Goal: Task Accomplishment & Management: Manage account settings

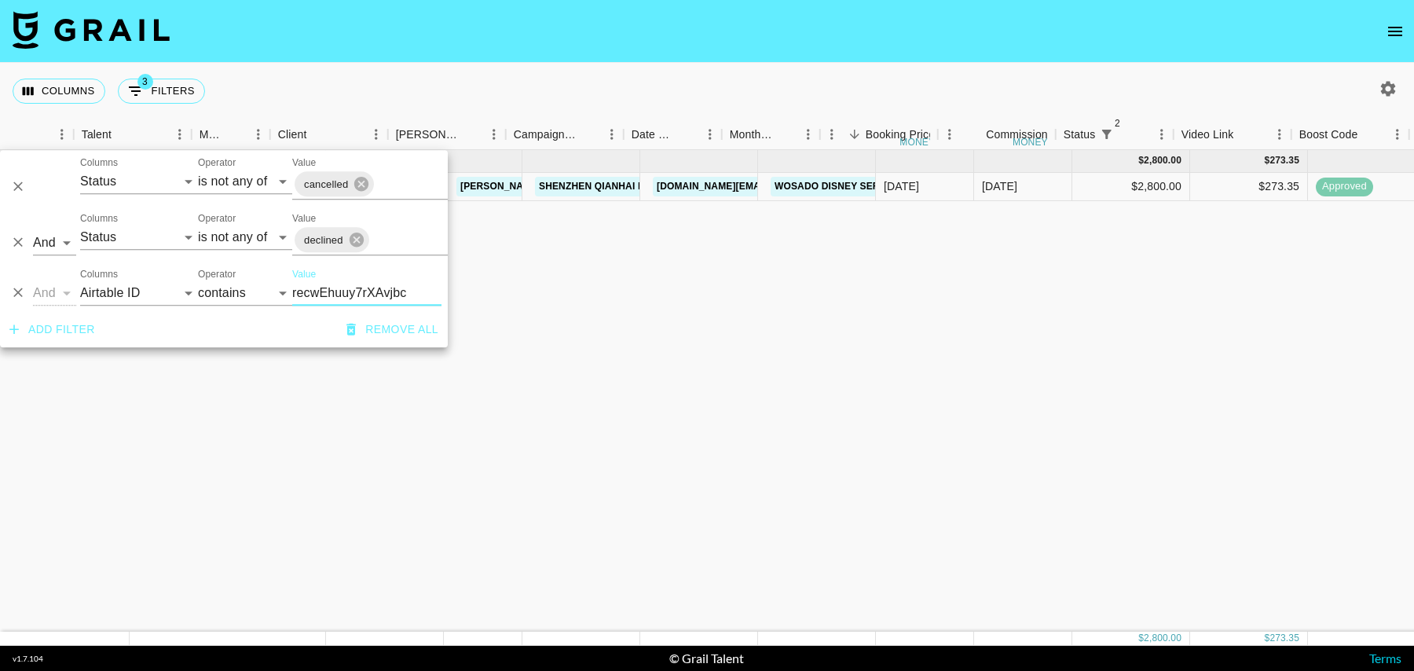
select select "status"
select select "isNotAnyOf"
select select "status"
select select "isNotAnyOf"
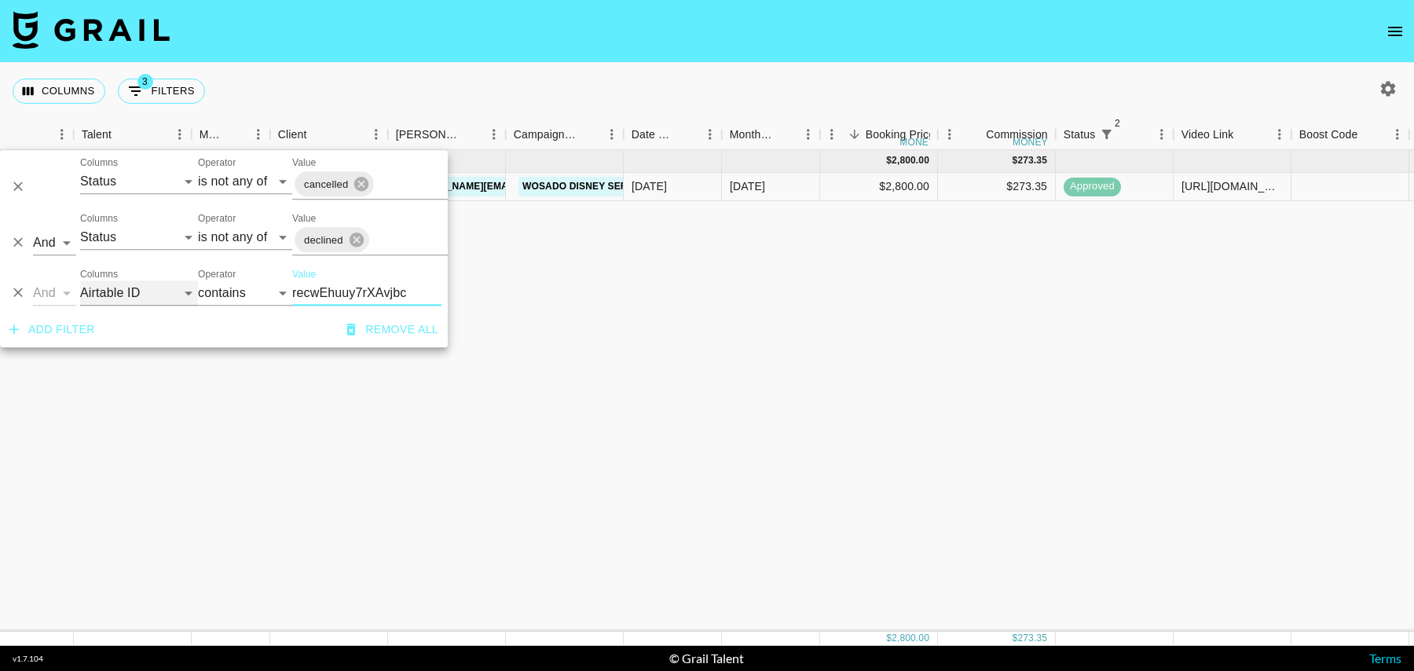
click at [141, 298] on select "Grail Platform ID Airtable ID Talent Manager Client [PERSON_NAME] Campaign (Typ…" at bounding box center [139, 292] width 118 height 25
select select "talentName"
click at [80, 280] on select "Grail Platform ID Airtable ID Talent Manager Client [PERSON_NAME] Campaign (Typ…" at bounding box center [139, 292] width 118 height 25
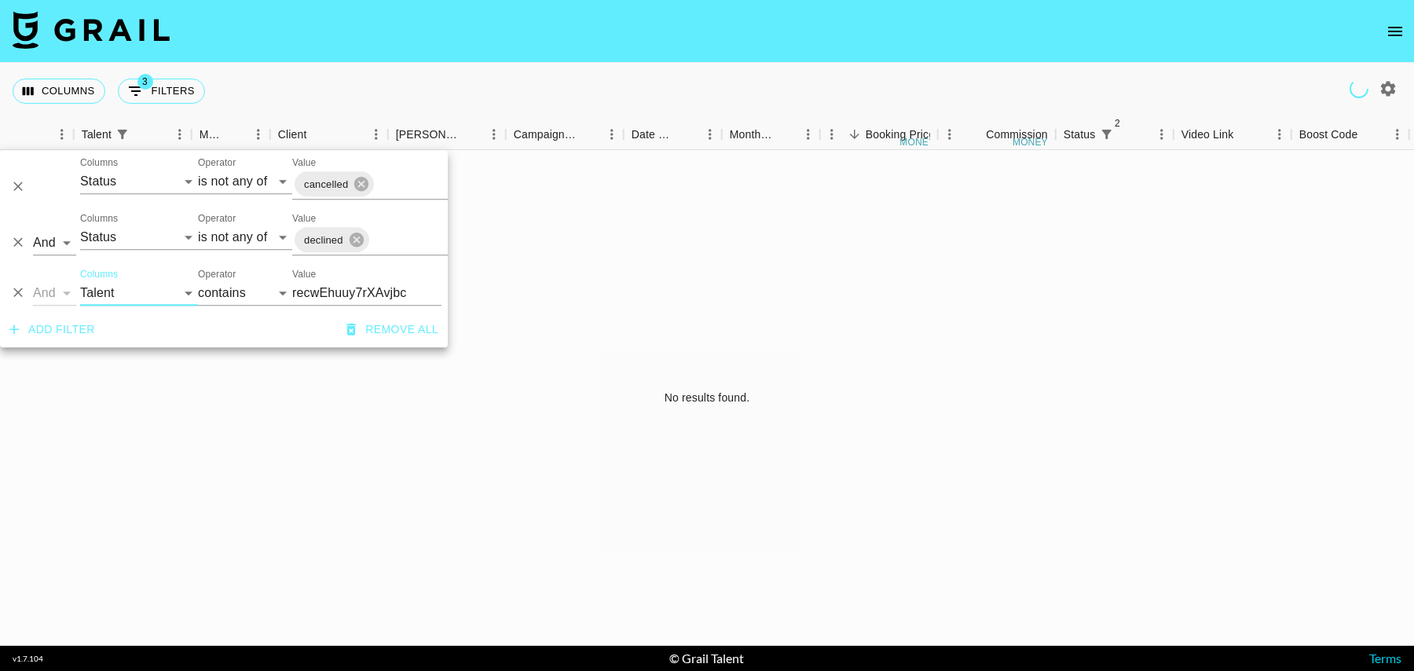
click at [339, 292] on input "recwEhuuy7rXAvjbc" at bounding box center [366, 292] width 149 height 25
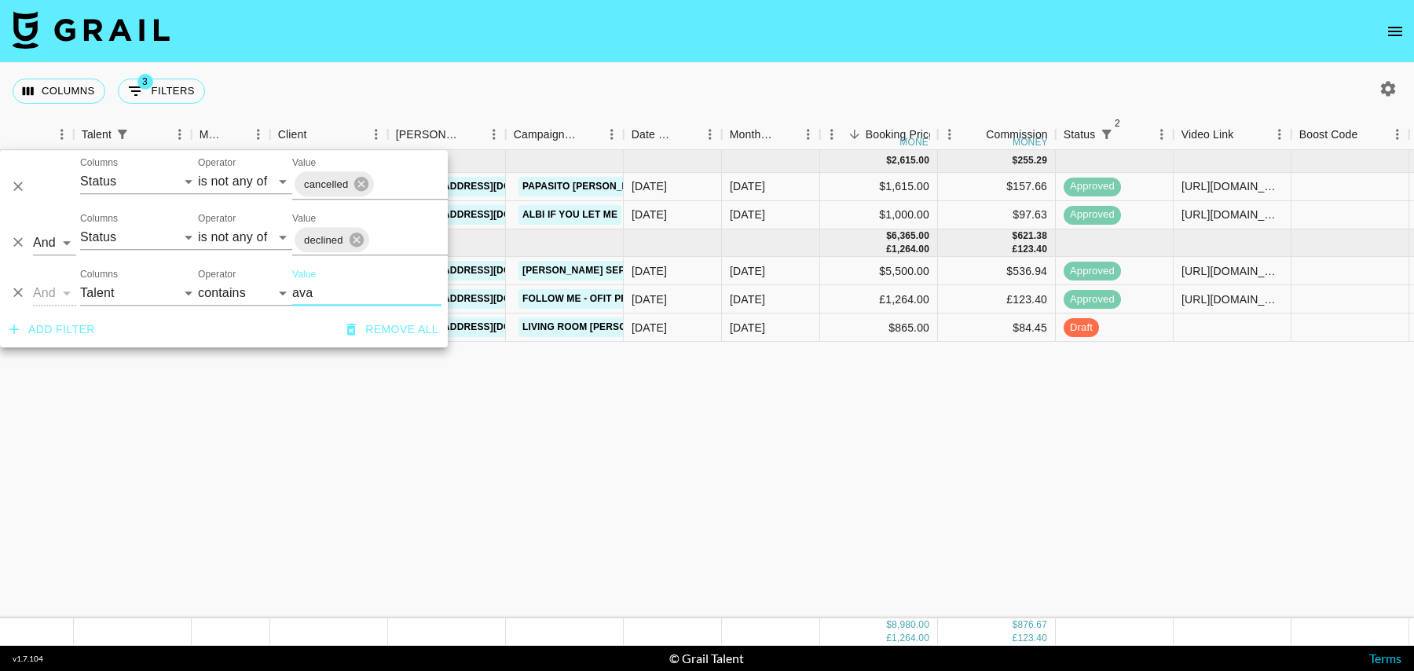
type input "ava"
click at [586, 357] on div "[DATE] ( 2 ) $ 2,615.00 $ 255.29 rec0b8jPHWpG8UBaN avanleah [PERSON_NAME][EMAIL…" at bounding box center [1023, 384] width 2550 height 468
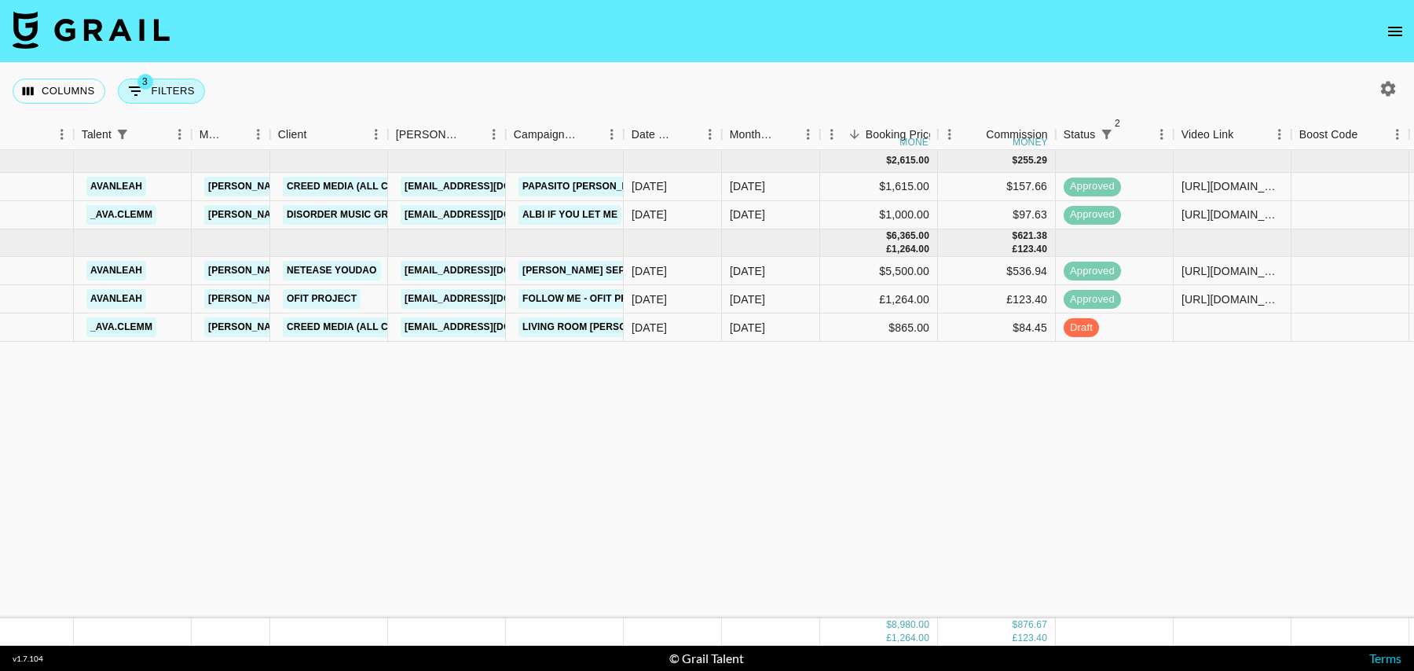
click at [153, 93] on button "3 Filters" at bounding box center [161, 91] width 87 height 25
select select "status"
select select "isNotAnyOf"
select select "status"
select select "isNotAnyOf"
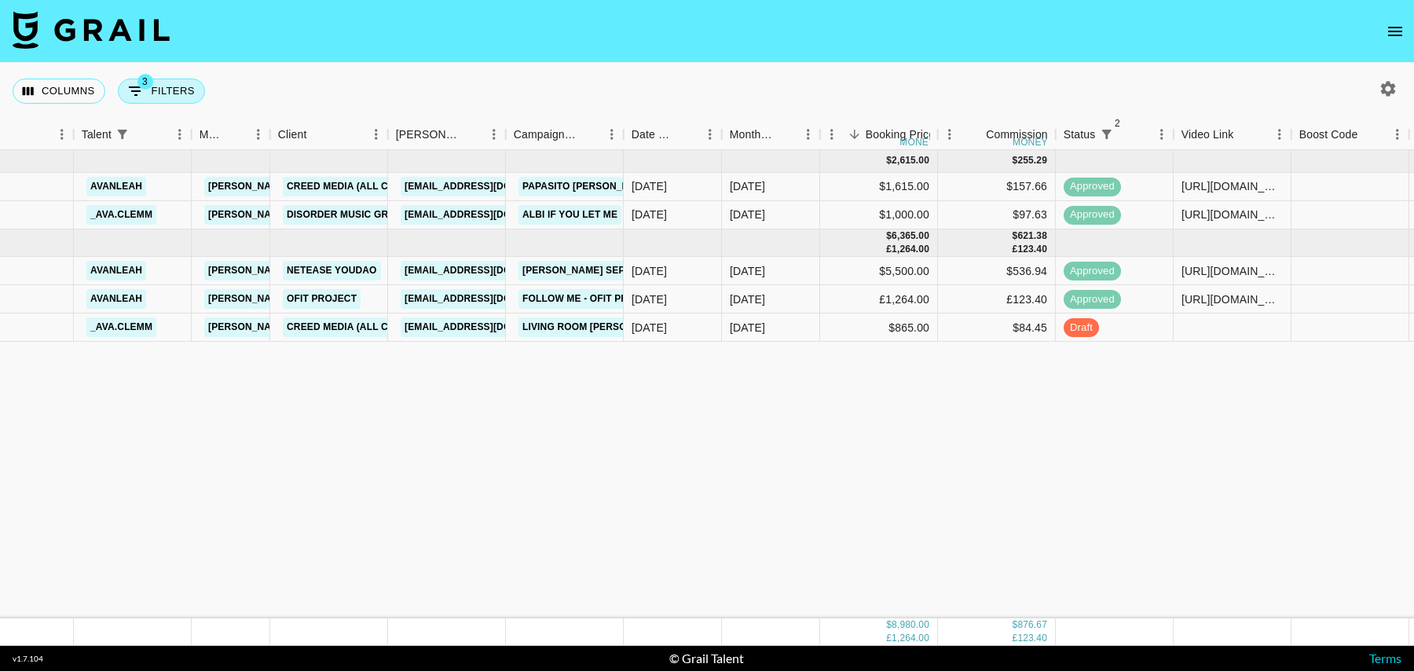
select select "talentName"
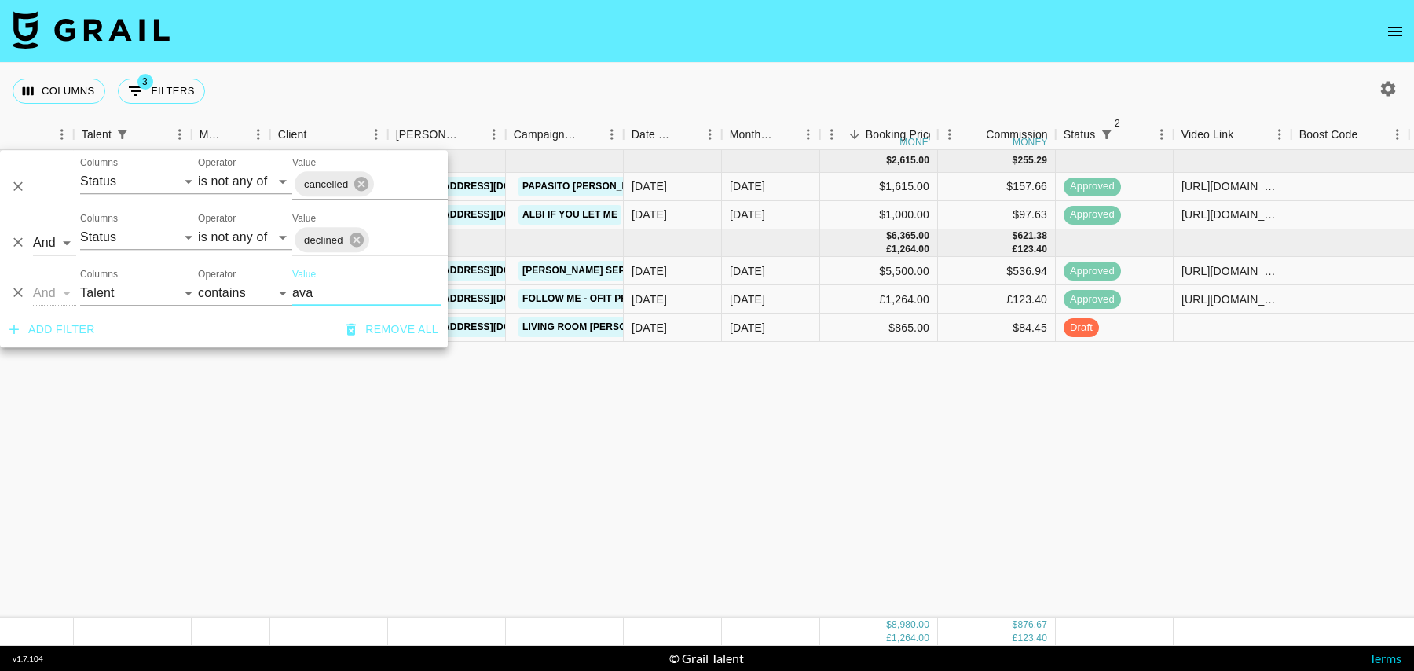
drag, startPoint x: 335, startPoint y: 286, endPoint x: 239, endPoint y: 286, distance: 96.6
click at [239, 286] on div "And Or Columns Grail Platform ID Airtable ID Talent Manager Client [PERSON_NAME…" at bounding box center [224, 287] width 448 height 50
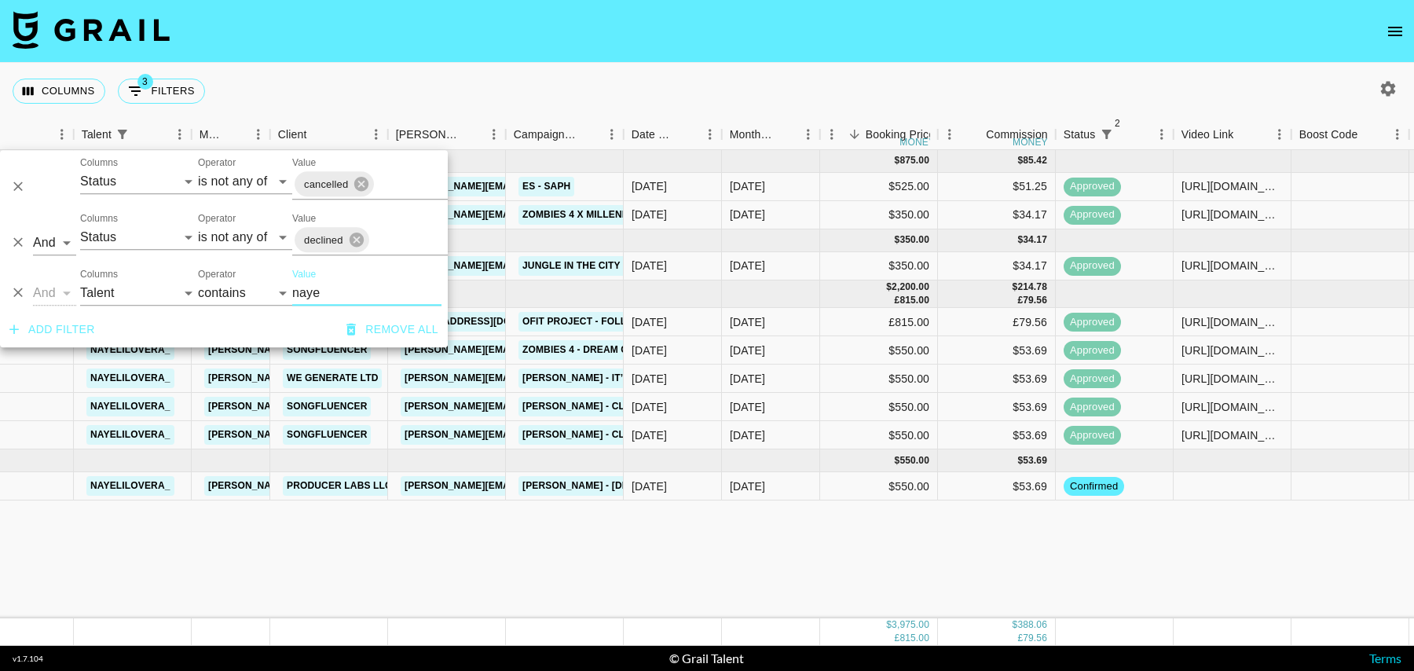
type input "naye"
click at [590, 544] on div "[DATE] ( 2 ) $ 875.00 $ 85.42 recfnVmvBCL981D6Q nayelilovera_ [PERSON_NAME][EMA…" at bounding box center [1023, 384] width 2550 height 468
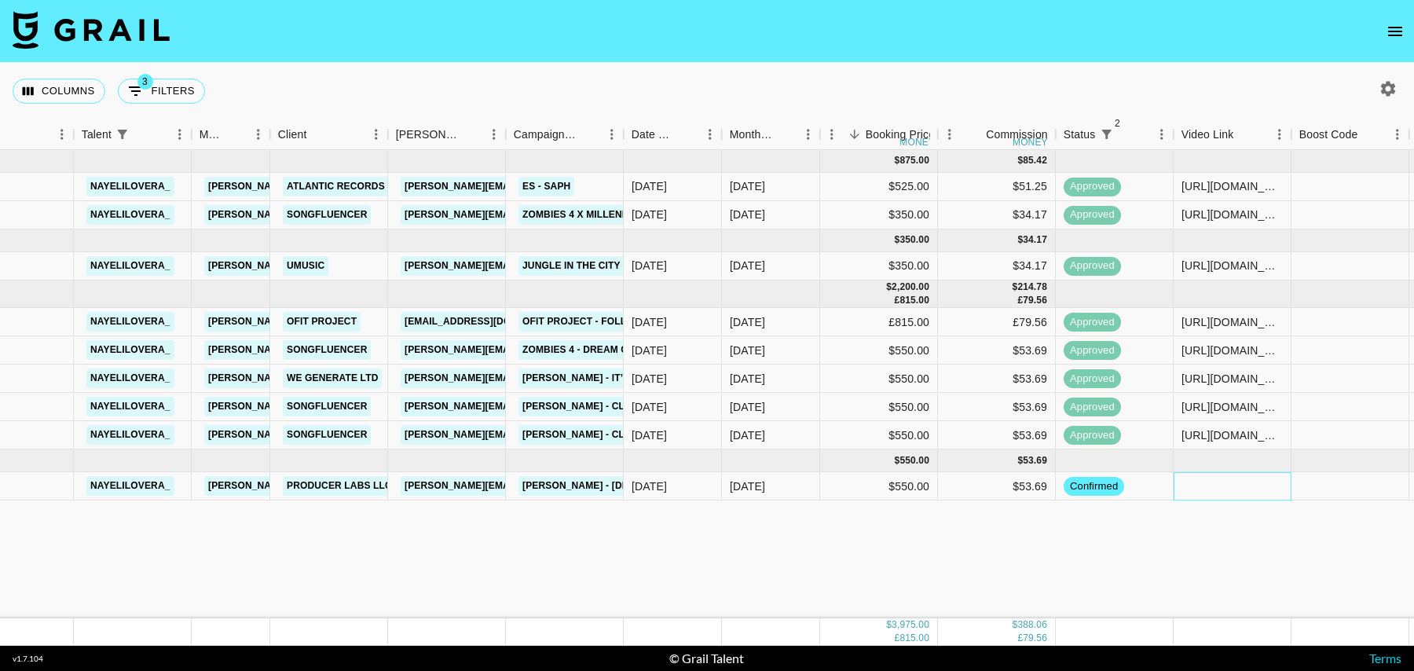
click at [1180, 477] on div at bounding box center [1233, 486] width 118 height 28
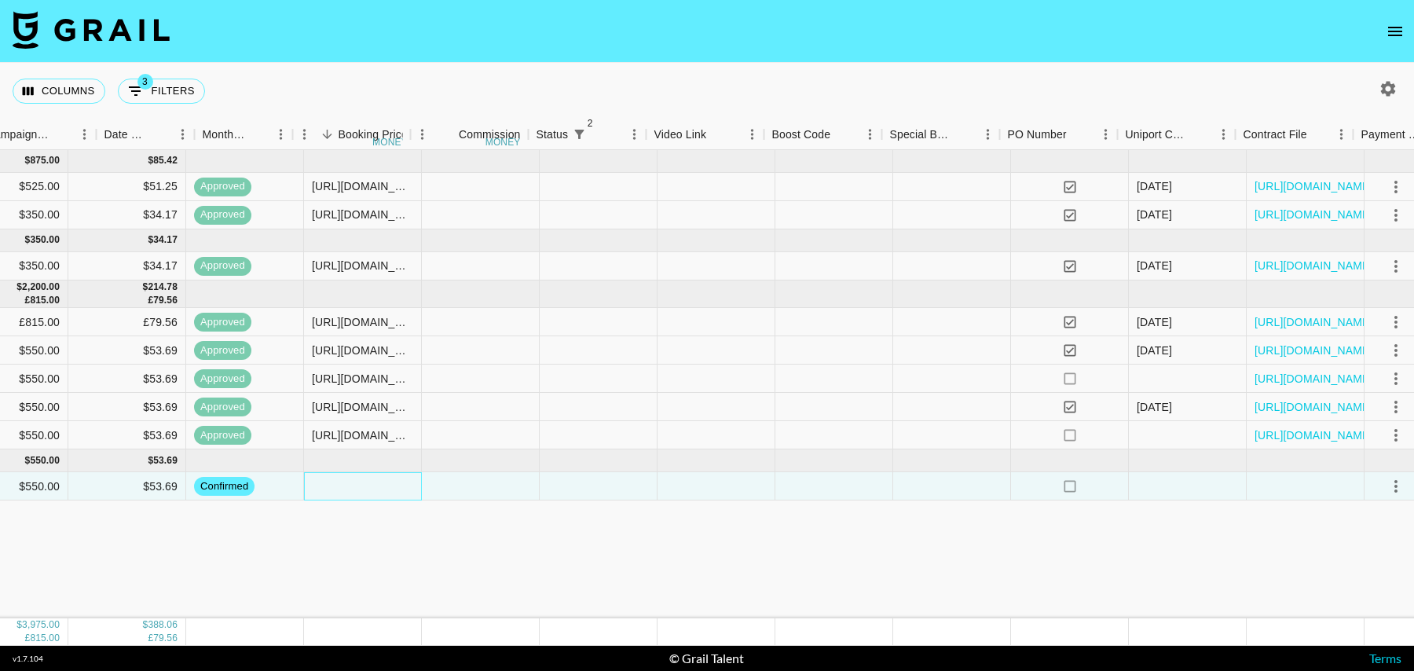
scroll to position [0, 1135]
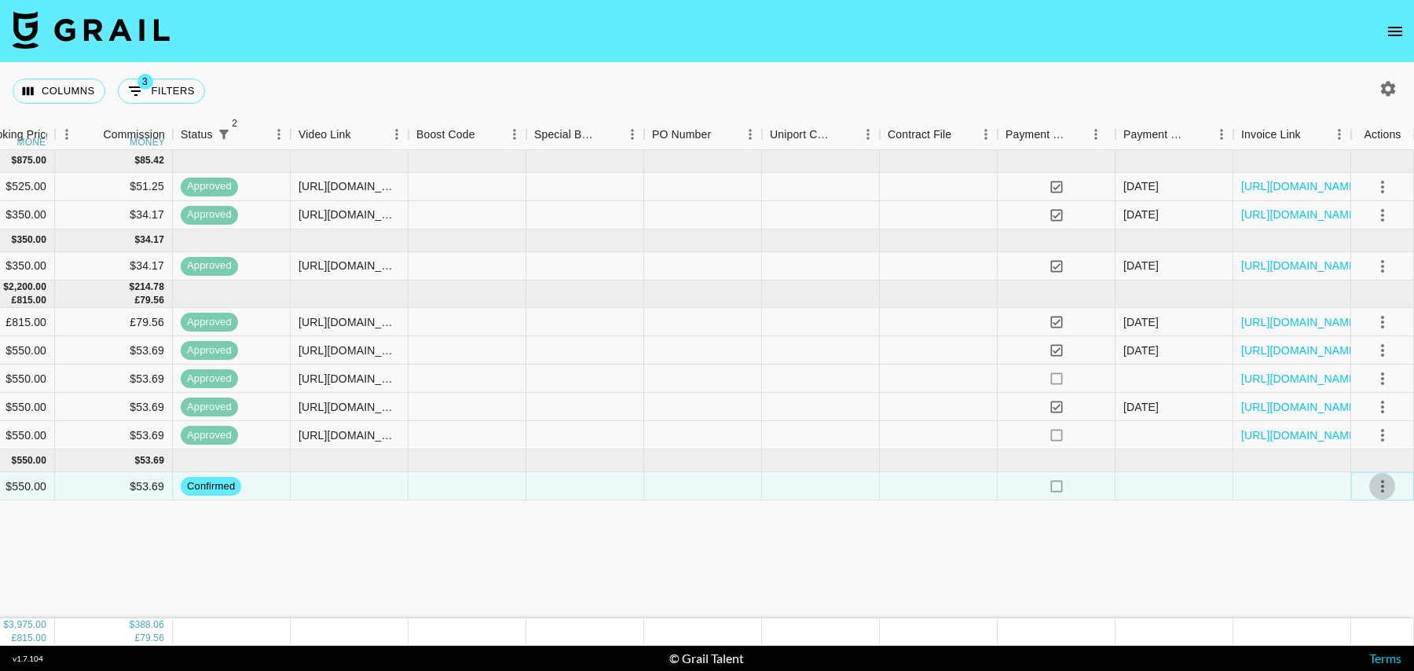
click at [1391, 489] on icon "select merge strategy" at bounding box center [1382, 486] width 19 height 19
click at [1352, 576] on li "Draft Created" at bounding box center [1363, 575] width 102 height 28
click at [1049, 528] on div "[DATE] ( 2 ) $ 875.00 $ 85.42 recfnVmvBCL981D6Q nayelilovera_ [PERSON_NAME][EMA…" at bounding box center [140, 384] width 2550 height 468
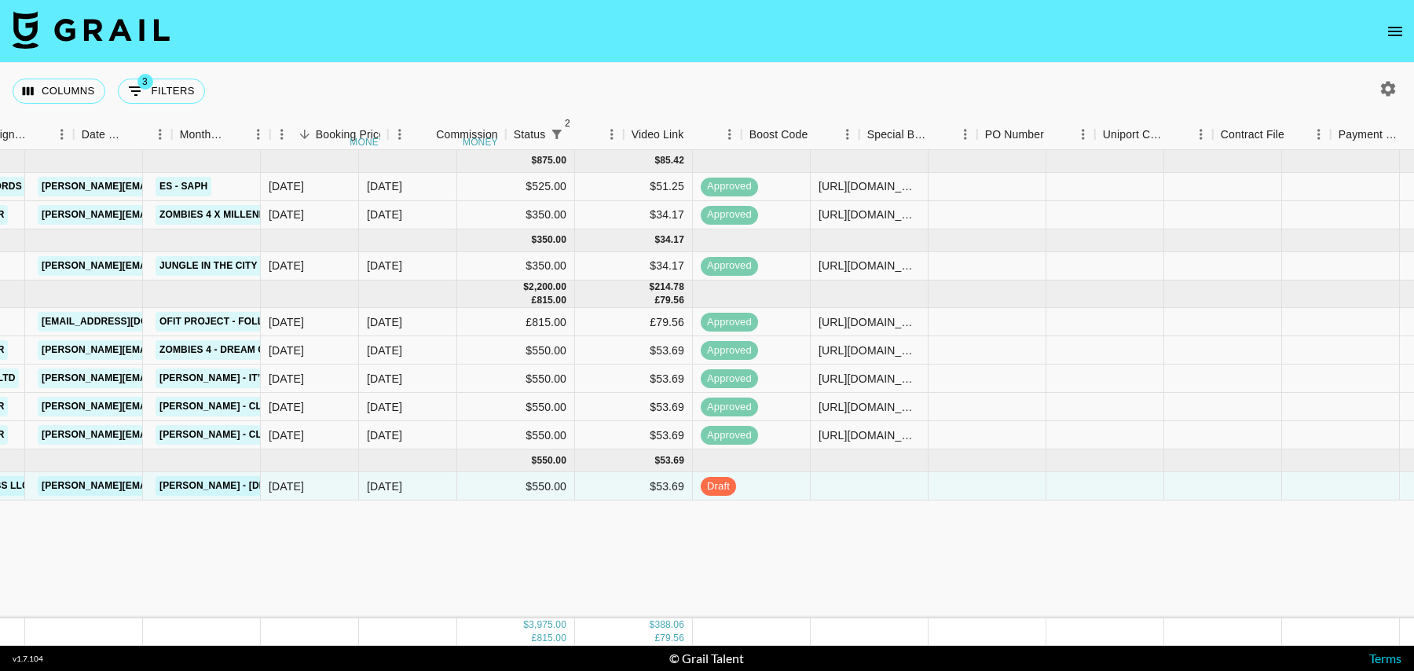
scroll to position [0, 250]
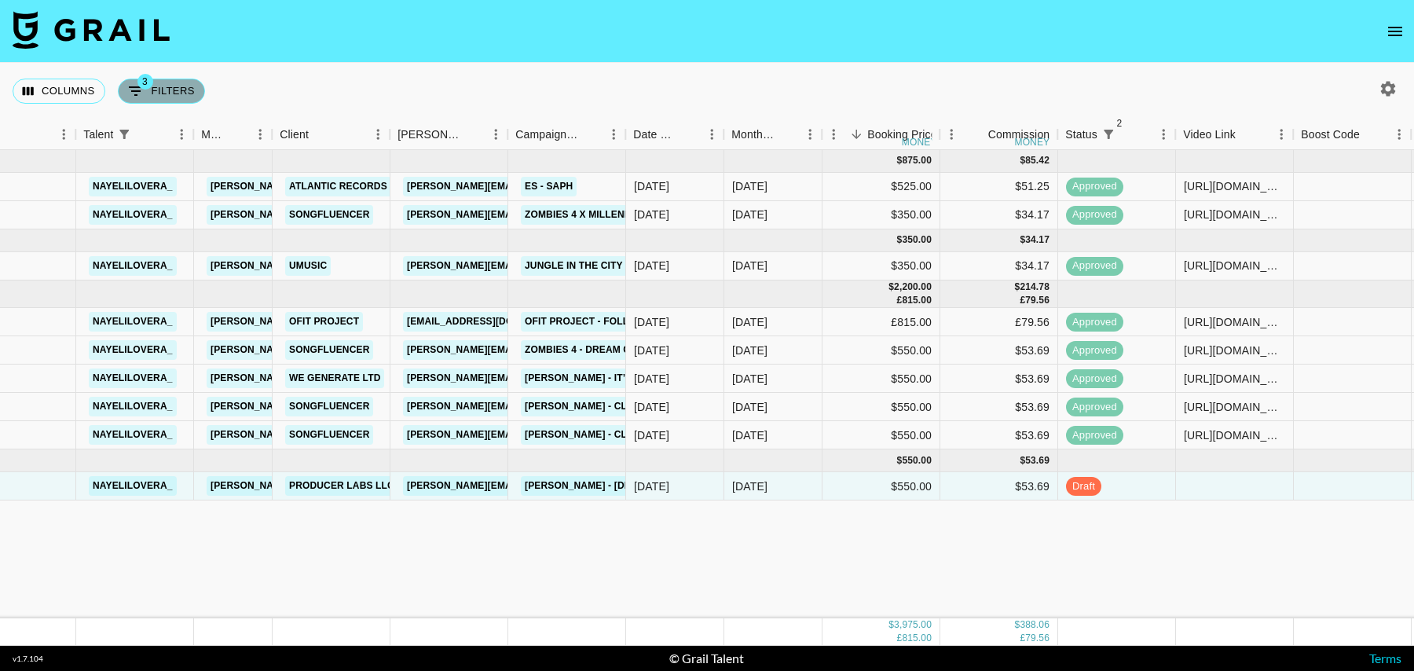
click at [163, 81] on button "3 Filters" at bounding box center [161, 91] width 87 height 25
select select "status"
select select "isNotAnyOf"
select select "status"
select select "isNotAnyOf"
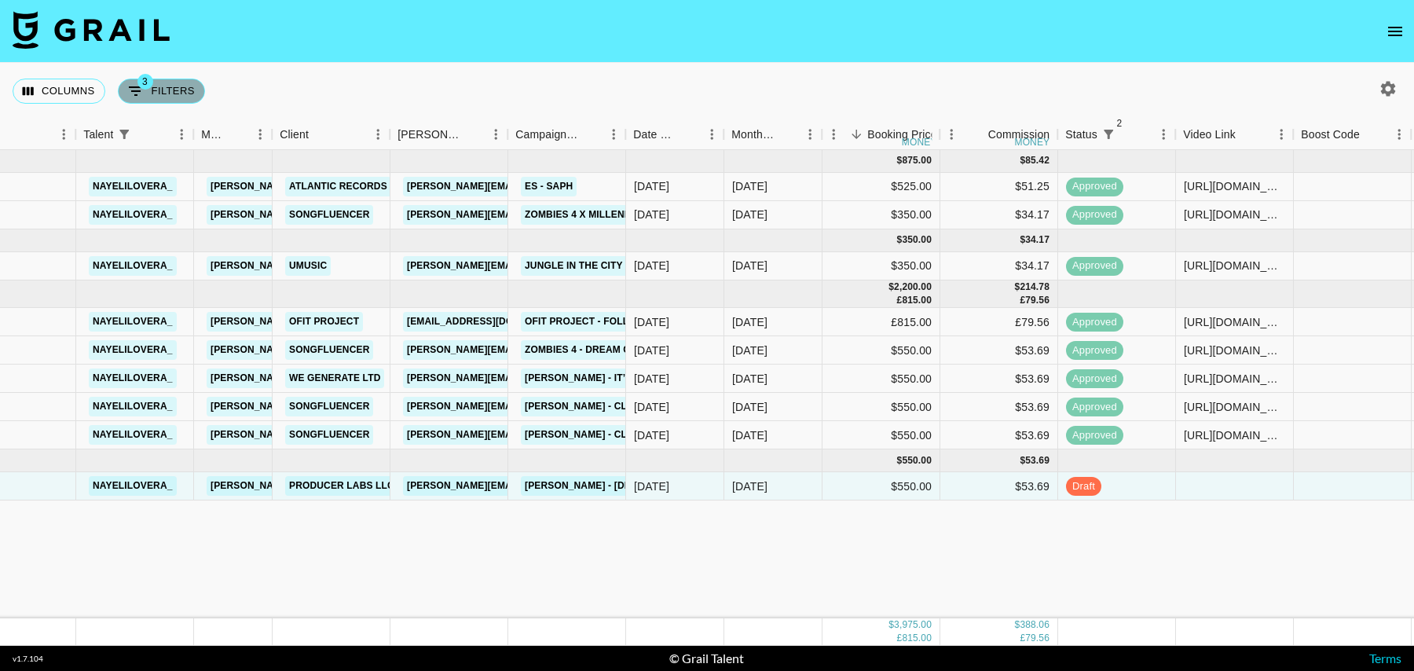
select select "talentName"
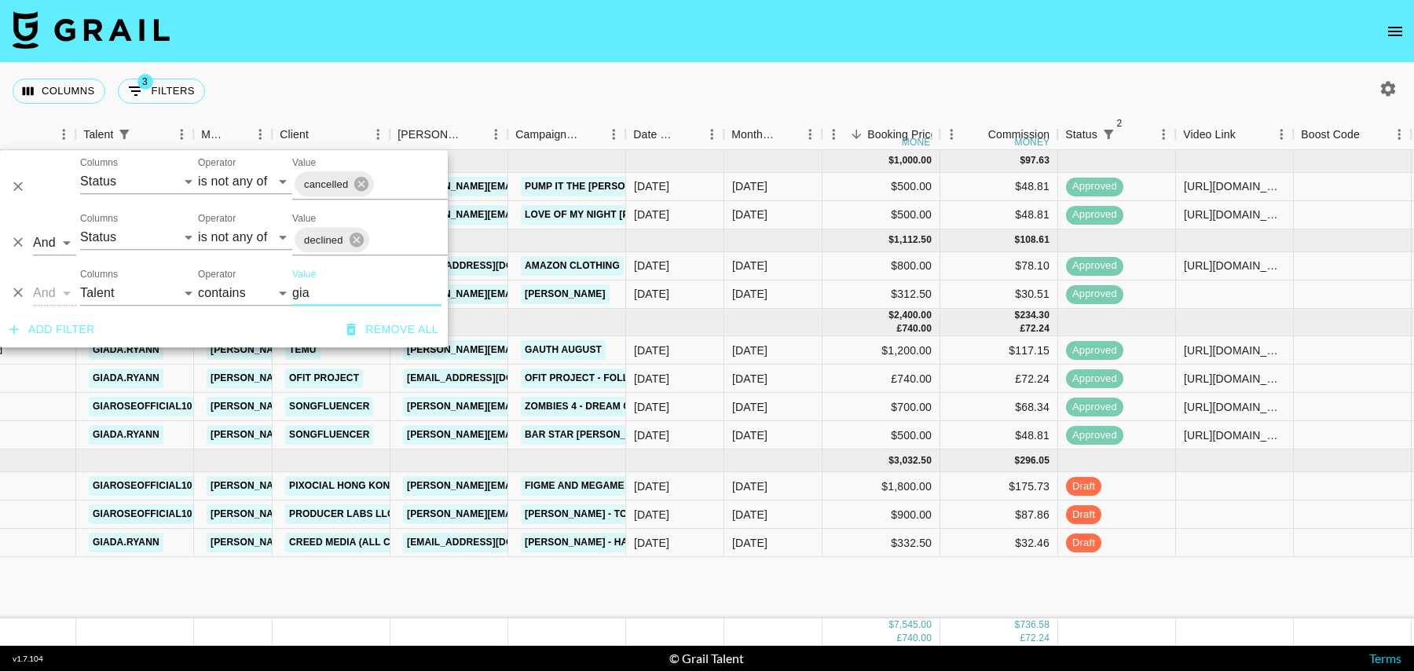
type input "gia"
click at [992, 517] on div "$87.86" at bounding box center [999, 514] width 118 height 28
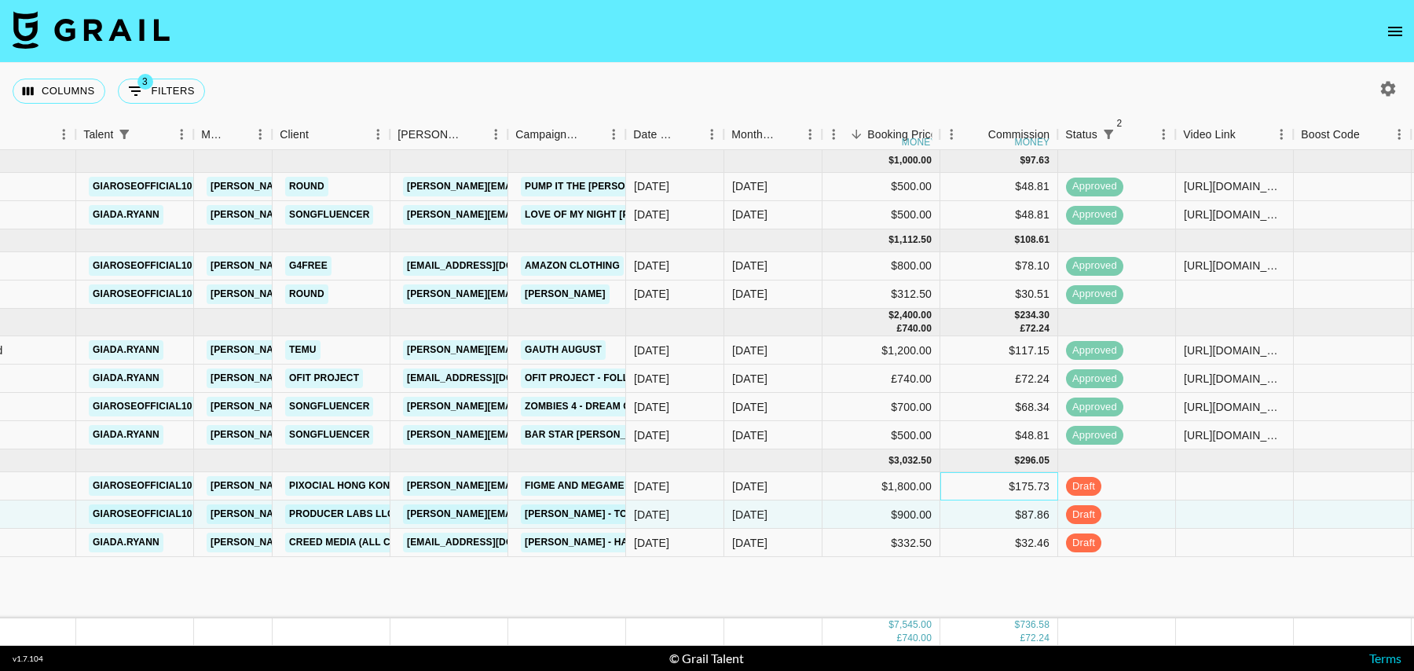
click at [982, 487] on div "$175.73" at bounding box center [999, 486] width 118 height 28
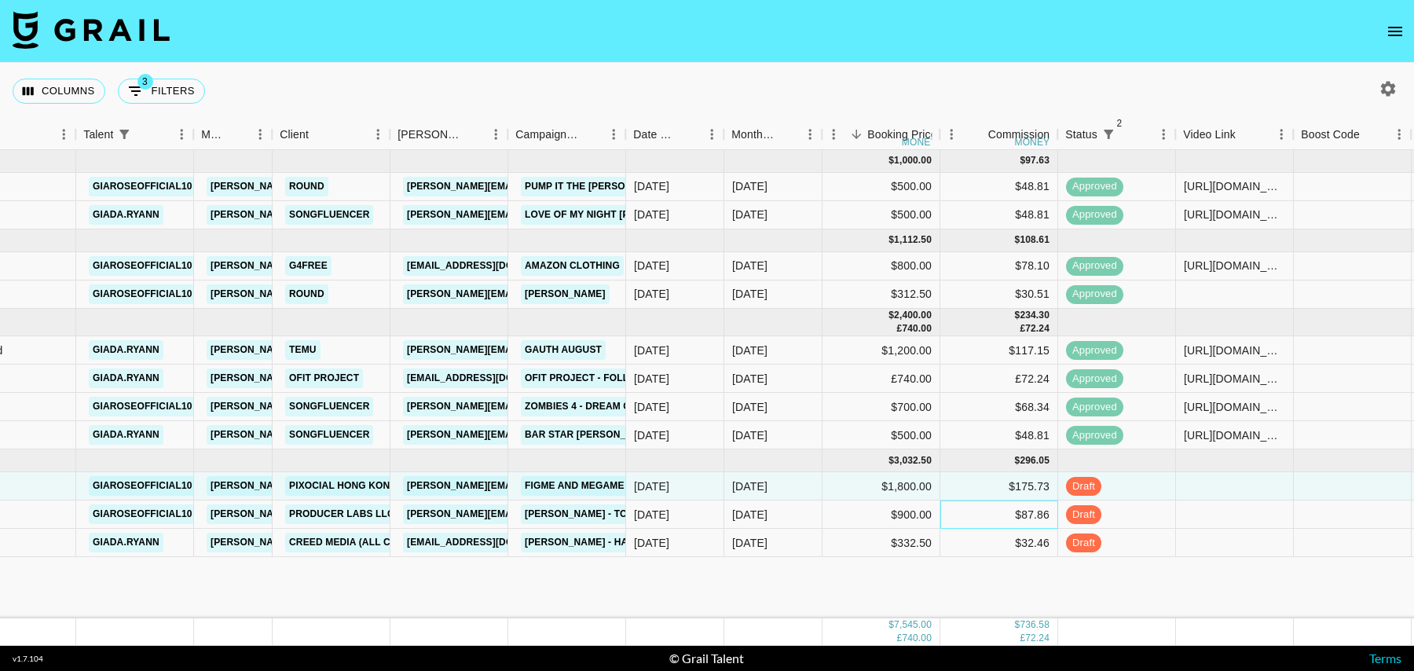
click at [980, 509] on div "$87.86" at bounding box center [999, 514] width 118 height 28
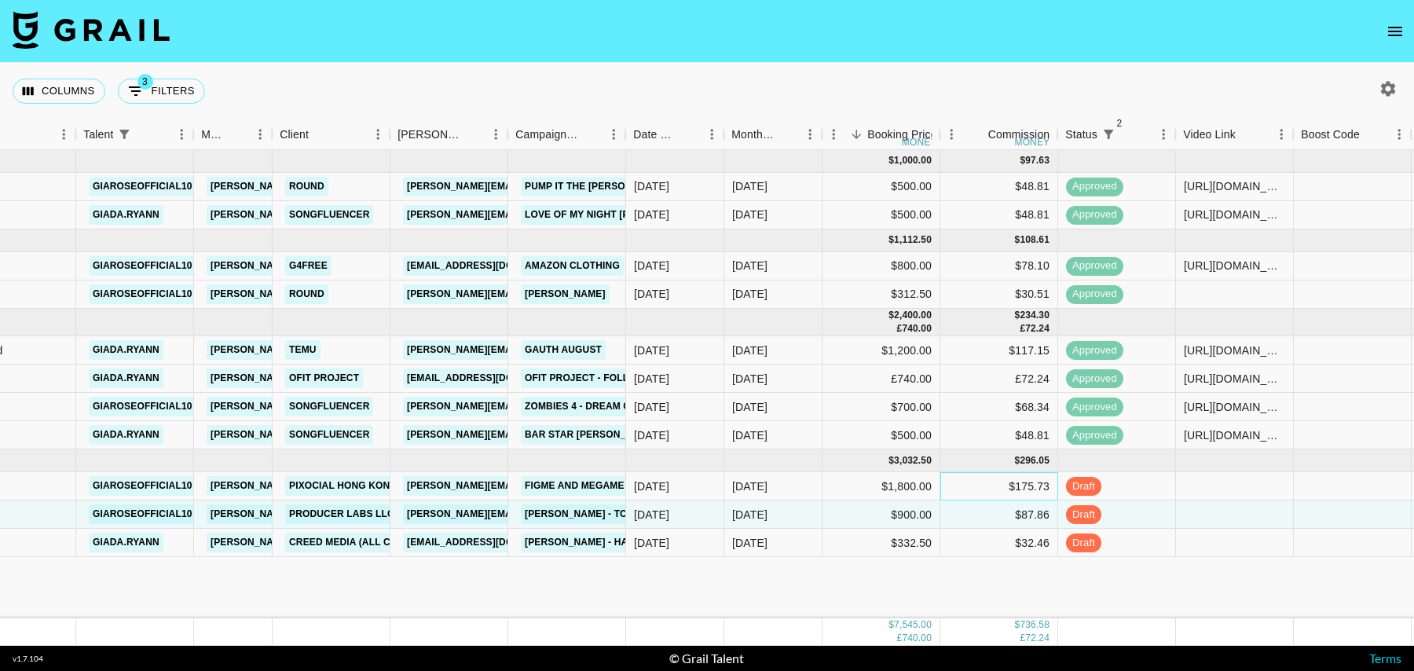
click at [976, 486] on div "$175.73" at bounding box center [999, 486] width 118 height 28
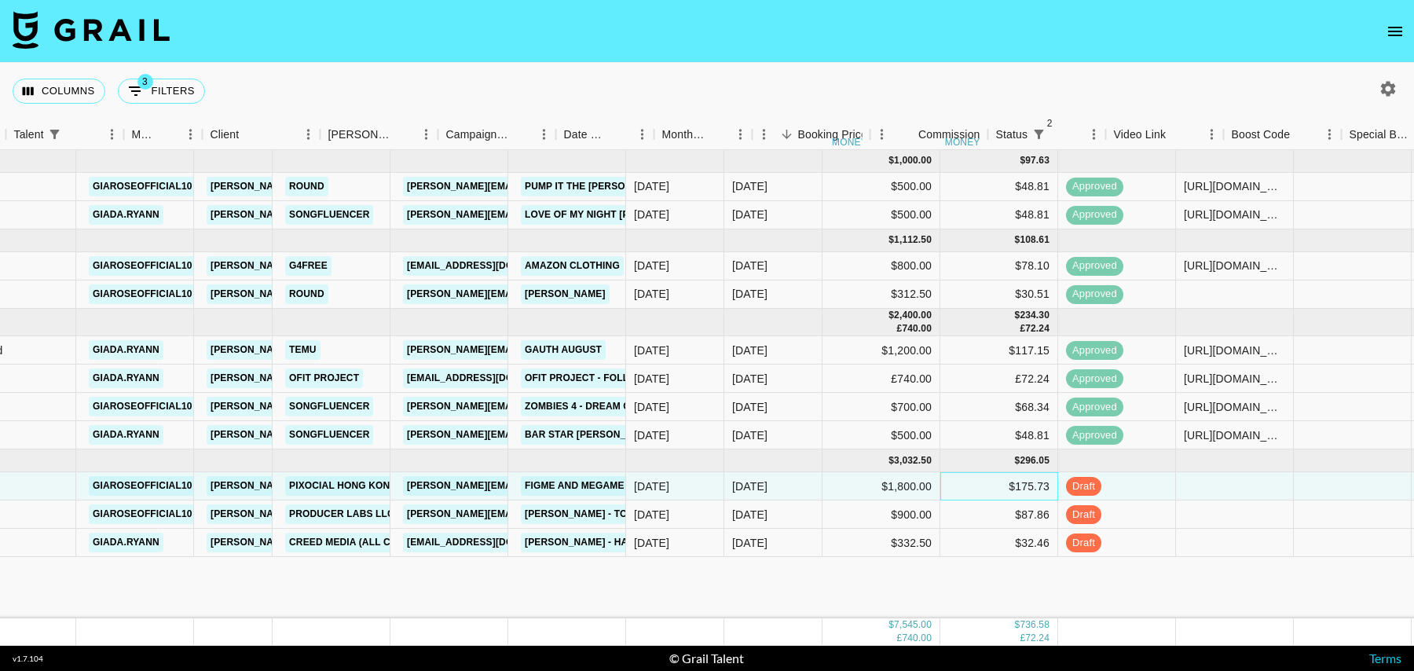
scroll to position [0, 1135]
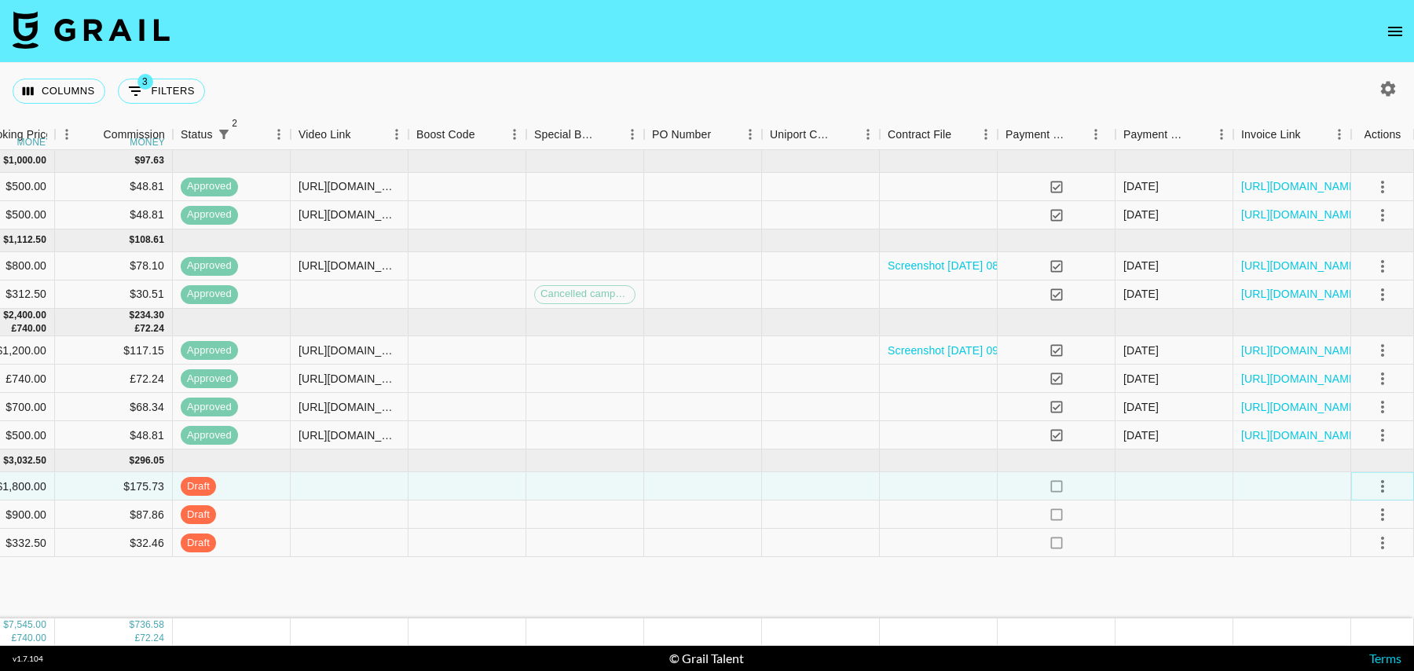
click at [1382, 484] on icon "select merge strategy" at bounding box center [1382, 486] width 3 height 13
click at [1352, 602] on li "Cancel" at bounding box center [1363, 603] width 102 height 28
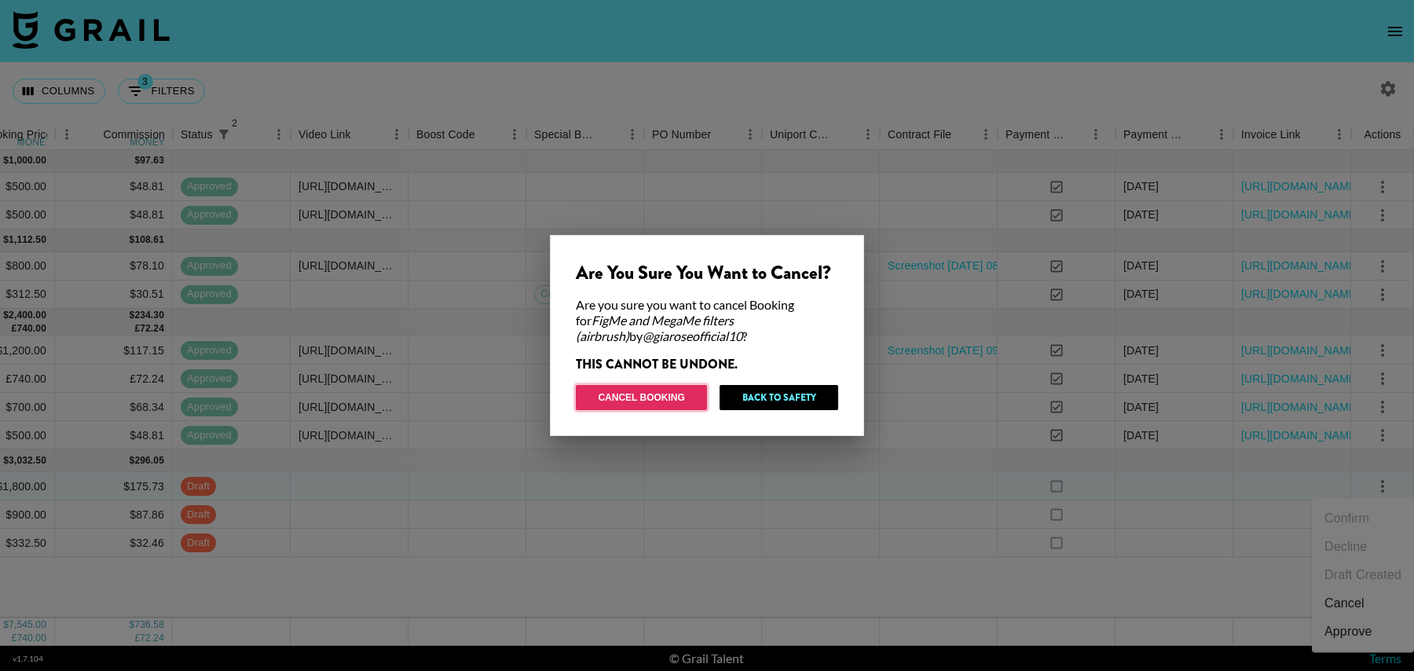
click at [673, 394] on button "Cancel Booking" at bounding box center [641, 397] width 131 height 25
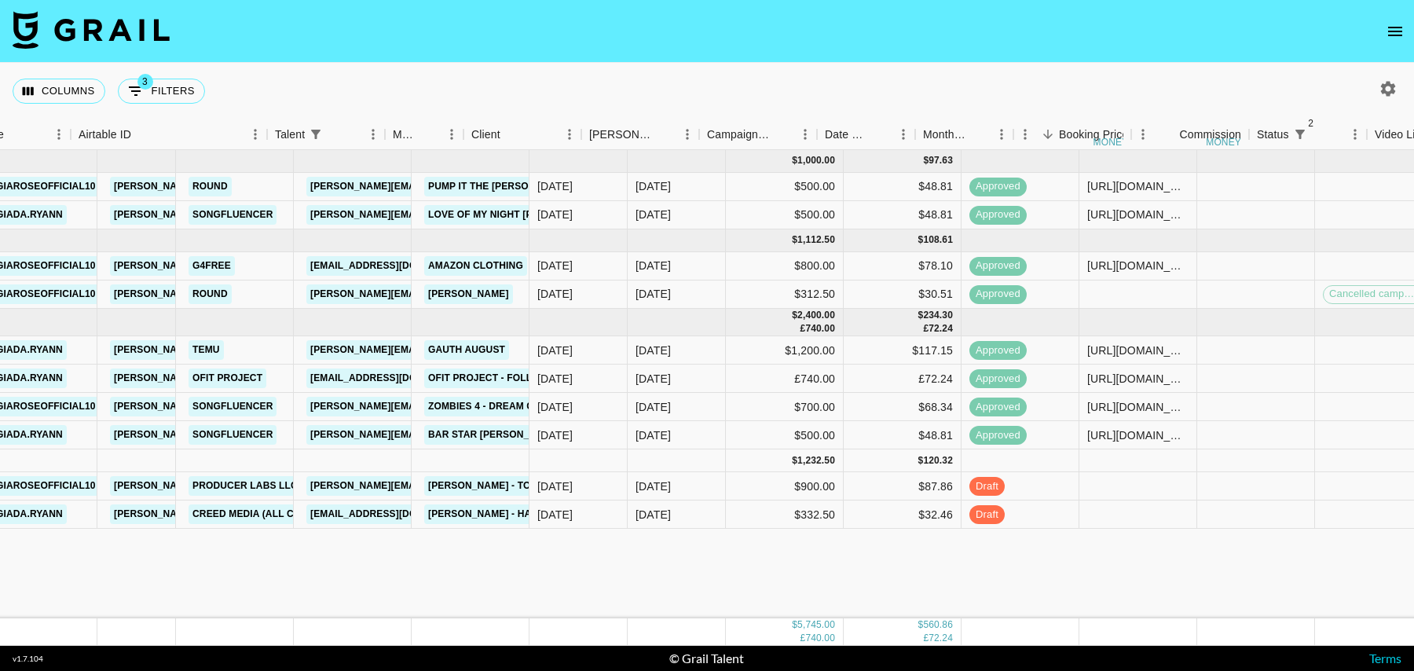
scroll to position [0, 22]
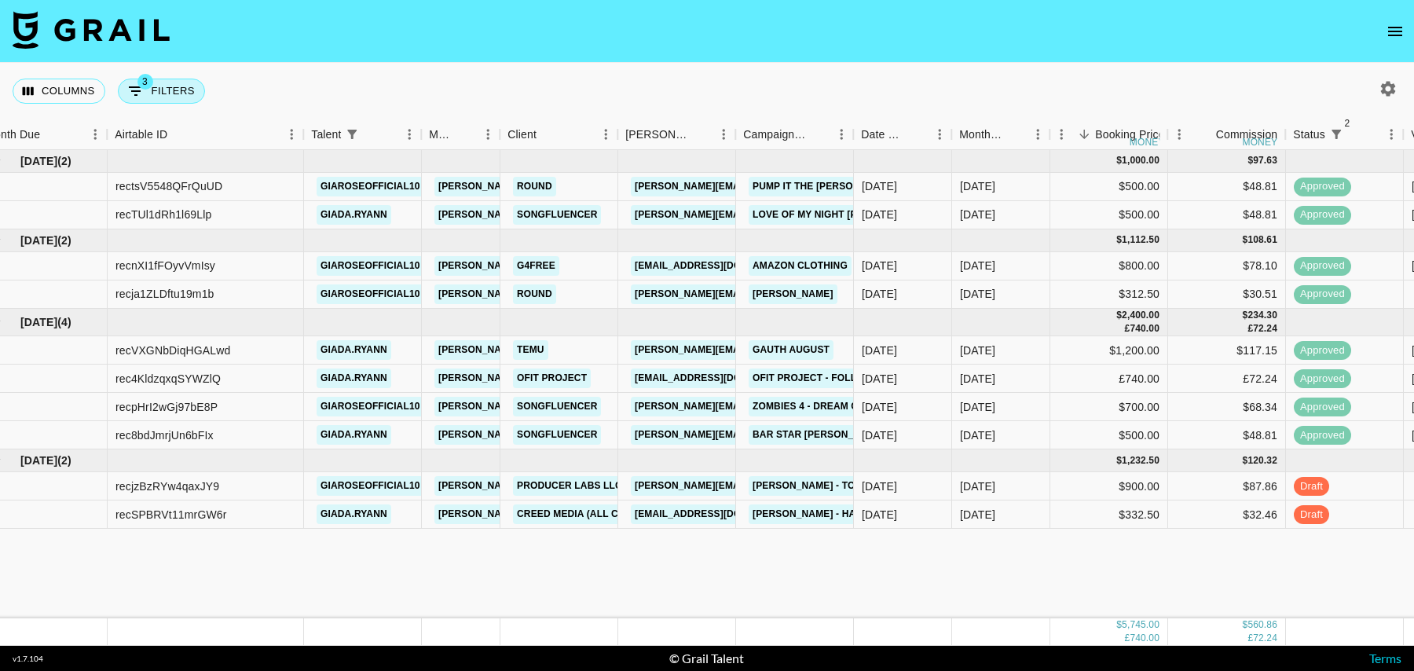
click at [156, 90] on button "3 Filters" at bounding box center [161, 91] width 87 height 25
select select "status"
select select "isNotAnyOf"
select select "status"
select select "isNotAnyOf"
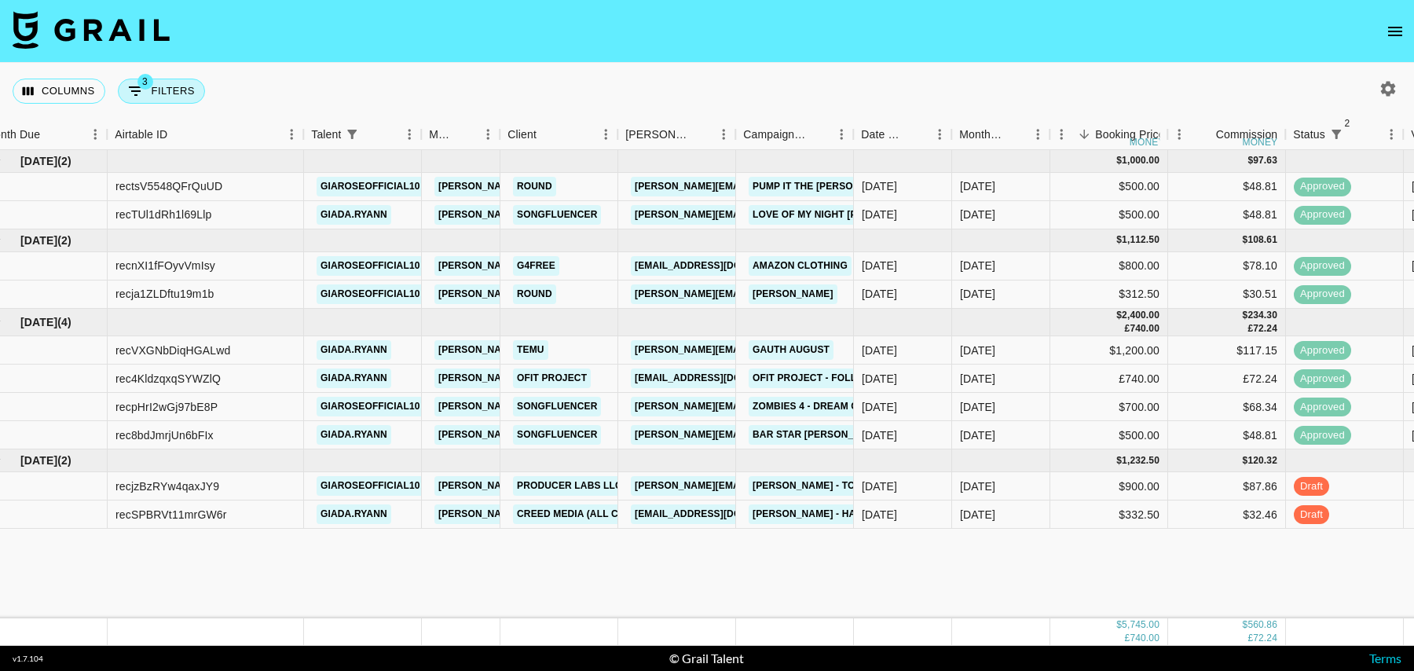
select select "talentName"
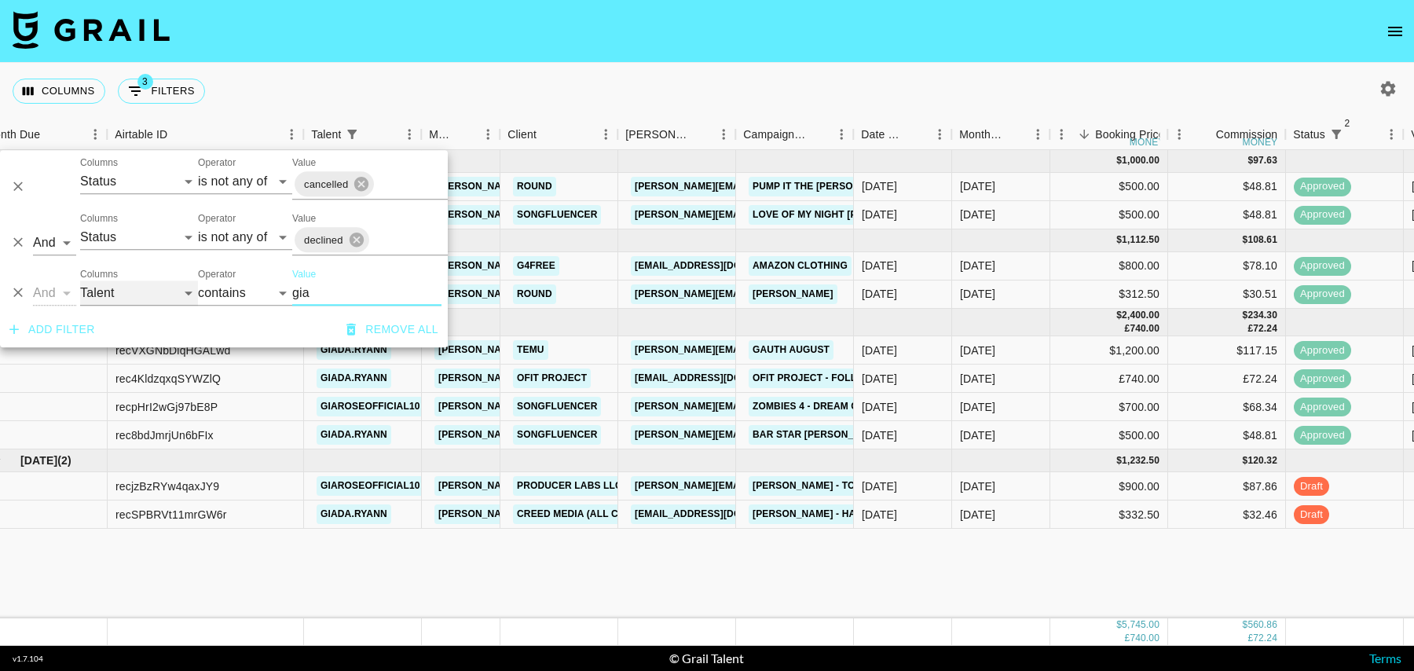
click at [90, 299] on select "Grail Platform ID Airtable ID Talent Manager Client [PERSON_NAME] Campaign (Typ…" at bounding box center [139, 292] width 118 height 25
click at [19, 293] on icon "Delete" at bounding box center [18, 293] width 16 height 16
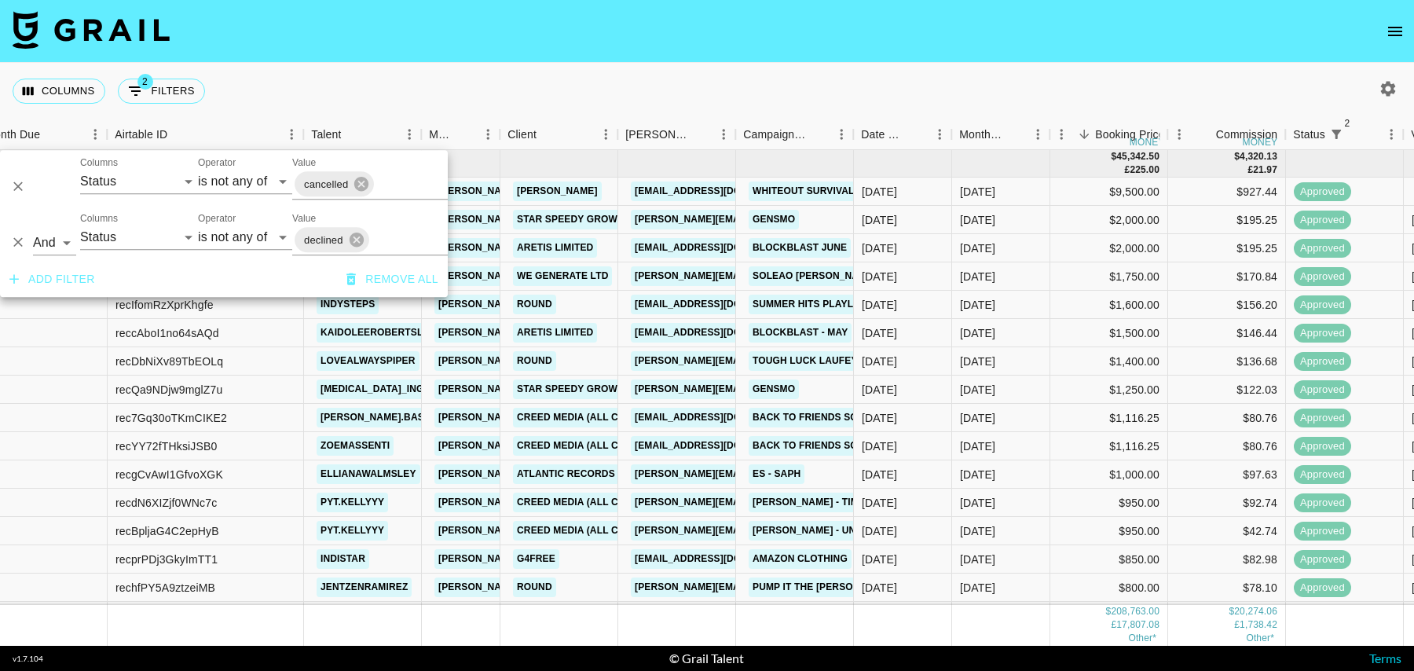
click at [820, 79] on div "Columns 2 Filters + Booking" at bounding box center [707, 91] width 1414 height 57
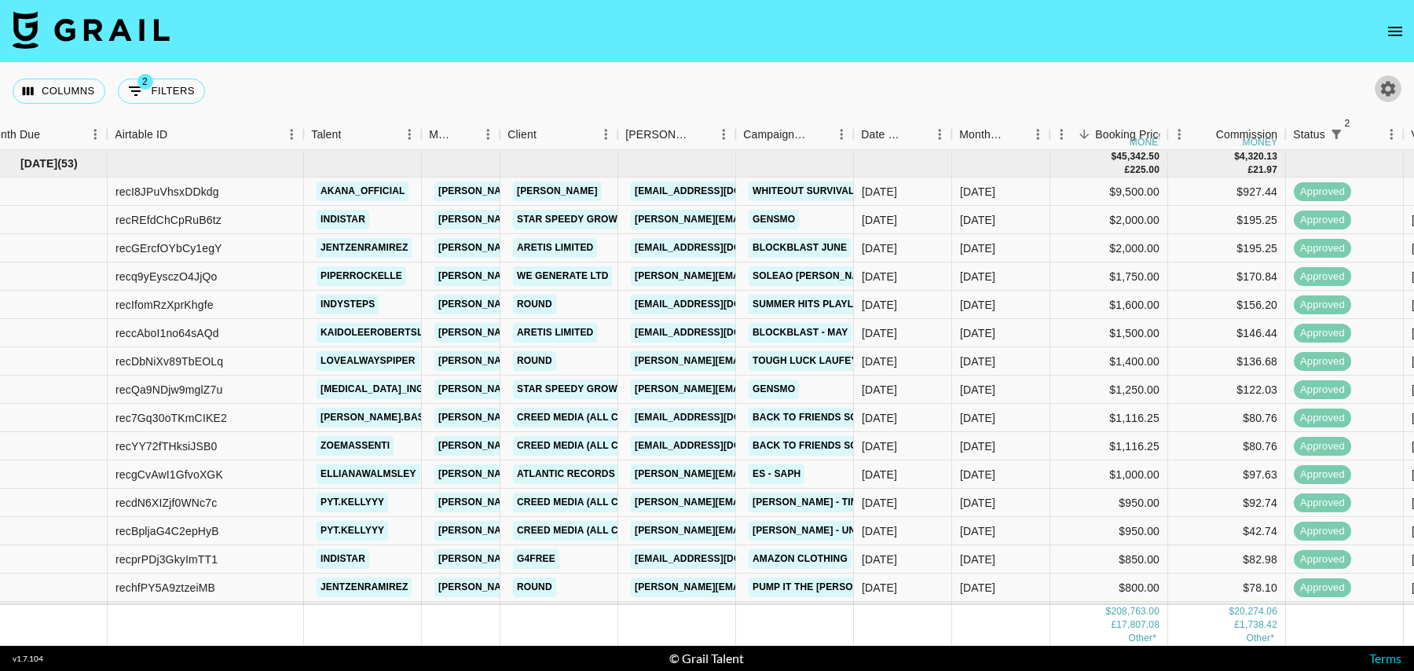
click at [1391, 91] on icon "button" at bounding box center [1388, 88] width 15 height 15
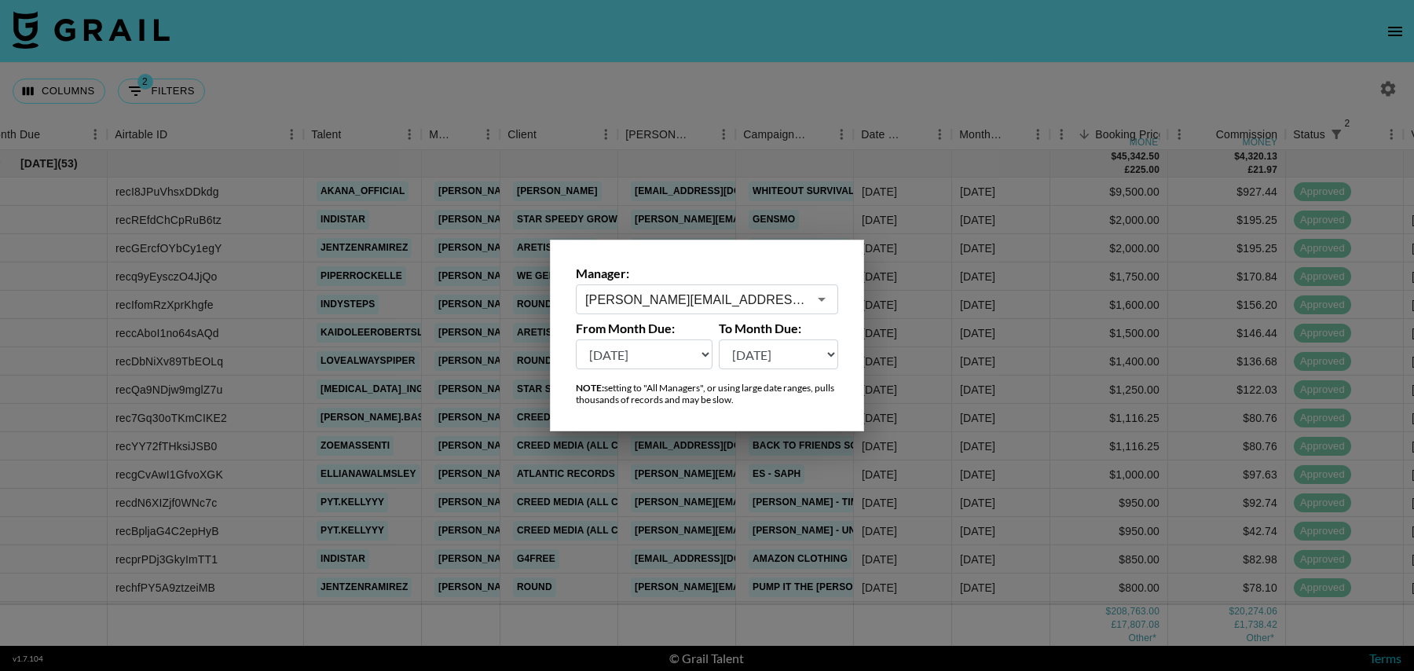
click at [661, 358] on select "[DATE] Aug '[DATE] Jun '[DATE] Apr '[DATE] Feb '[DATE] Dec '[DATE] Oct '[DATE] …" at bounding box center [644, 354] width 137 height 30
select select "[DATE]"
click at [576, 339] on select "[DATE] Aug '[DATE] Jun '[DATE] Apr '[DATE] Feb '[DATE] Dec '[DATE] Oct '[DATE] …" at bounding box center [644, 354] width 137 height 30
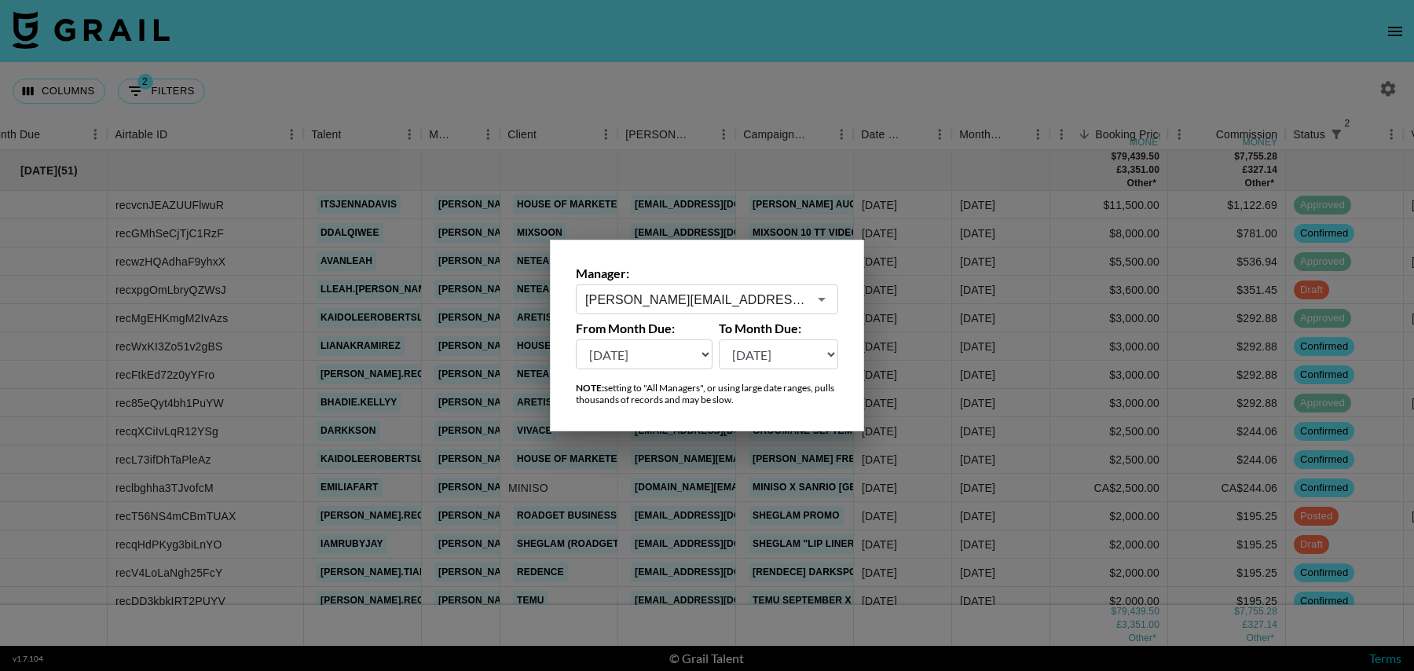
click at [416, 160] on div at bounding box center [707, 335] width 1414 height 671
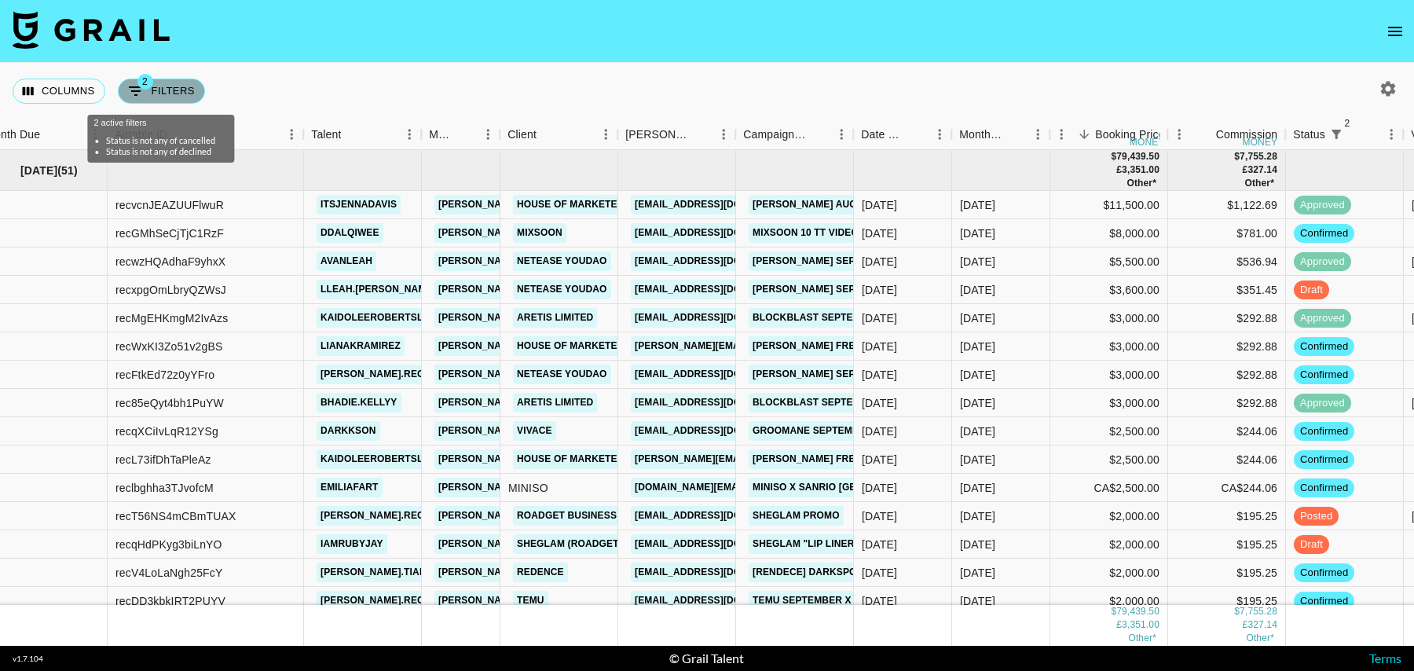
click at [152, 90] on button "2 Filters" at bounding box center [161, 91] width 87 height 25
select select "status"
select select "isNotAnyOf"
select select "status"
select select "isNotAnyOf"
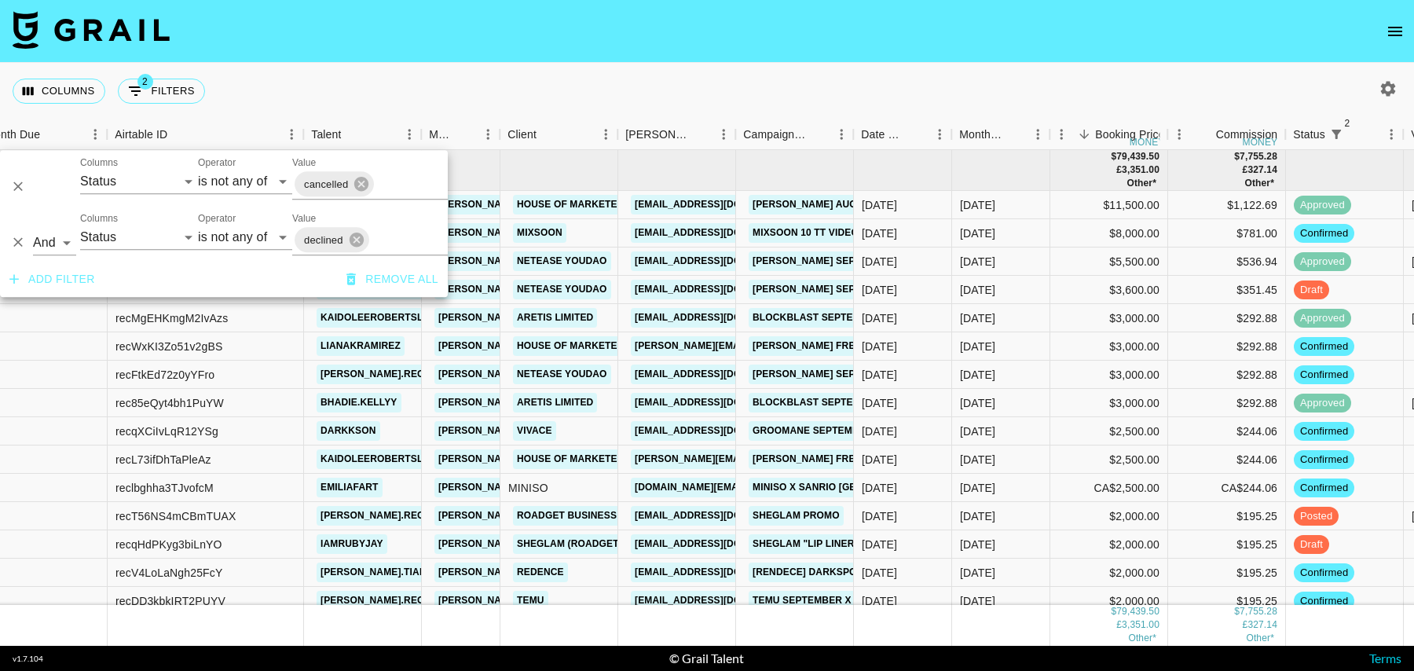
click at [54, 282] on button "Add filter" at bounding box center [52, 279] width 98 height 29
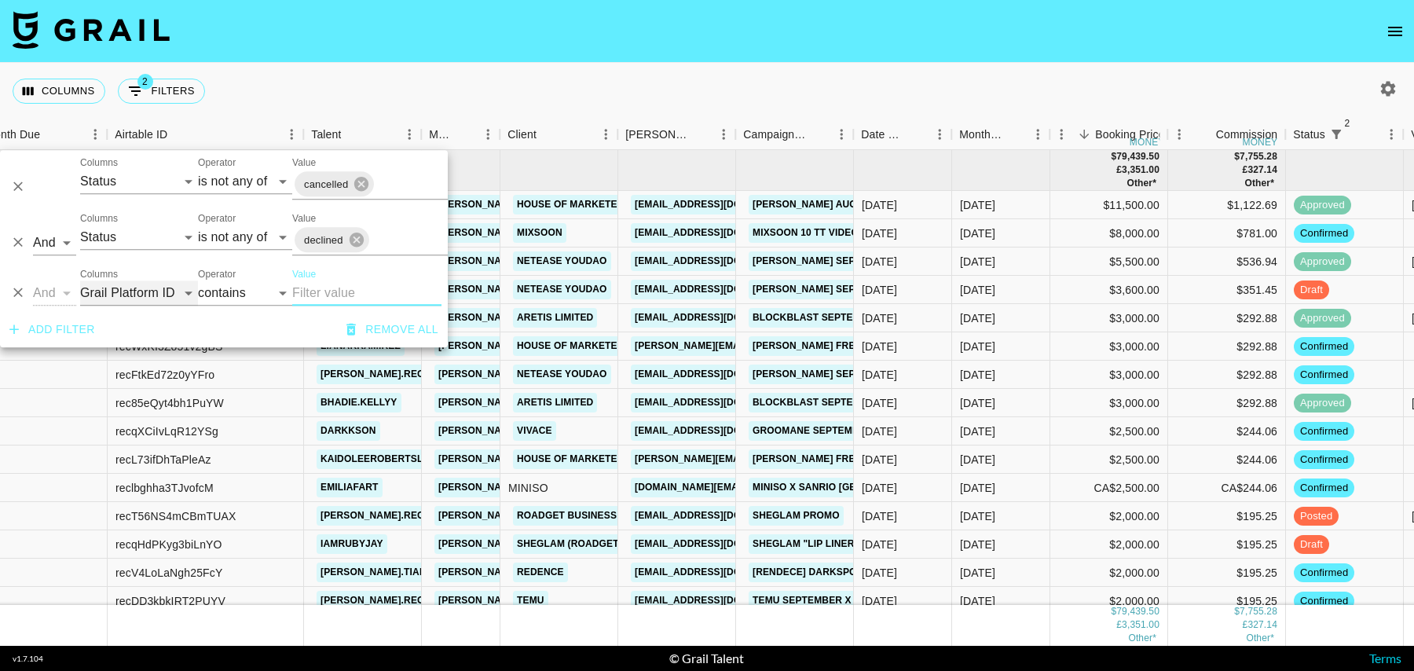
click at [137, 287] on select "Grail Platform ID Airtable ID Talent Manager Client [PERSON_NAME] Campaign (Typ…" at bounding box center [139, 292] width 118 height 25
select select "status"
click at [80, 280] on select "Grail Platform ID Airtable ID Talent Manager Client [PERSON_NAME] Campaign (Typ…" at bounding box center [139, 292] width 118 height 25
select select "is"
click at [317, 293] on select "confirmed declined draft posted approved cancelled badDebt" at bounding box center [329, 292] width 75 height 25
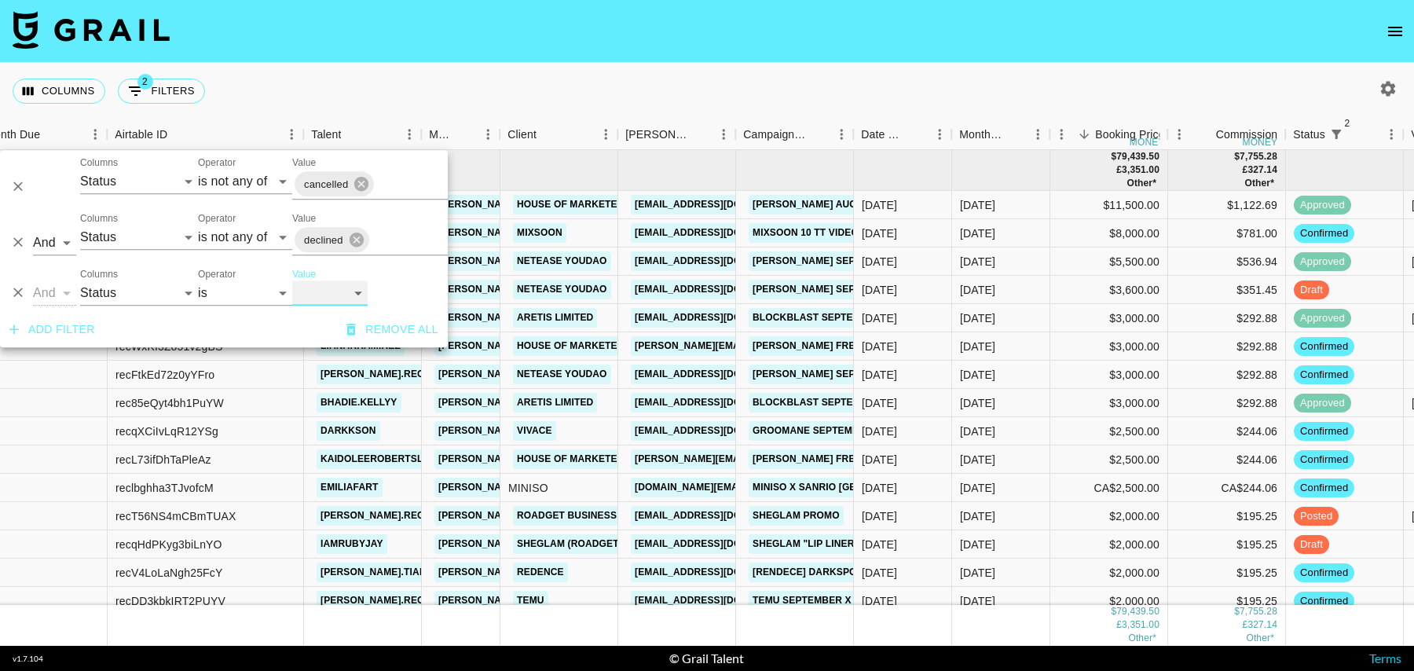
select select "approved"
click at [292, 280] on select "confirmed declined draft posted approved cancelled badDebt" at bounding box center [329, 292] width 75 height 25
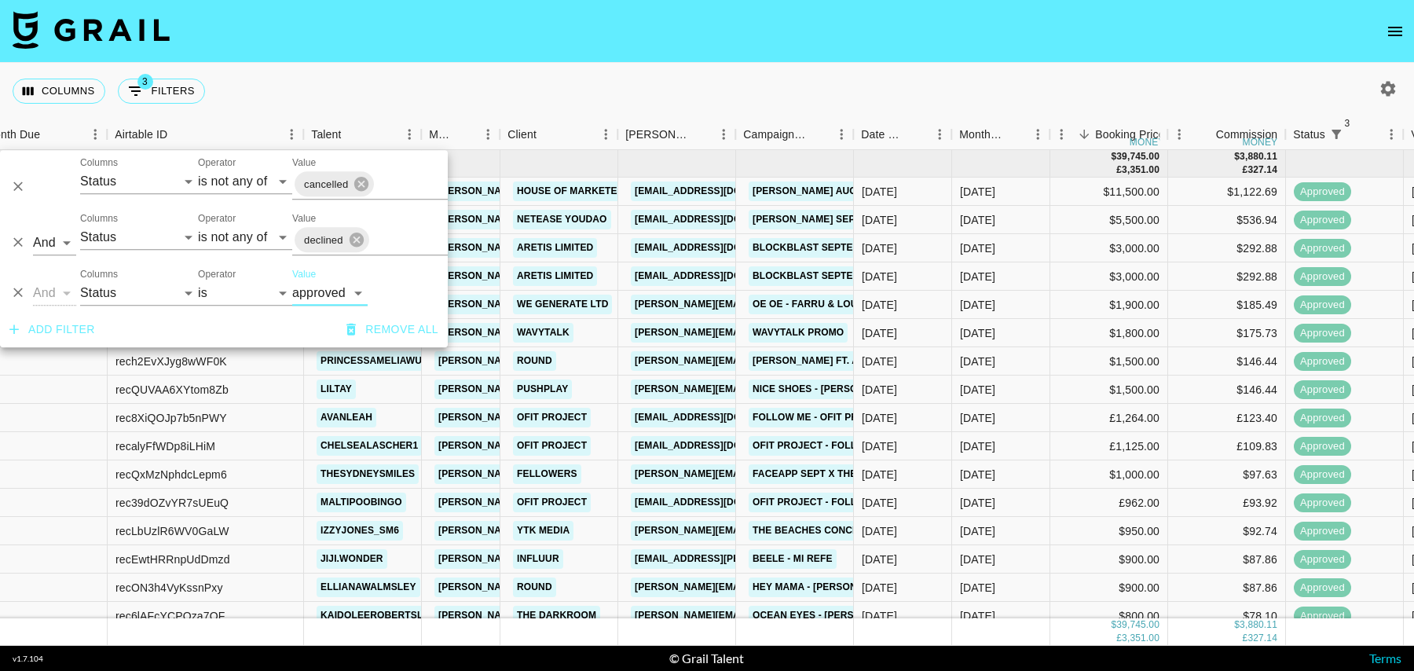
click at [742, 34] on nav at bounding box center [707, 31] width 1414 height 63
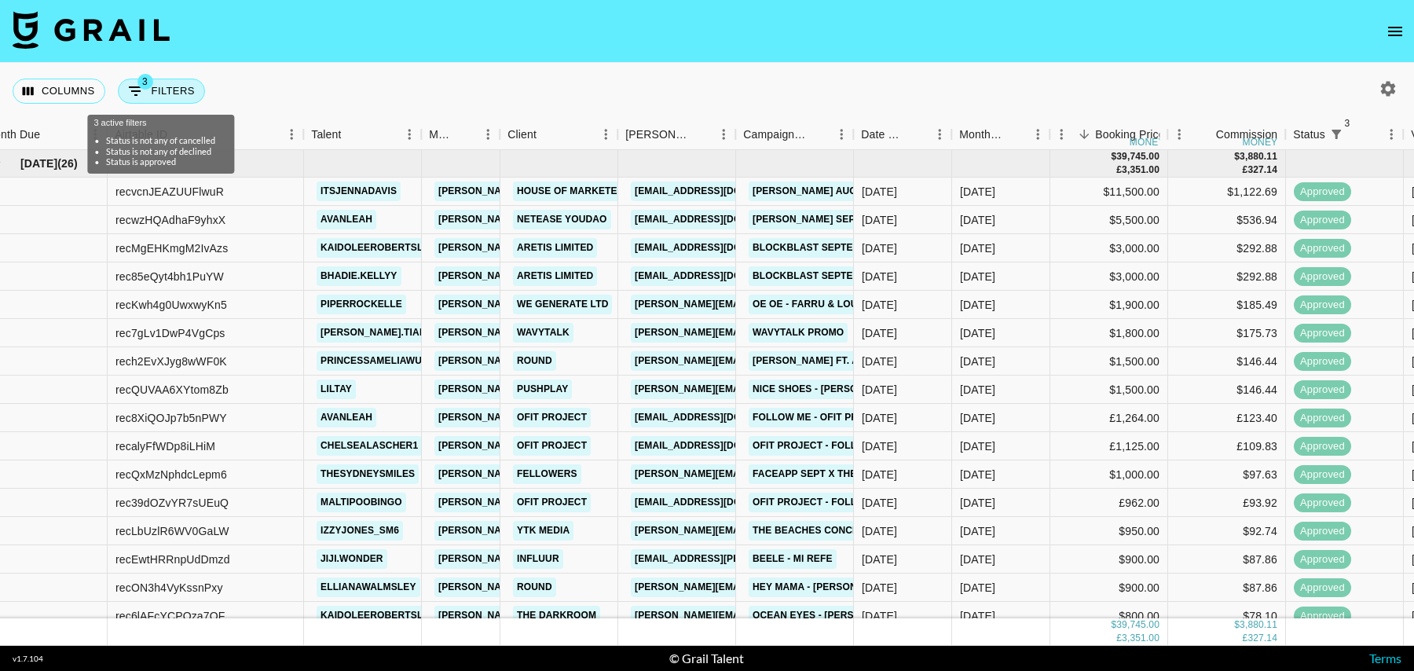
click at [160, 92] on button "3 Filters" at bounding box center [161, 91] width 87 height 25
select select "status"
select select "isNotAnyOf"
select select "status"
select select "isNotAnyOf"
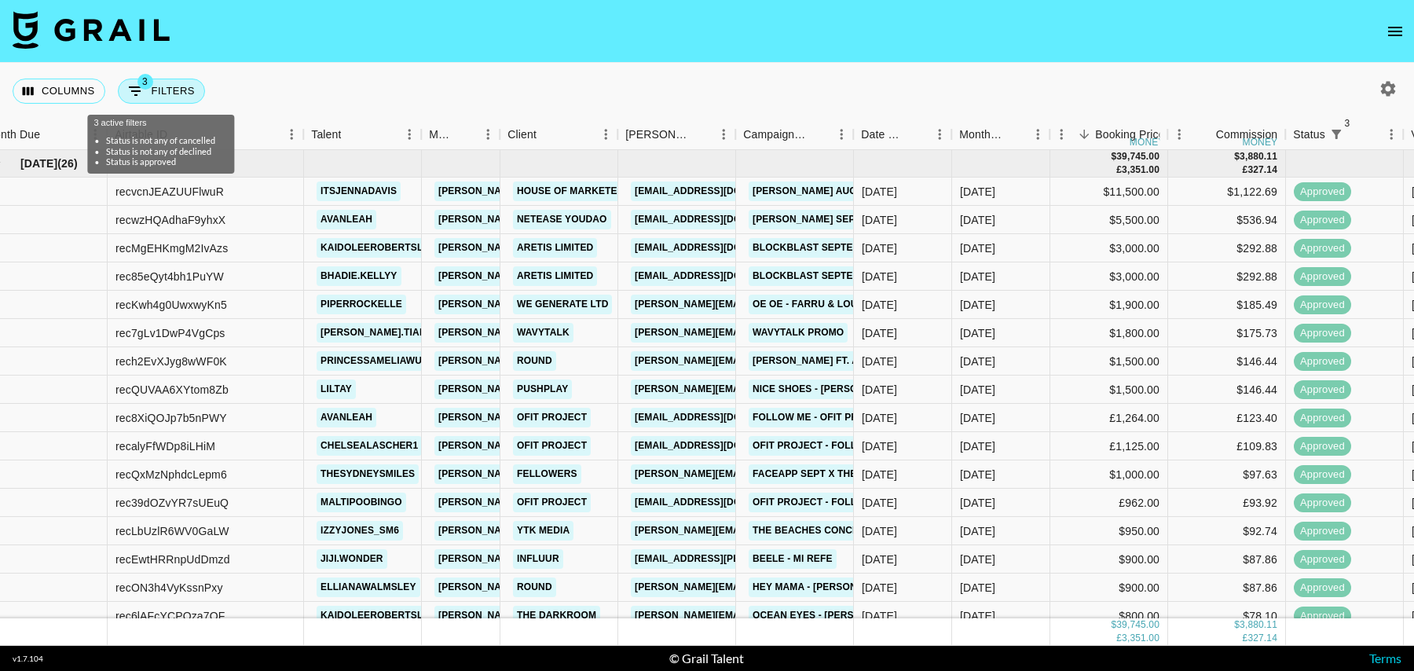
select select "status"
select select "approved"
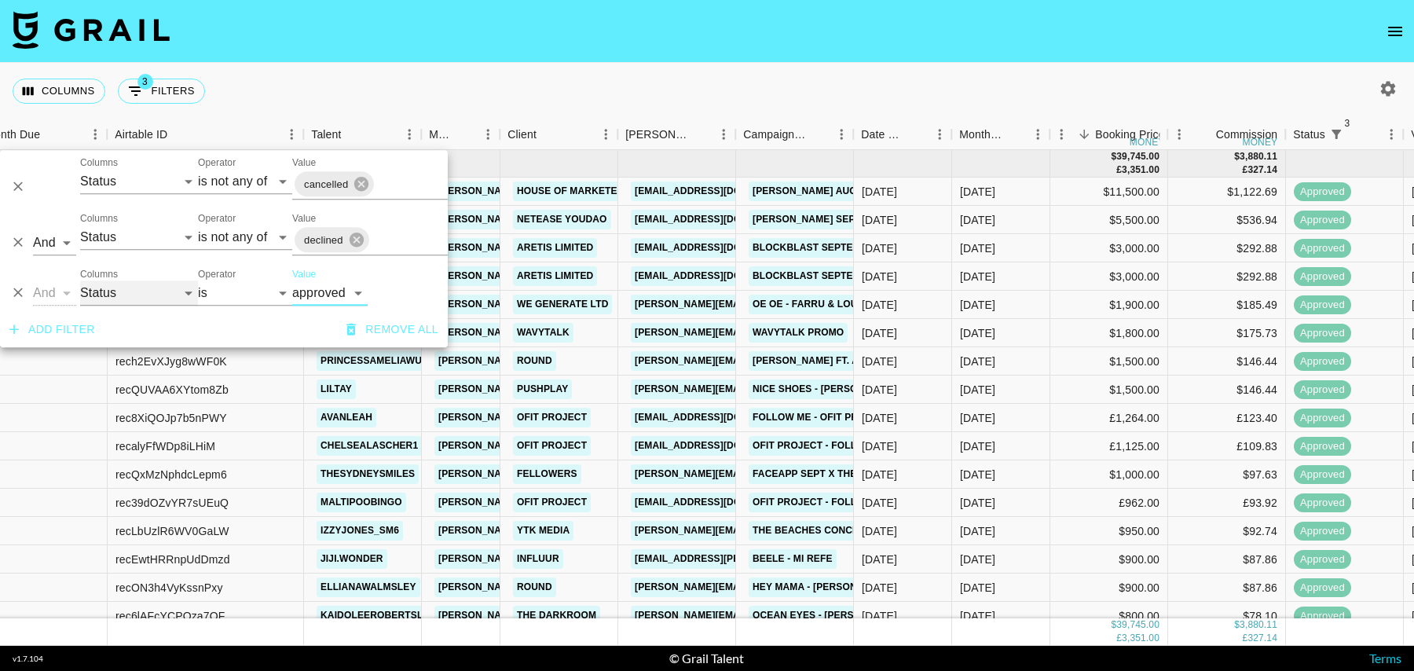
click at [114, 288] on select "Grail Platform ID Airtable ID Talent Manager Client [PERSON_NAME] Campaign (Typ…" at bounding box center [139, 292] width 118 height 25
select select "talentName"
click at [80, 280] on select "Grail Platform ID Airtable ID Talent Manager Client [PERSON_NAME] Campaign (Typ…" at bounding box center [139, 292] width 118 height 25
select select "contains"
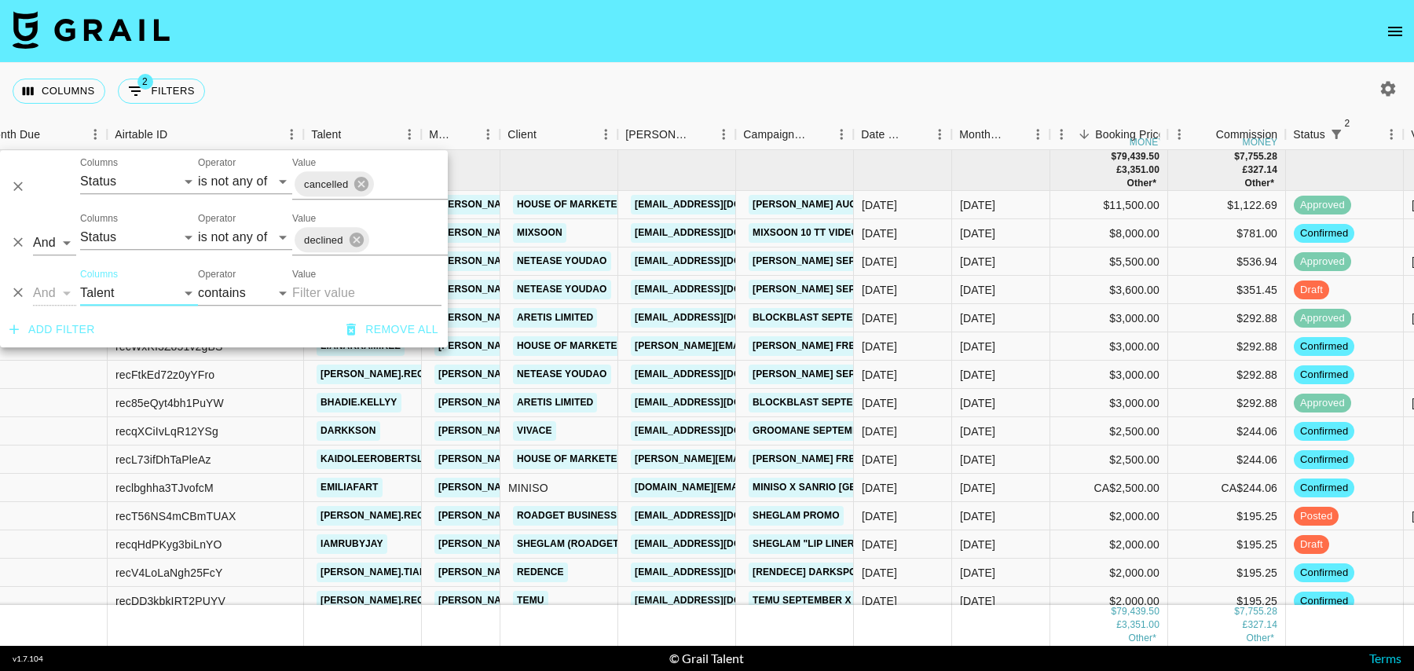
click at [333, 295] on input "Value" at bounding box center [366, 292] width 149 height 25
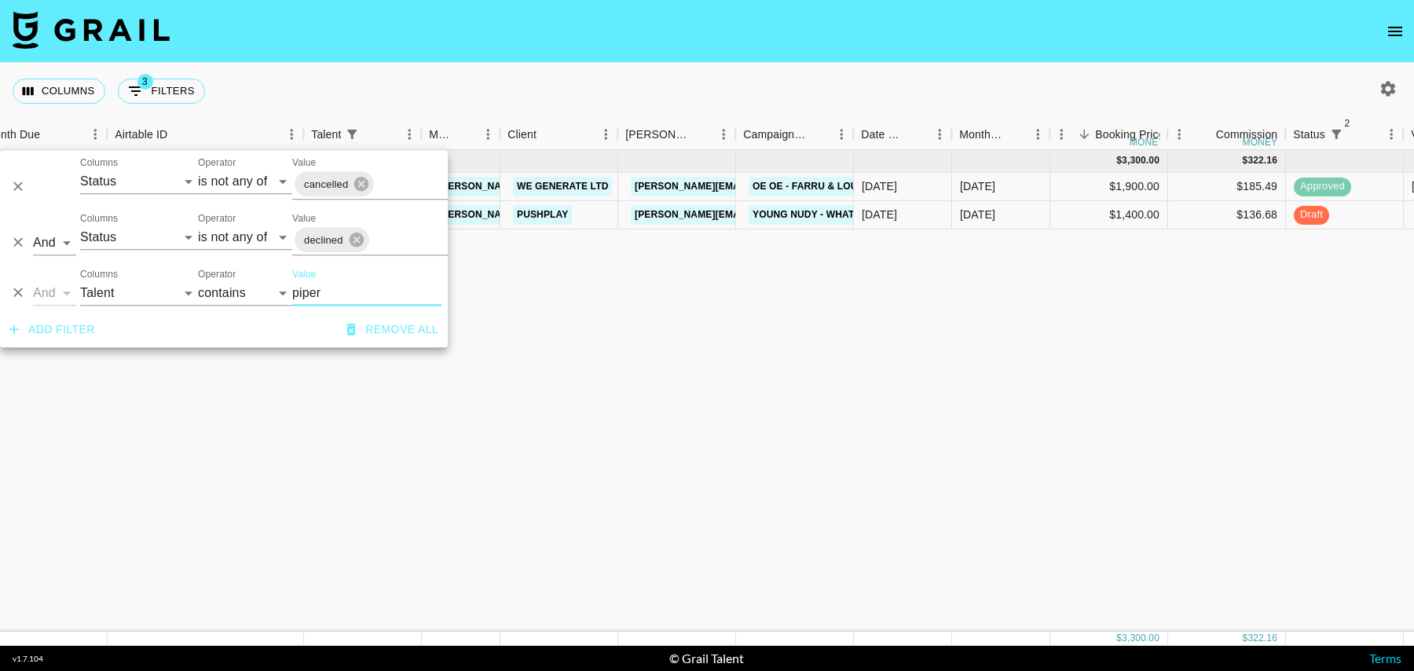
type input "piper"
click at [1085, 217] on div "$1,400.00" at bounding box center [1109, 215] width 118 height 28
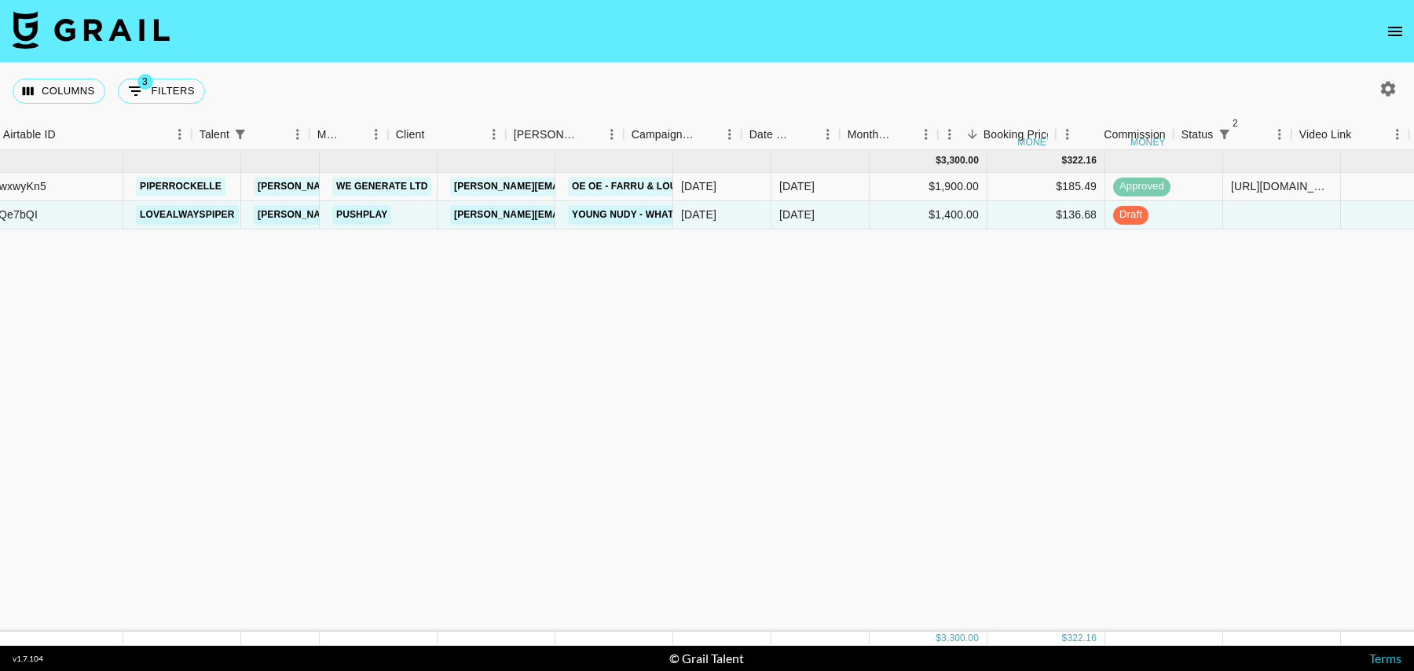
scroll to position [0, 210]
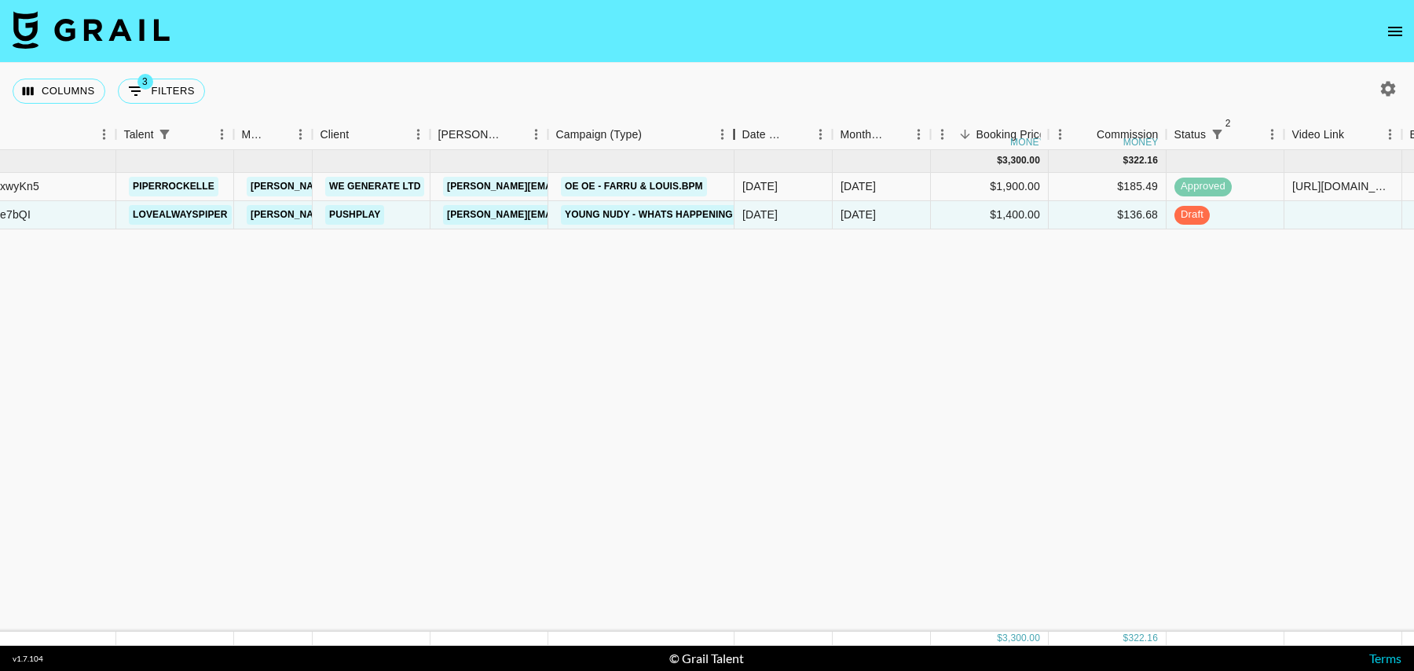
drag, startPoint x: 664, startPoint y: 137, endPoint x: 718, endPoint y: 137, distance: 54.2
click at [725, 137] on div "Campaign (Type)" at bounding box center [734, 134] width 19 height 31
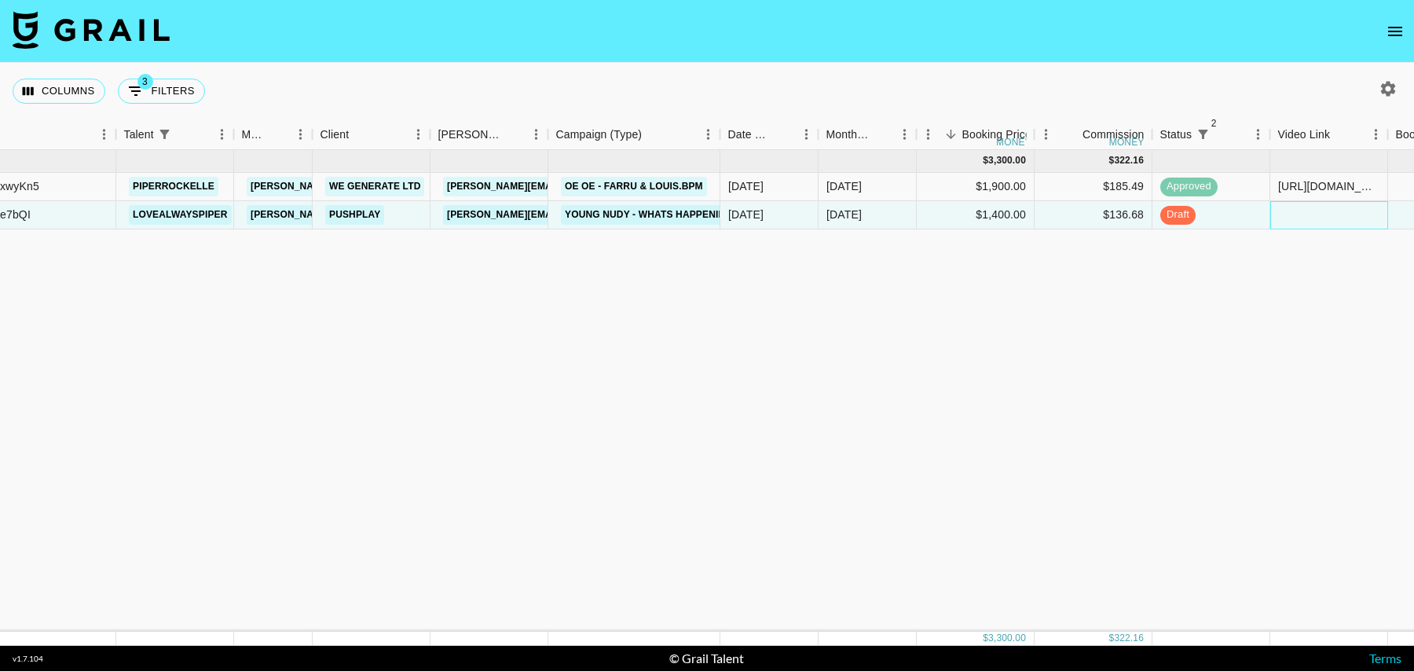
click at [1297, 208] on div at bounding box center [1329, 215] width 118 height 28
type input "[DOMAIN_NAME][URL]"
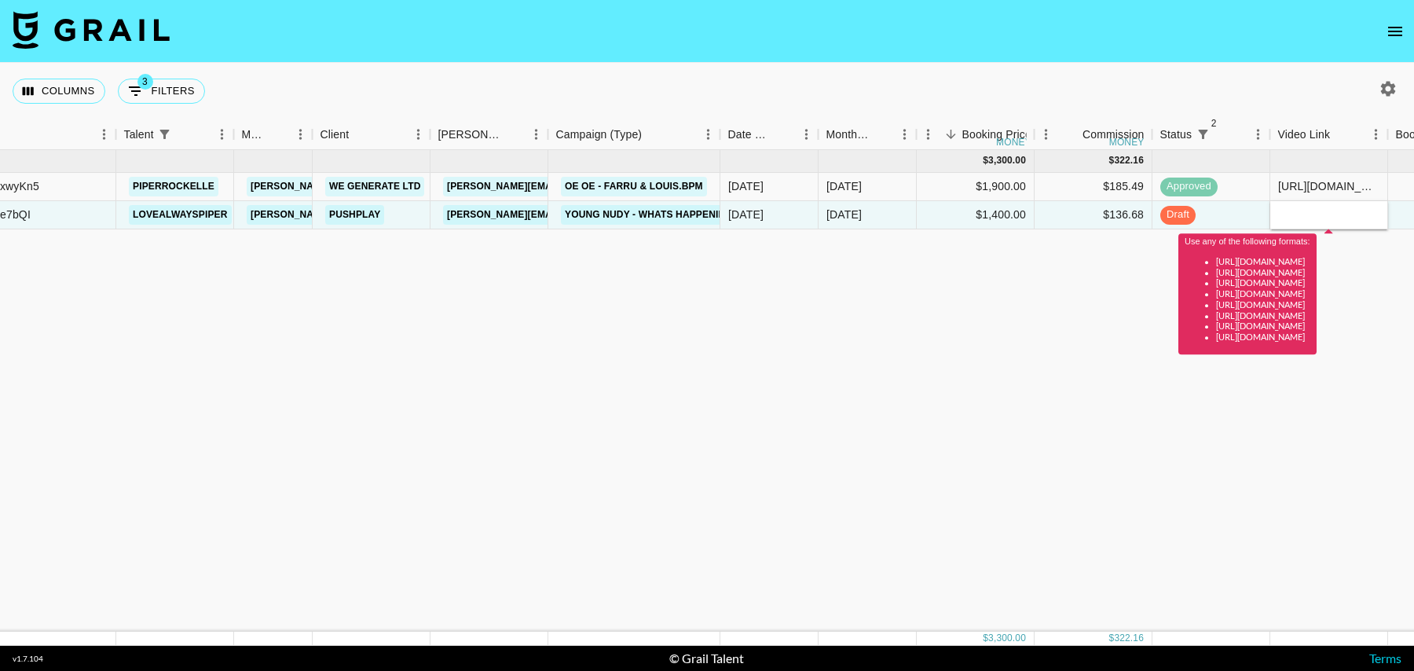
scroll to position [0, 0]
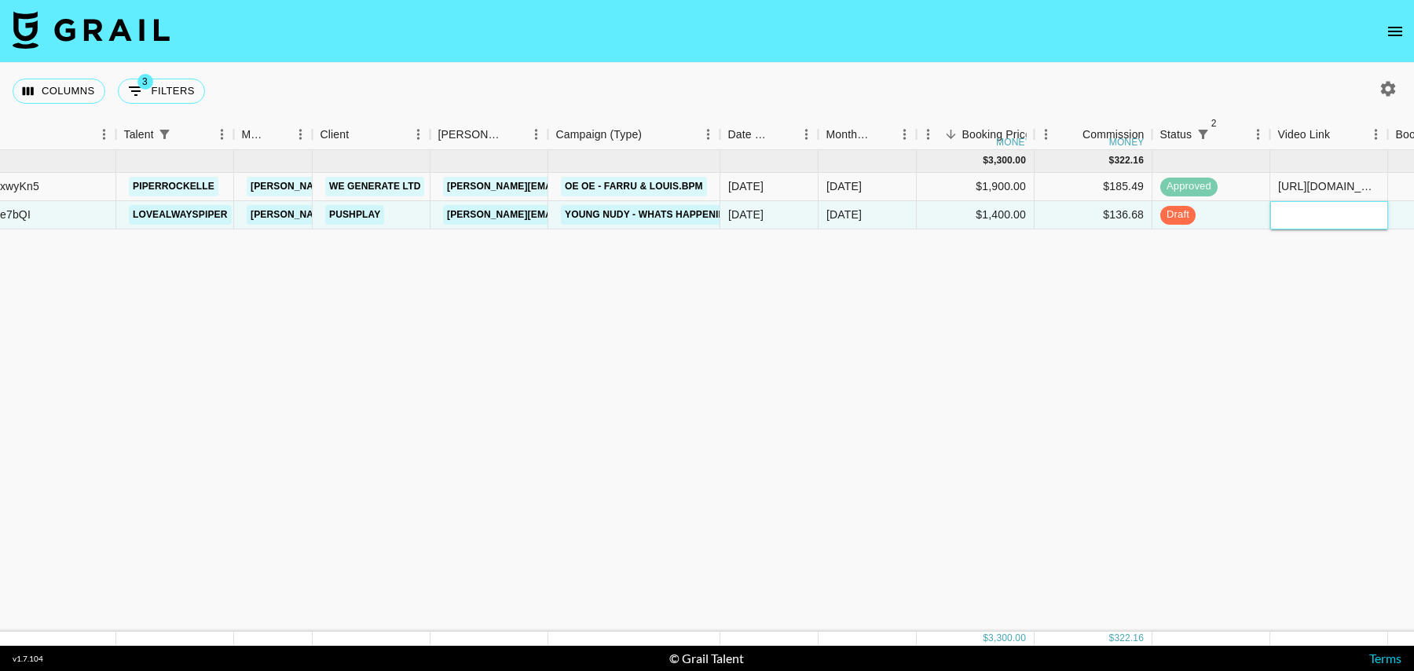
paste input "[URL][DOMAIN_NAME]"
type input "[URL][DOMAIN_NAME]"
click at [1245, 220] on div "draft" at bounding box center [1212, 215] width 118 height 28
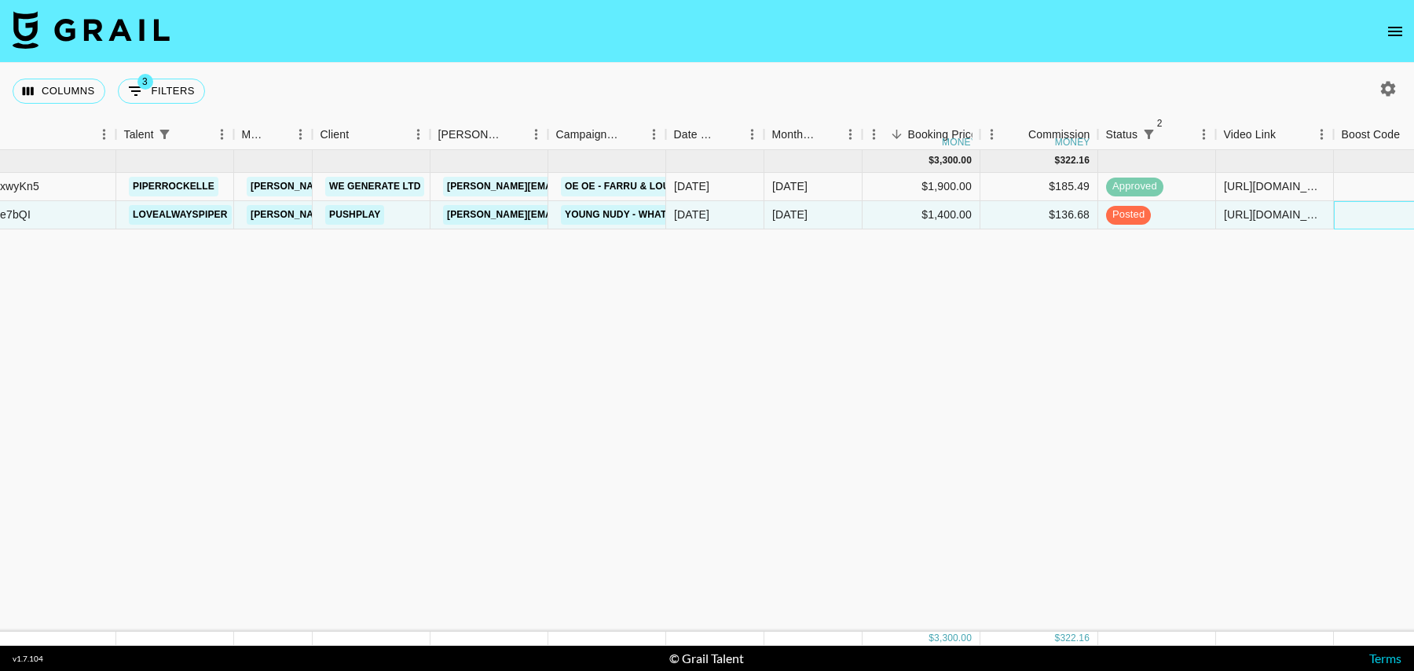
click at [1334, 211] on div at bounding box center [1393, 215] width 118 height 28
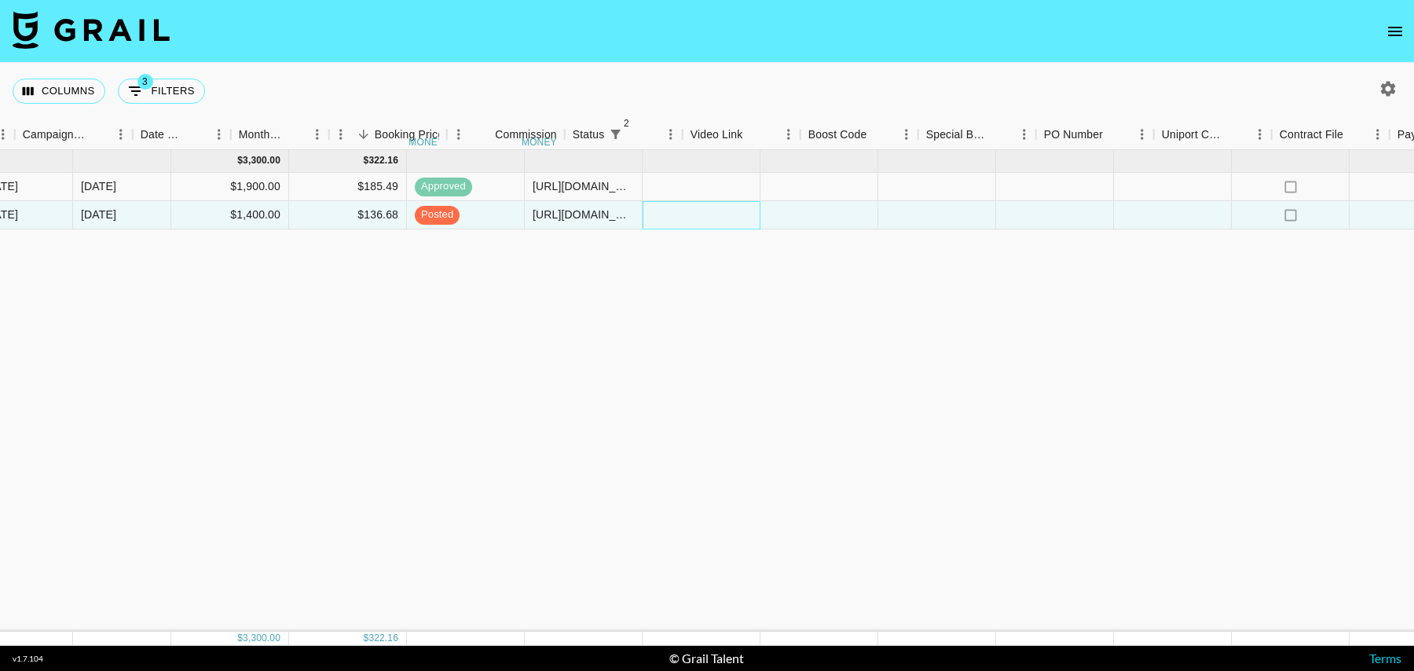
scroll to position [0, 1135]
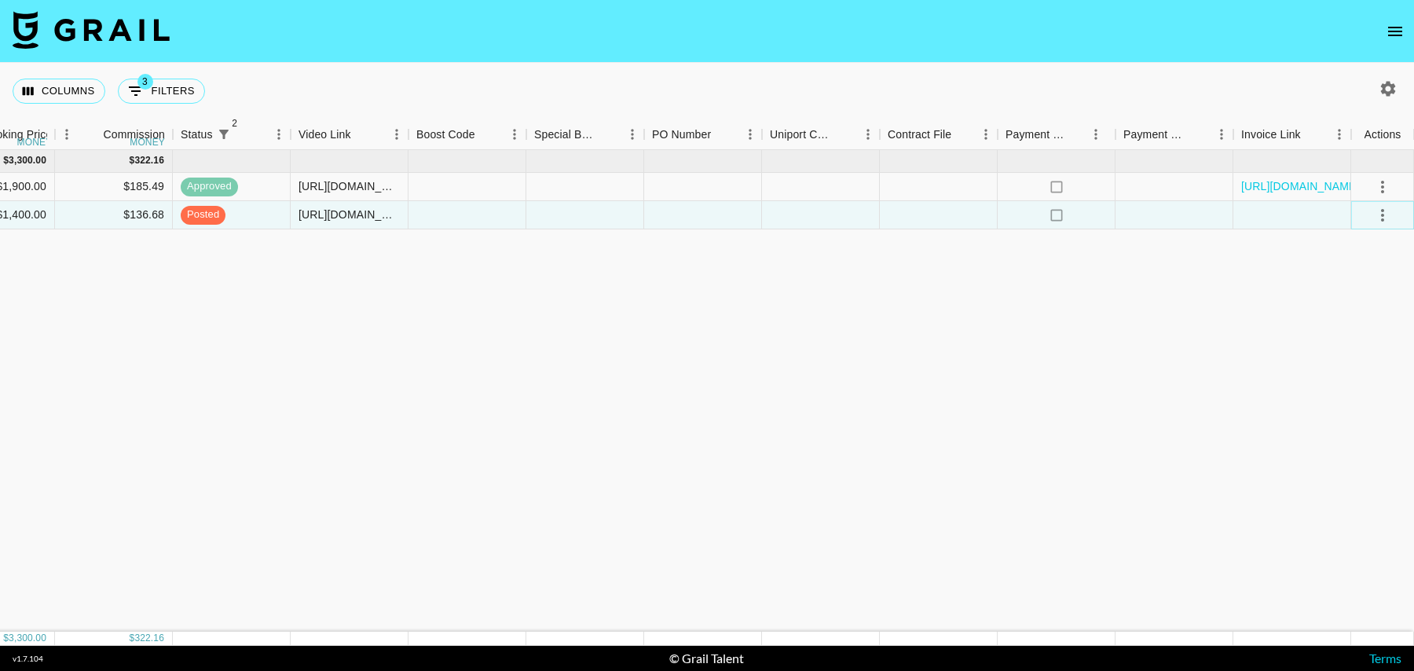
click at [1376, 214] on icon "select merge strategy" at bounding box center [1382, 215] width 19 height 19
click at [1352, 357] on div "Approve" at bounding box center [1349, 361] width 48 height 19
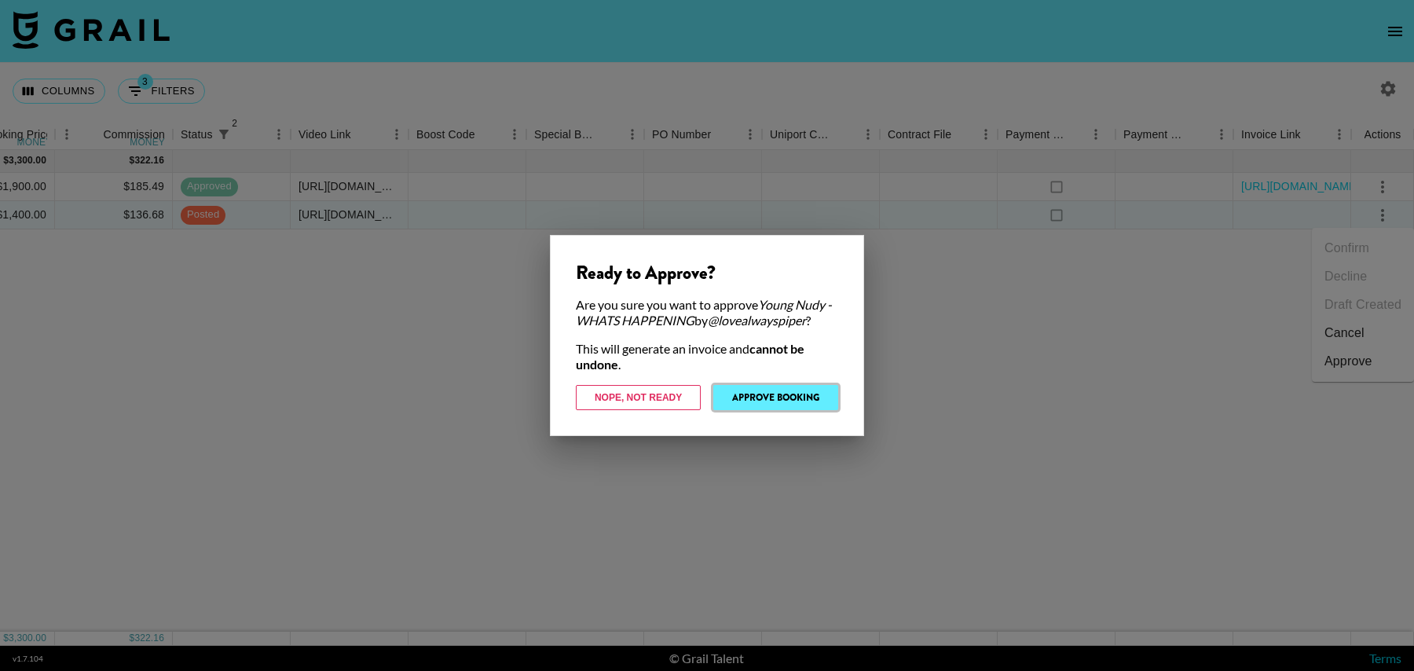
click at [750, 398] on button "Approve Booking" at bounding box center [775, 397] width 125 height 25
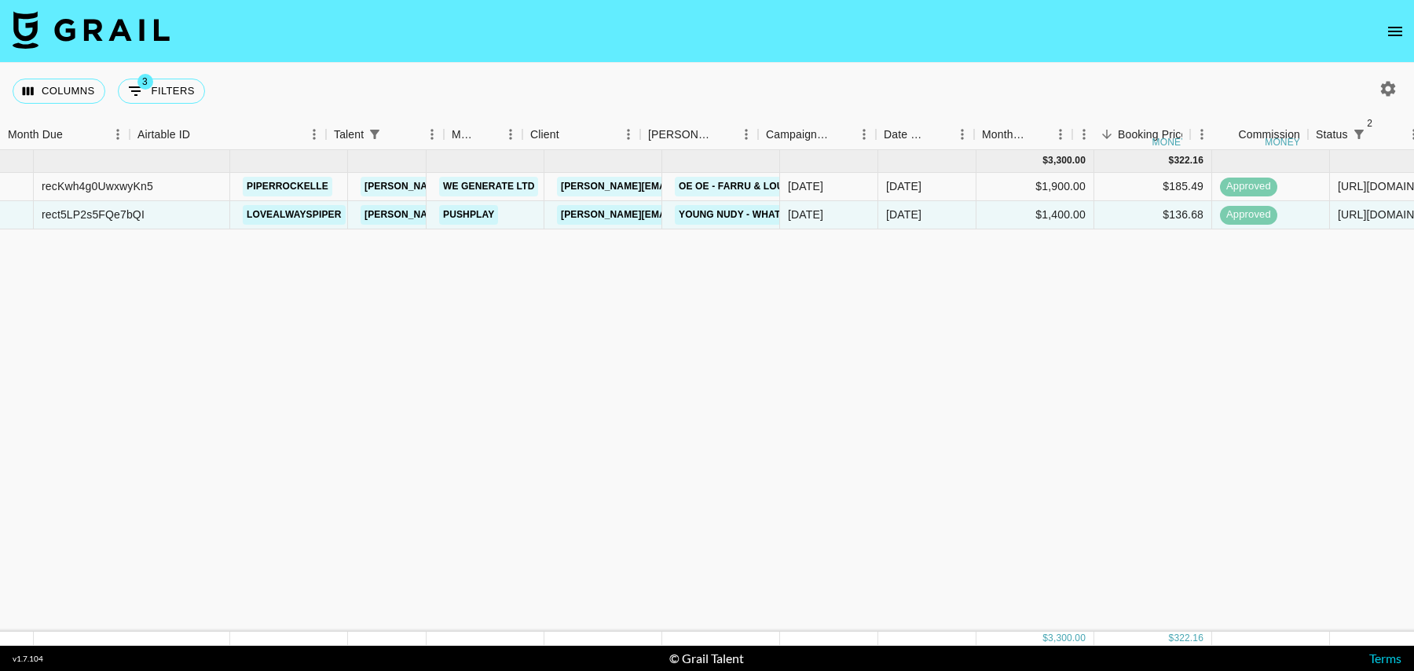
scroll to position [0, 0]
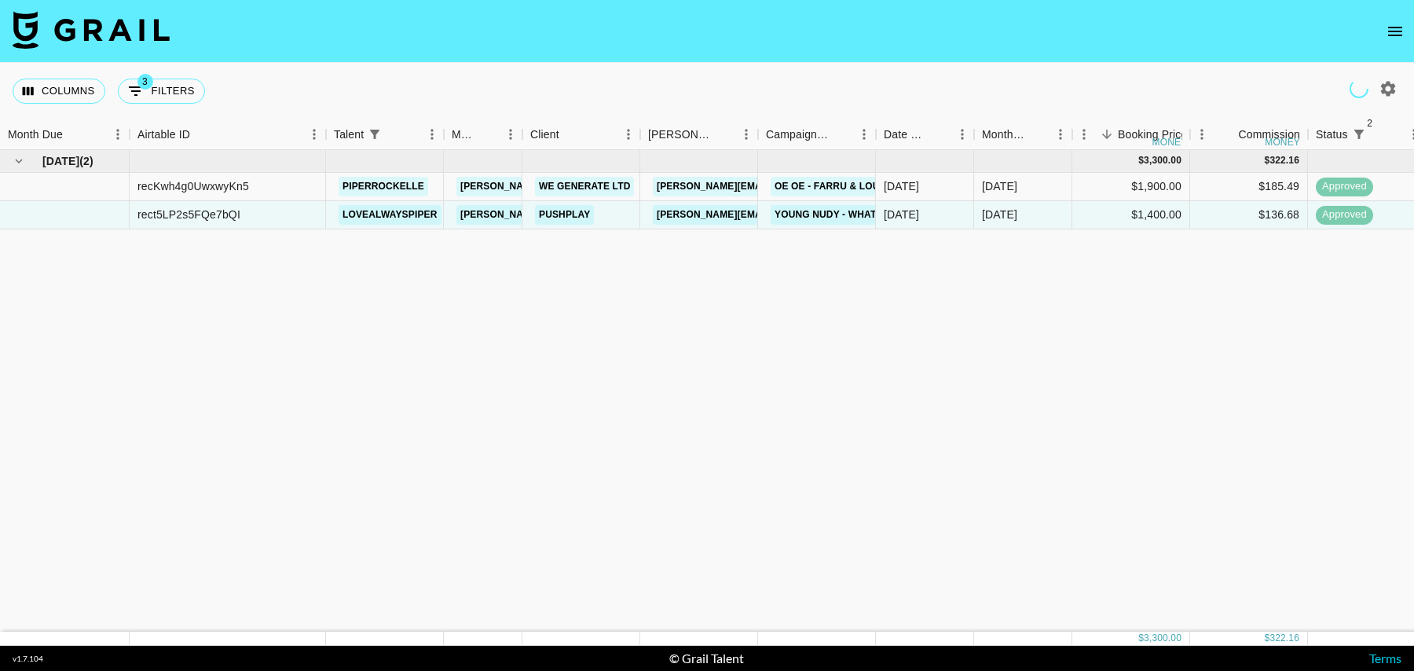
click at [146, 89] on span "3" at bounding box center [145, 82] width 16 height 16
select select "status"
select select "isNotAnyOf"
select select "status"
select select "isNotAnyOf"
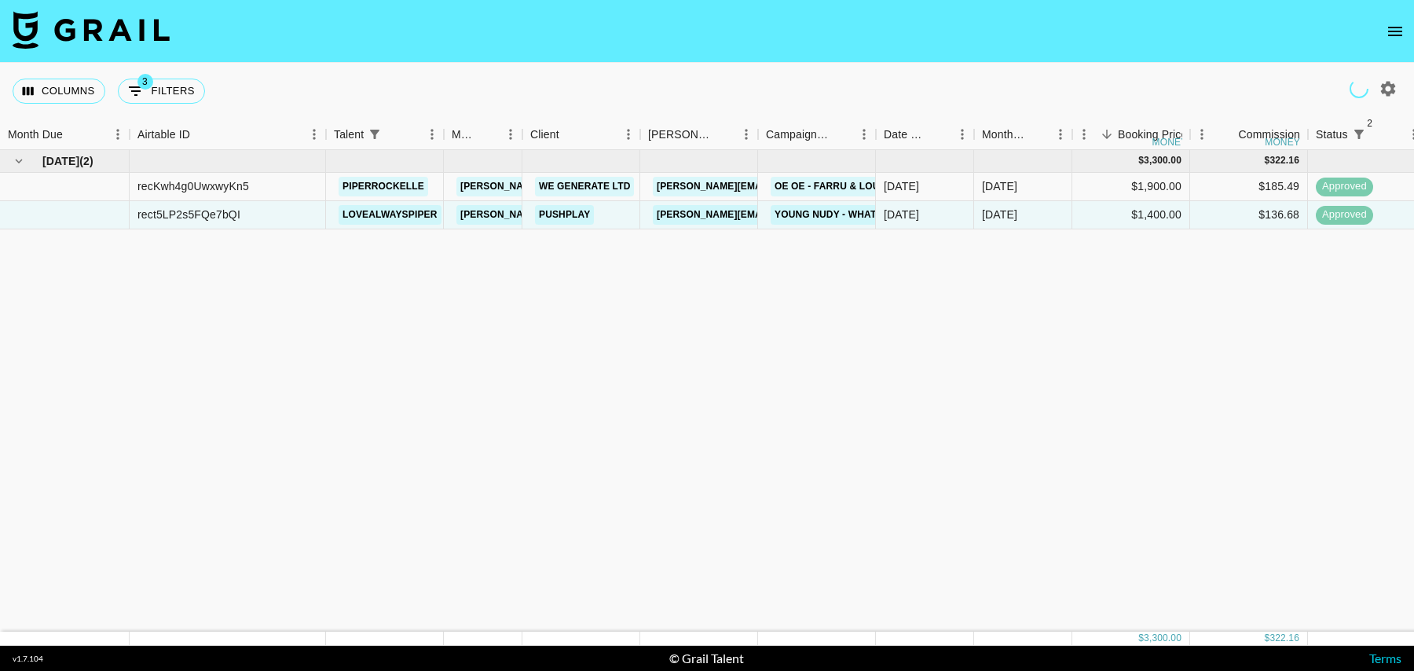
select select "talentName"
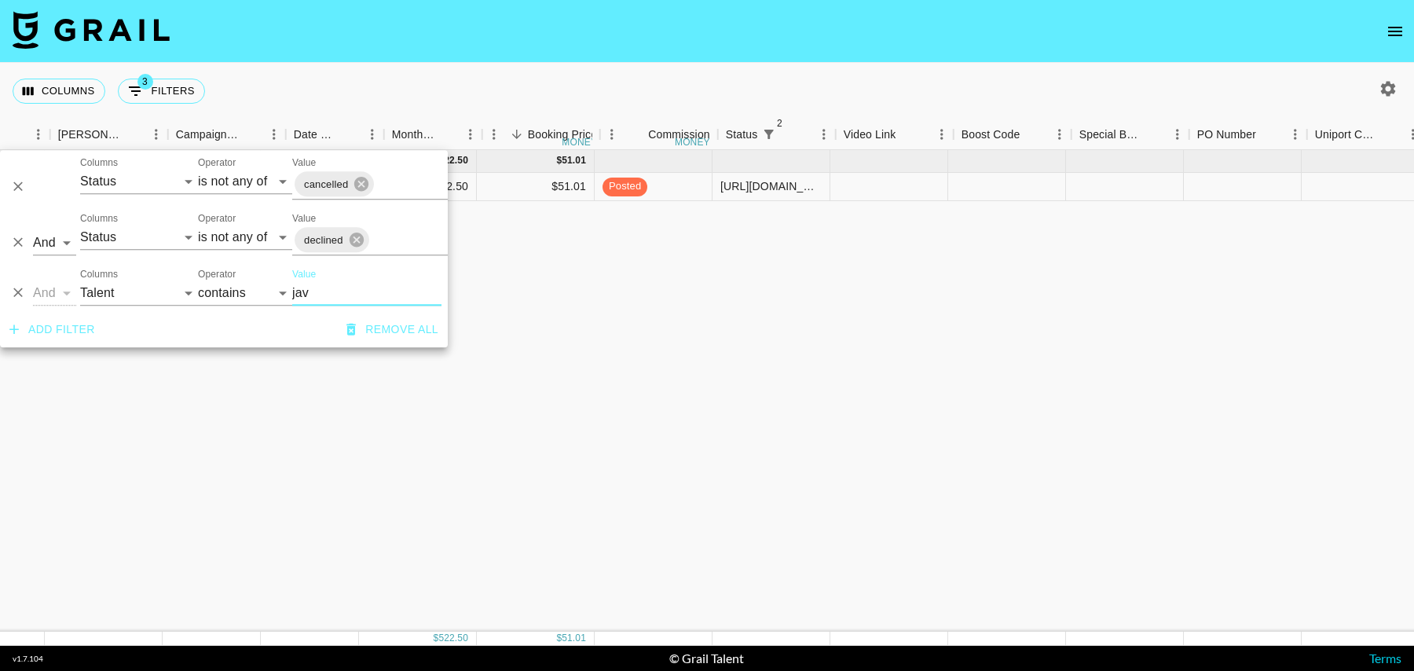
scroll to position [0, 717]
type input "jav"
click at [1137, 188] on div at bounding box center [1121, 187] width 118 height 28
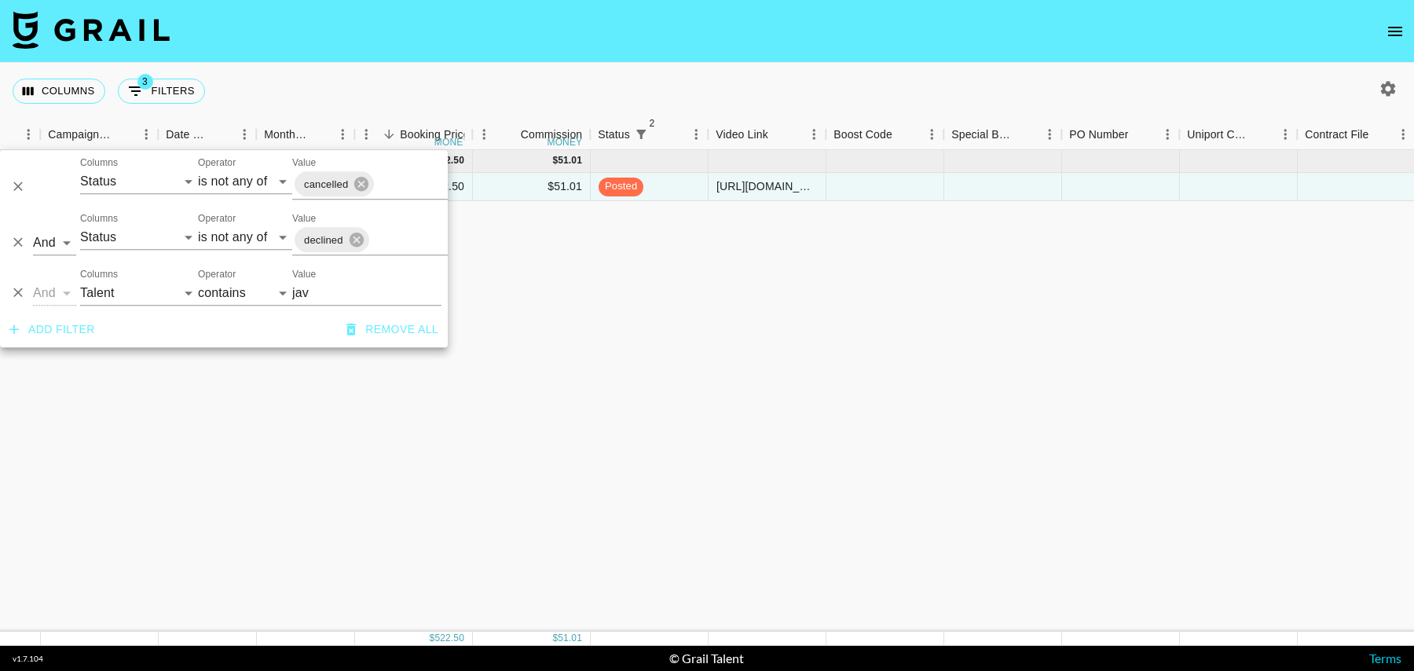
click at [1137, 188] on div at bounding box center [1121, 187] width 118 height 28
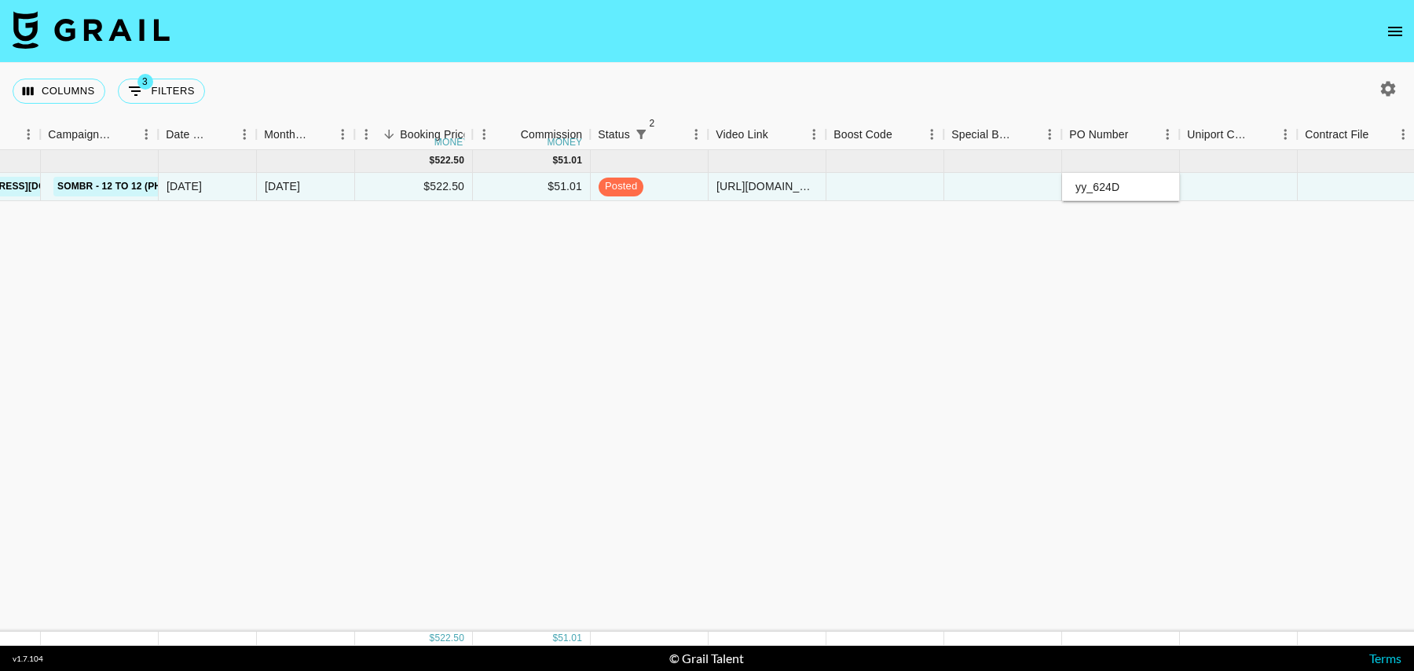
type input "yy_624D"
click at [1214, 184] on div at bounding box center [1239, 187] width 118 height 28
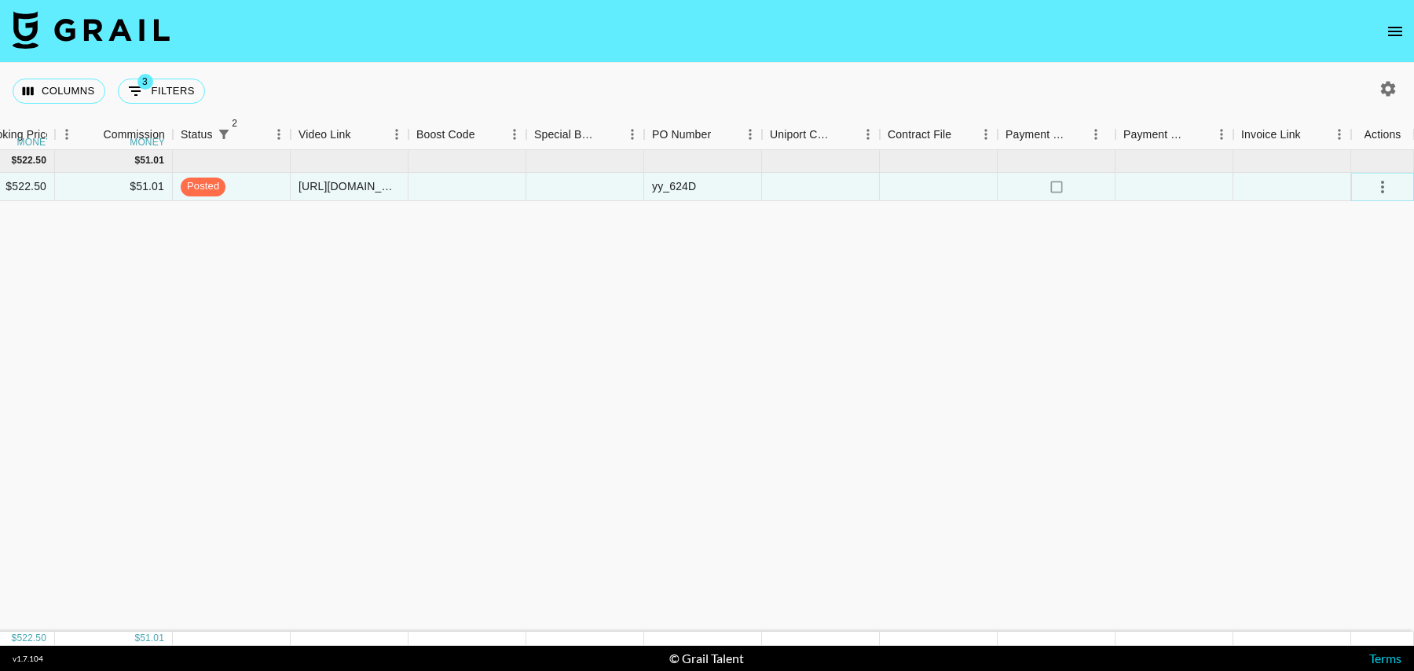
click at [1381, 183] on icon "select merge strategy" at bounding box center [1382, 187] width 19 height 19
click at [1352, 328] on div "Approve" at bounding box center [1349, 333] width 48 height 19
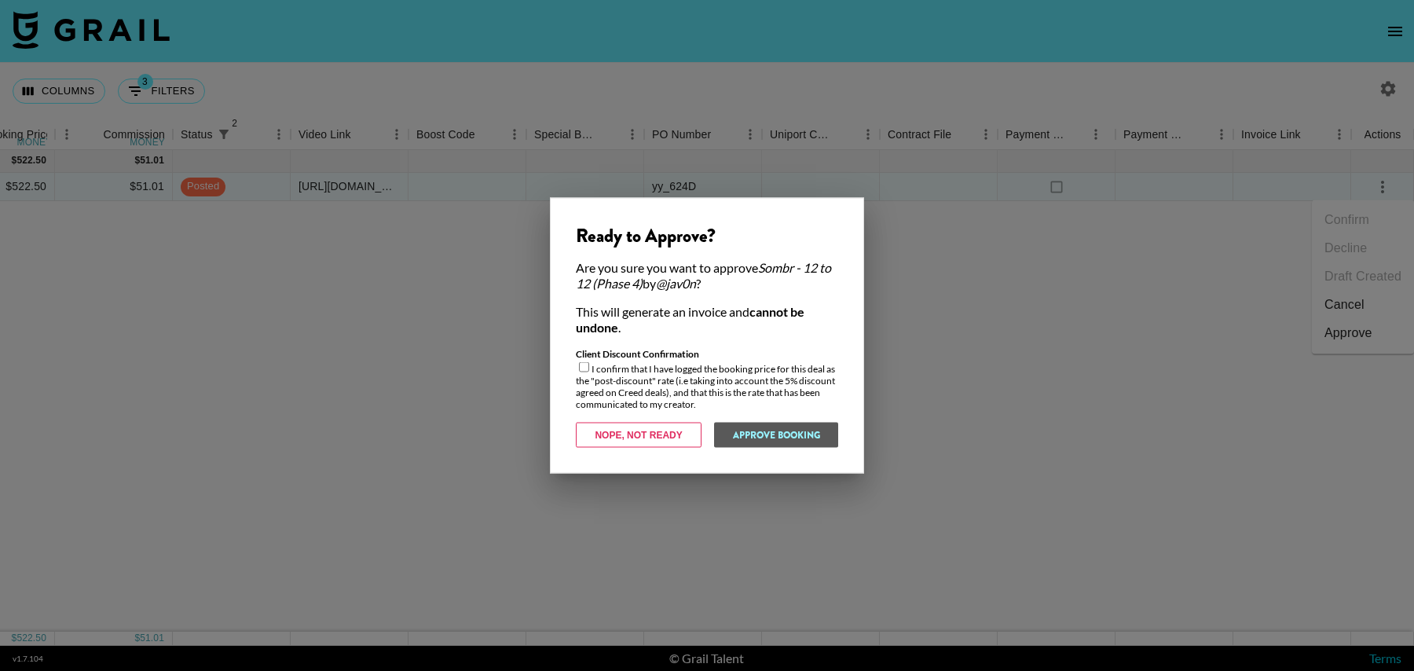
click at [585, 366] on input "checkbox" at bounding box center [584, 367] width 10 height 10
checkbox input "true"
click at [745, 432] on button "Approve Booking" at bounding box center [775, 435] width 125 height 25
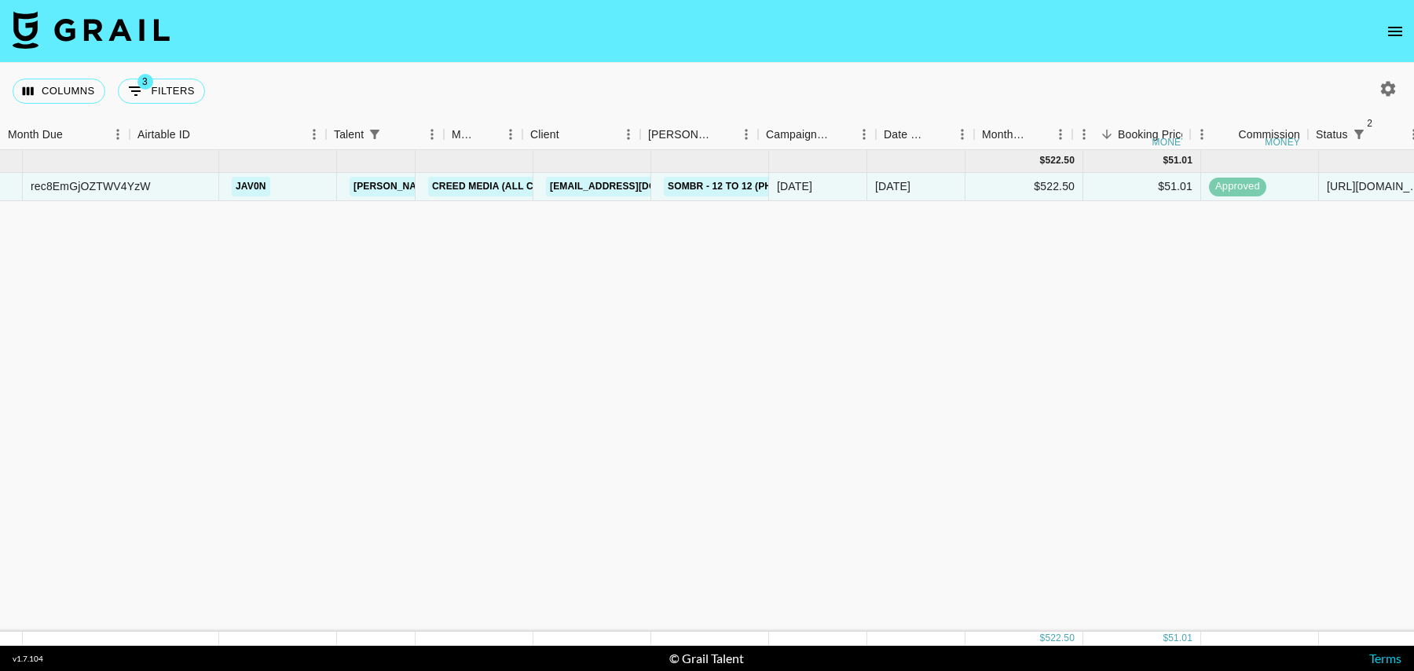
scroll to position [0, 0]
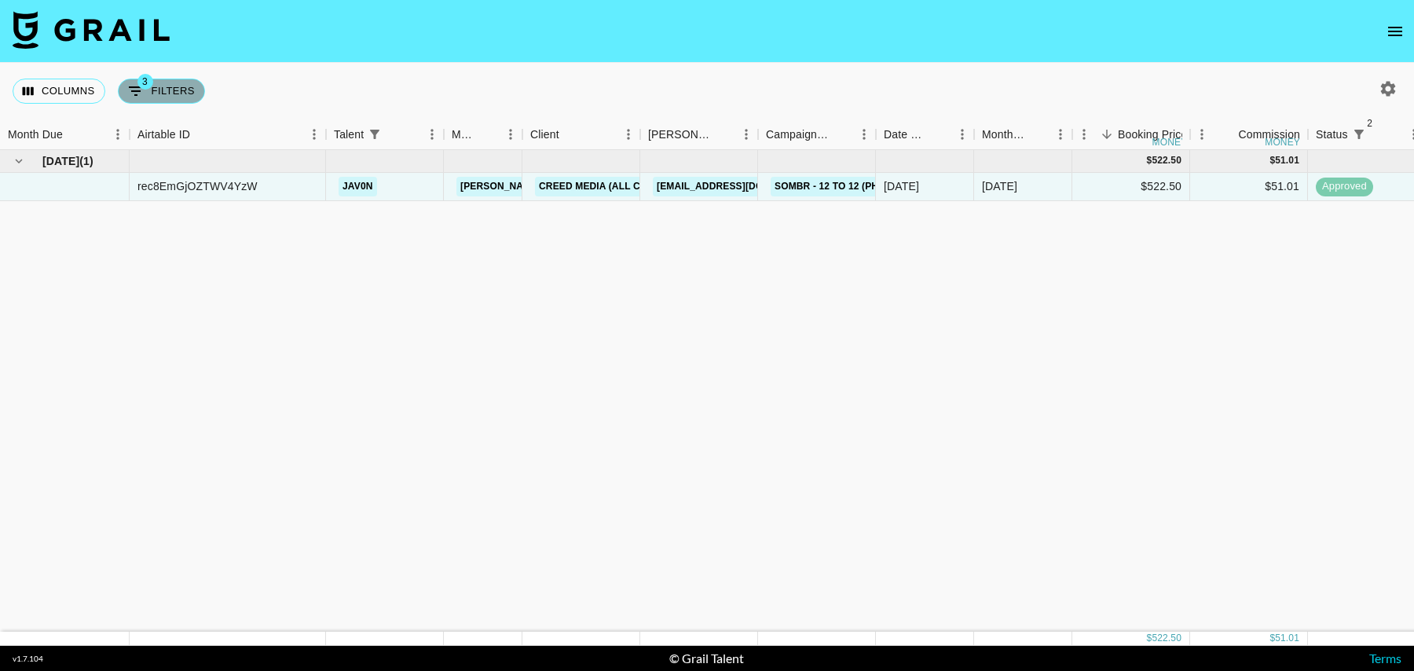
click at [174, 82] on button "3 Filters" at bounding box center [161, 91] width 87 height 25
select select "status"
select select "isNotAnyOf"
select select "status"
select select "isNotAnyOf"
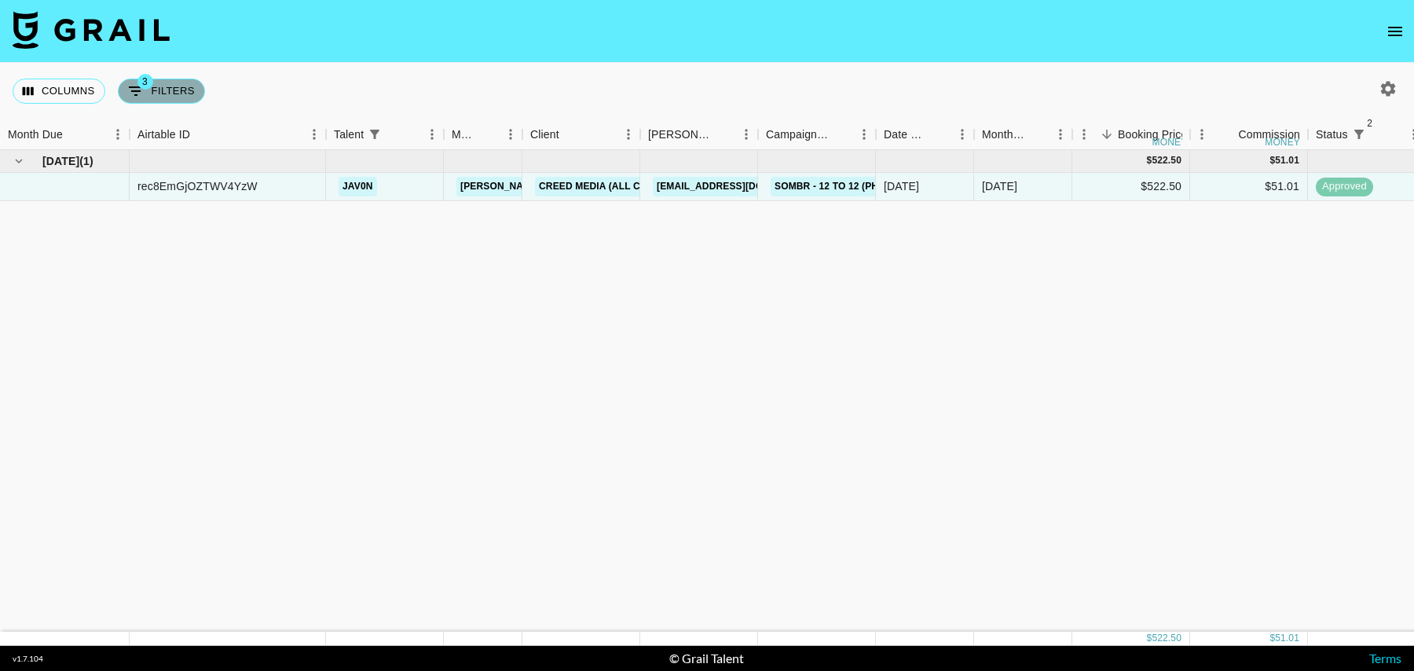
select select "talentName"
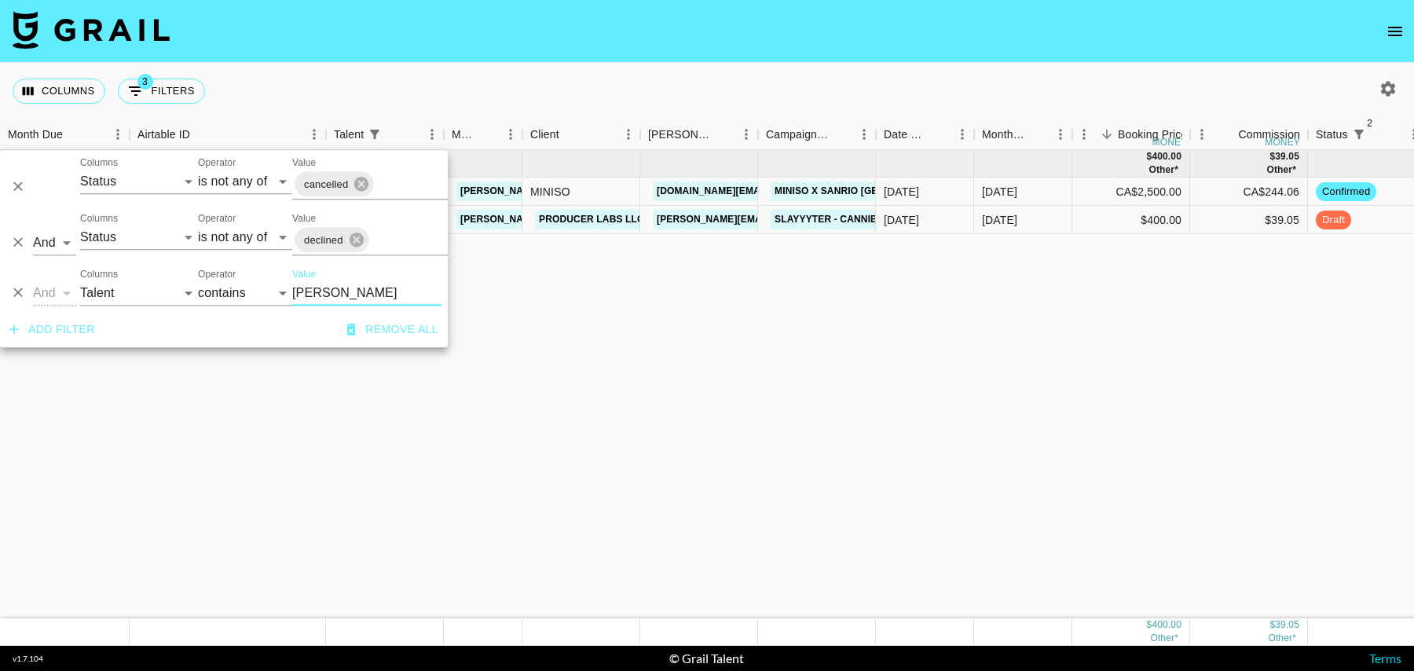
type input "[PERSON_NAME]"
click at [1078, 219] on div "$400.00" at bounding box center [1131, 220] width 118 height 28
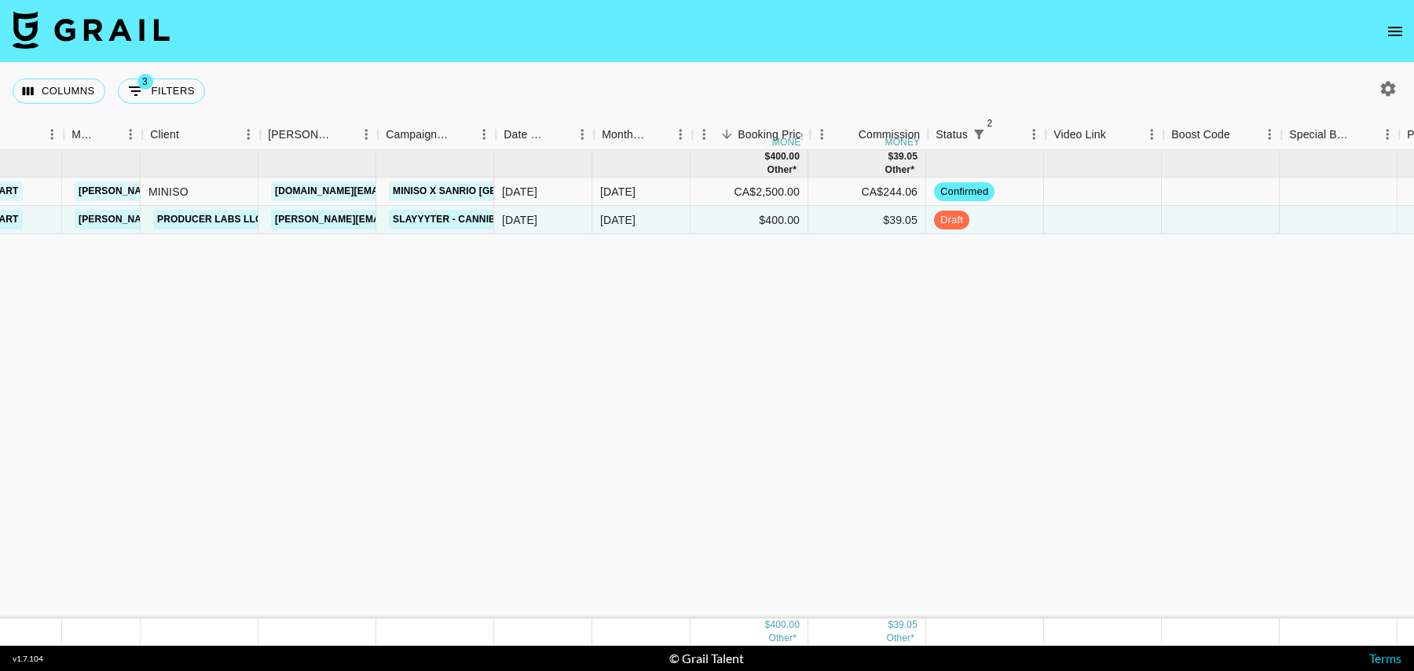
scroll to position [0, 383]
click at [1092, 214] on div at bounding box center [1102, 220] width 118 height 28
type input "[URL][DOMAIN_NAME]"
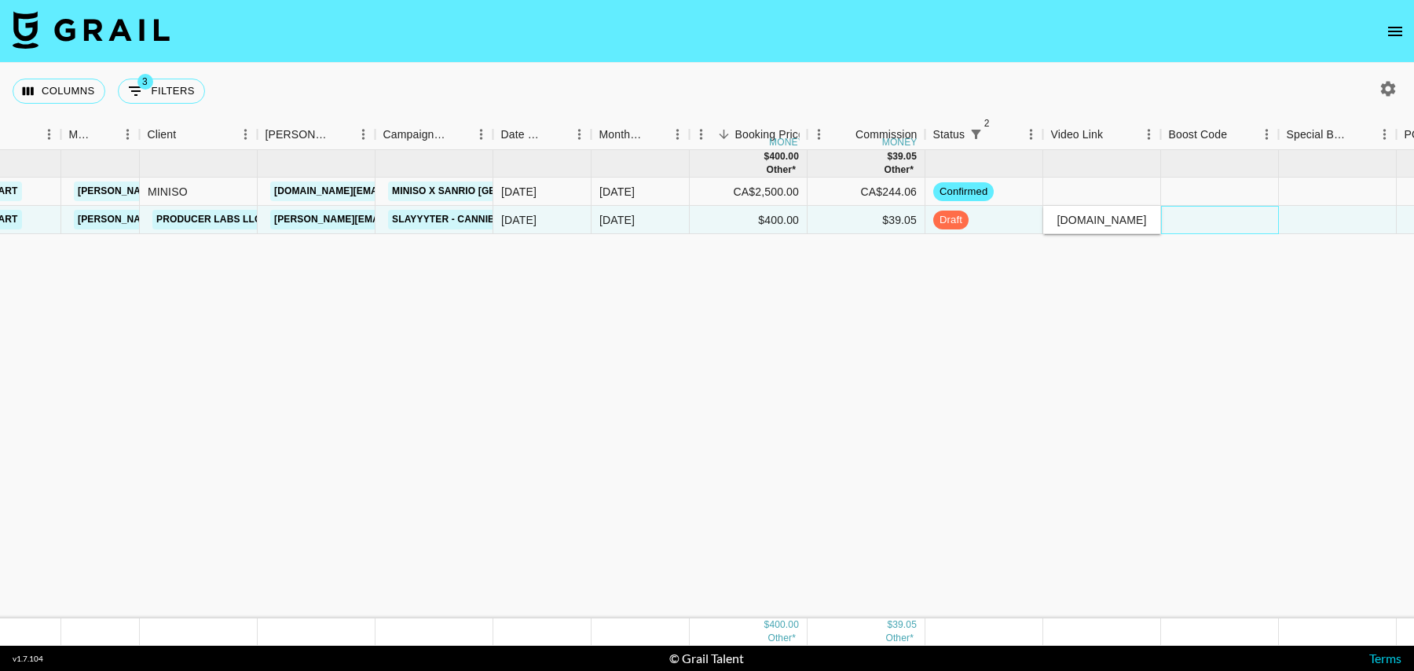
click at [1208, 207] on div at bounding box center [1220, 220] width 118 height 28
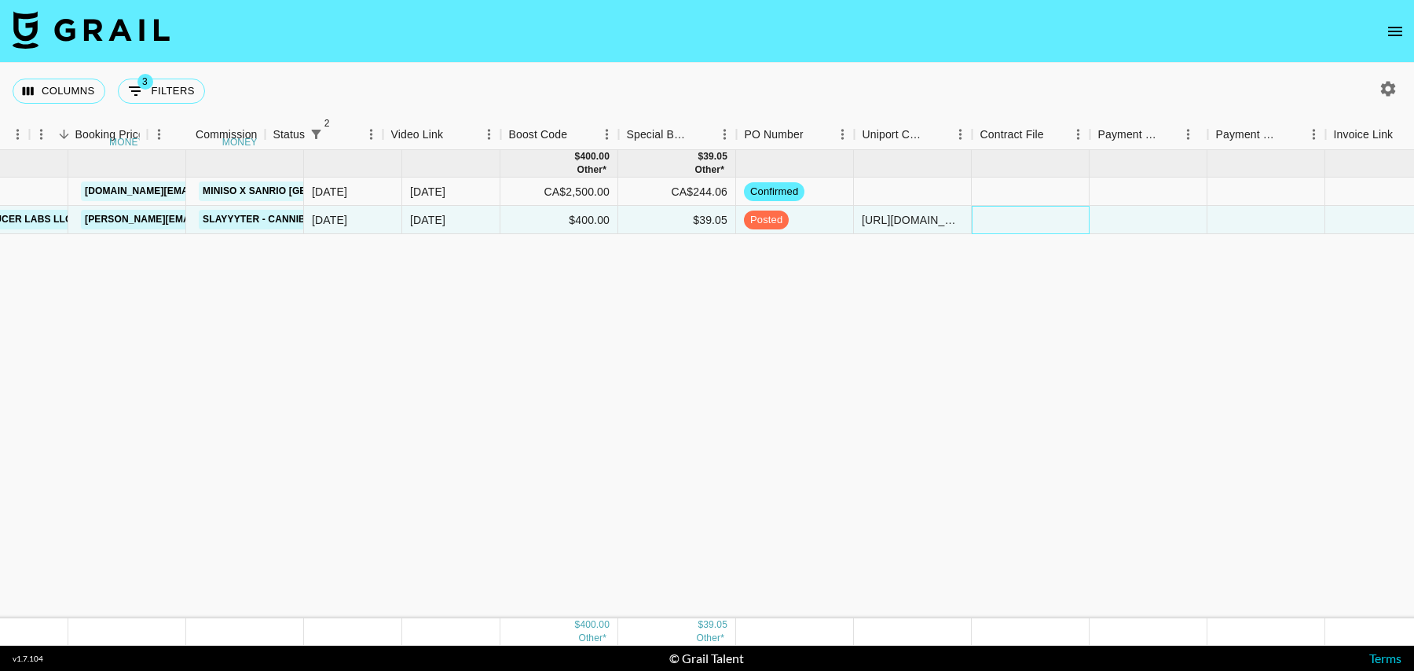
scroll to position [0, 1135]
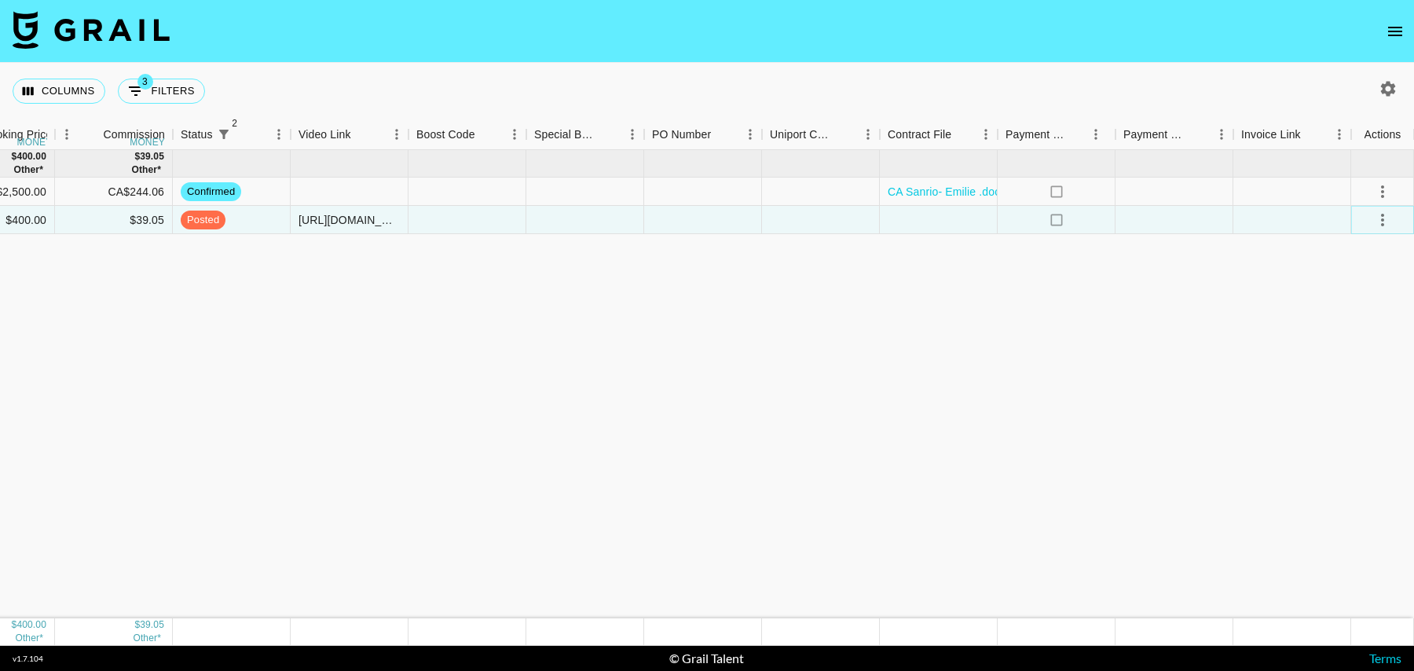
click at [1388, 223] on icon "select merge strategy" at bounding box center [1382, 220] width 19 height 19
click at [1366, 375] on div "Approve" at bounding box center [1349, 366] width 48 height 19
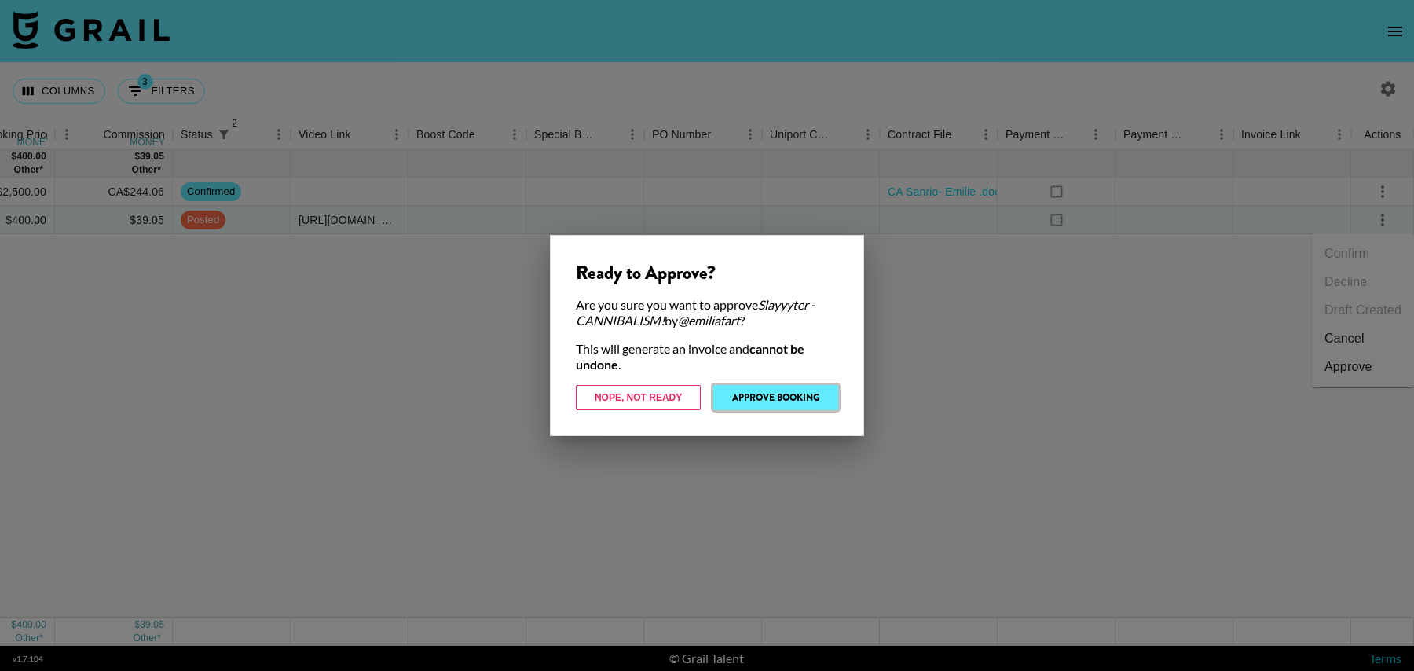
click at [778, 399] on button "Approve Booking" at bounding box center [775, 397] width 125 height 25
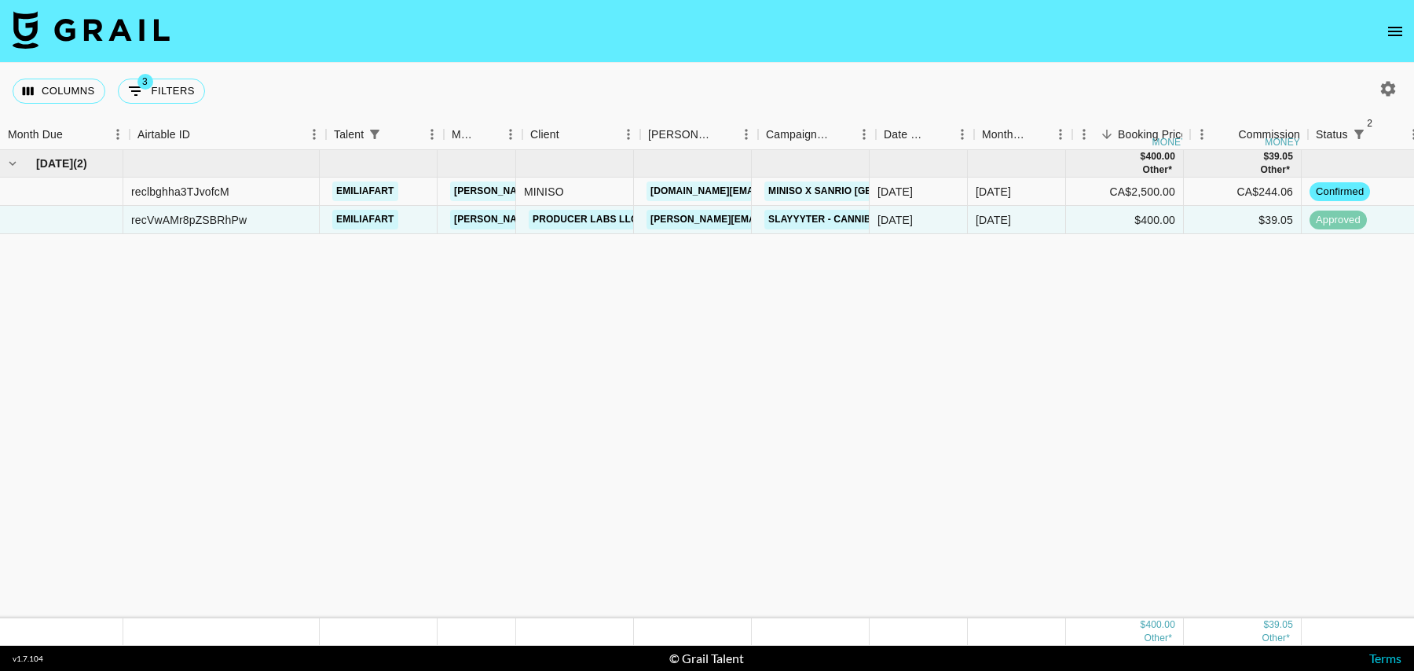
scroll to position [0, 0]
click at [640, 300] on div "[DATE] ( 2 ) $ 400.00 Other* $ 39.05 Other* reclbghha3TJvofcM emiliafart [PERSO…" at bounding box center [1275, 384] width 2550 height 468
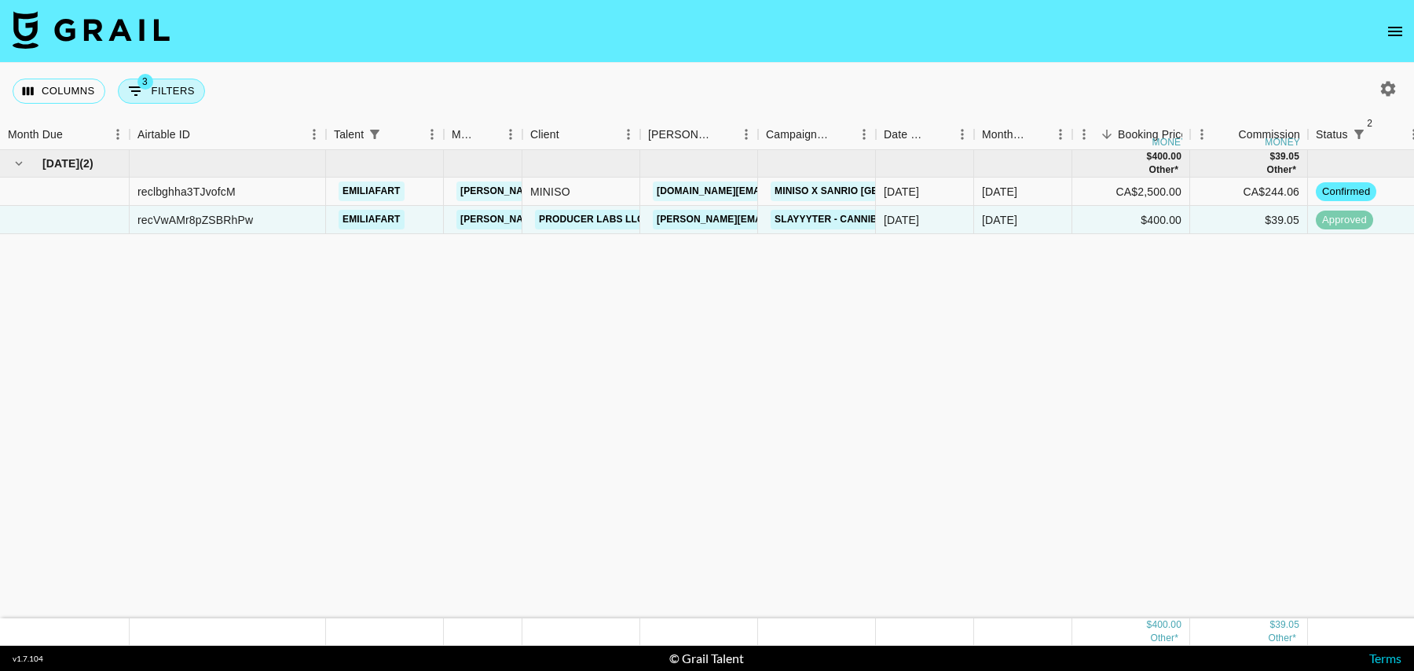
click at [159, 90] on button "3 Filters" at bounding box center [161, 91] width 87 height 25
select select "status"
select select "isNotAnyOf"
select select "status"
select select "isNotAnyOf"
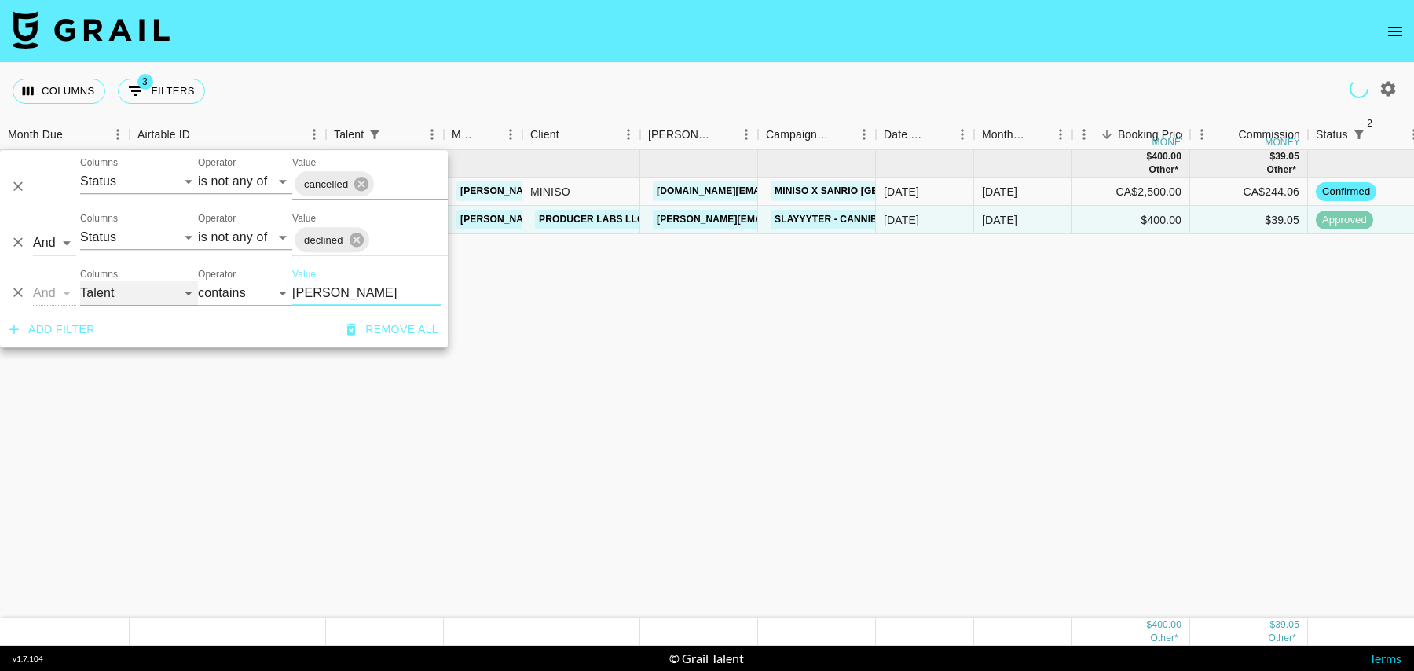
click at [114, 293] on select "Grail Platform ID Airtable ID Talent Manager Client [PERSON_NAME] Campaign (Typ…" at bounding box center [139, 292] width 118 height 25
select select "videoLink"
click at [80, 280] on select "Grail Platform ID Airtable ID Talent Manager Client [PERSON_NAME] Campaign (Typ…" at bounding box center [139, 292] width 118 height 25
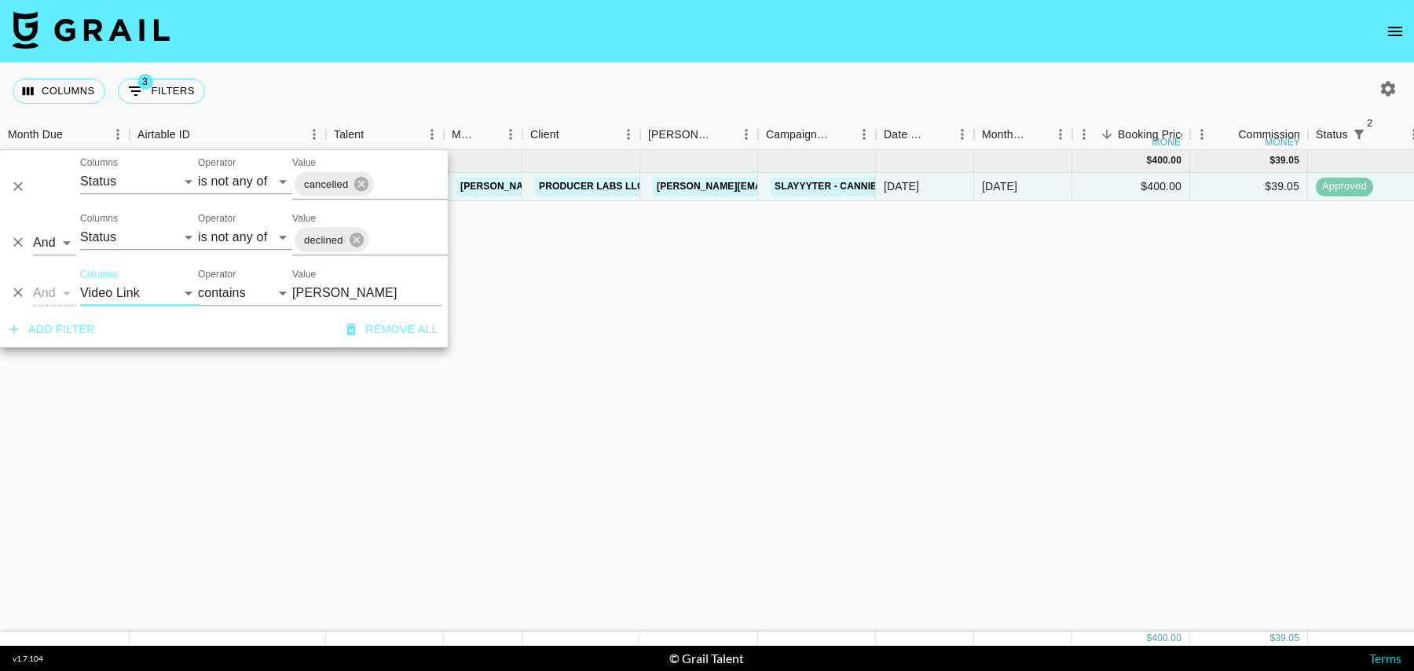
click at [321, 291] on input "[PERSON_NAME]" at bounding box center [366, 292] width 149 height 25
paste input "[URL][DOMAIN_NAME]"
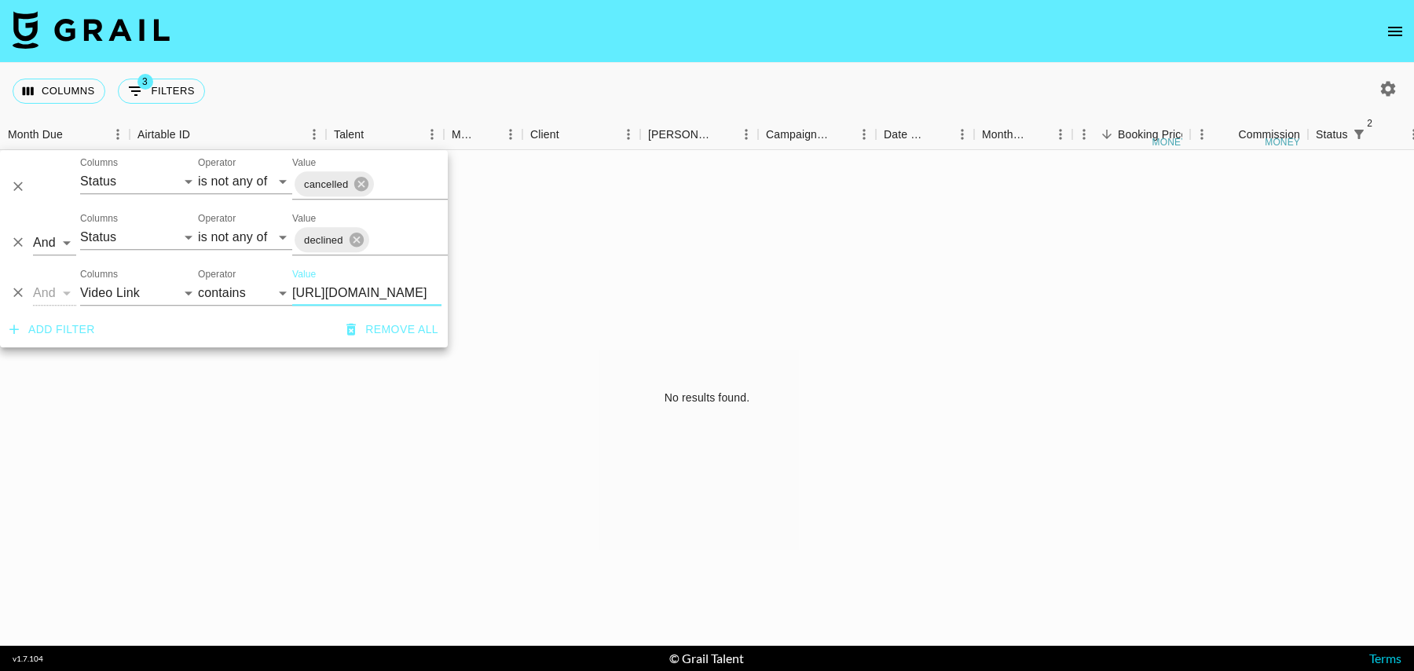
type input "[URL][DOMAIN_NAME]"
click at [1384, 86] on icon "button" at bounding box center [1388, 88] width 15 height 15
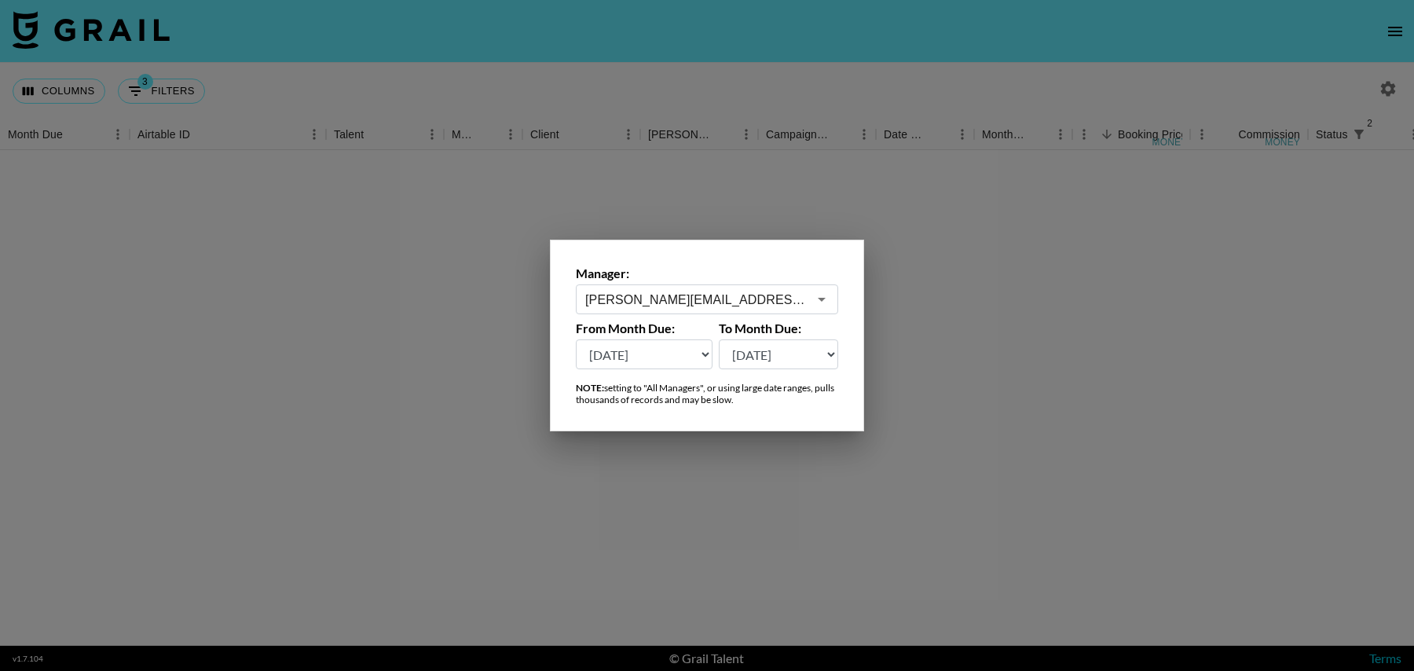
click at [660, 358] on select "[DATE] Aug '[DATE] Jun '[DATE] Apr '[DATE] Feb '[DATE] Dec '[DATE] Oct '[DATE] …" at bounding box center [644, 354] width 137 height 30
select select "[DATE]"
click at [576, 339] on select "[DATE] Aug '[DATE] Jun '[DATE] Apr '[DATE] Feb '[DATE] Dec '[DATE] Oct '[DATE] …" at bounding box center [644, 354] width 137 height 30
click at [979, 393] on div at bounding box center [707, 335] width 1414 height 671
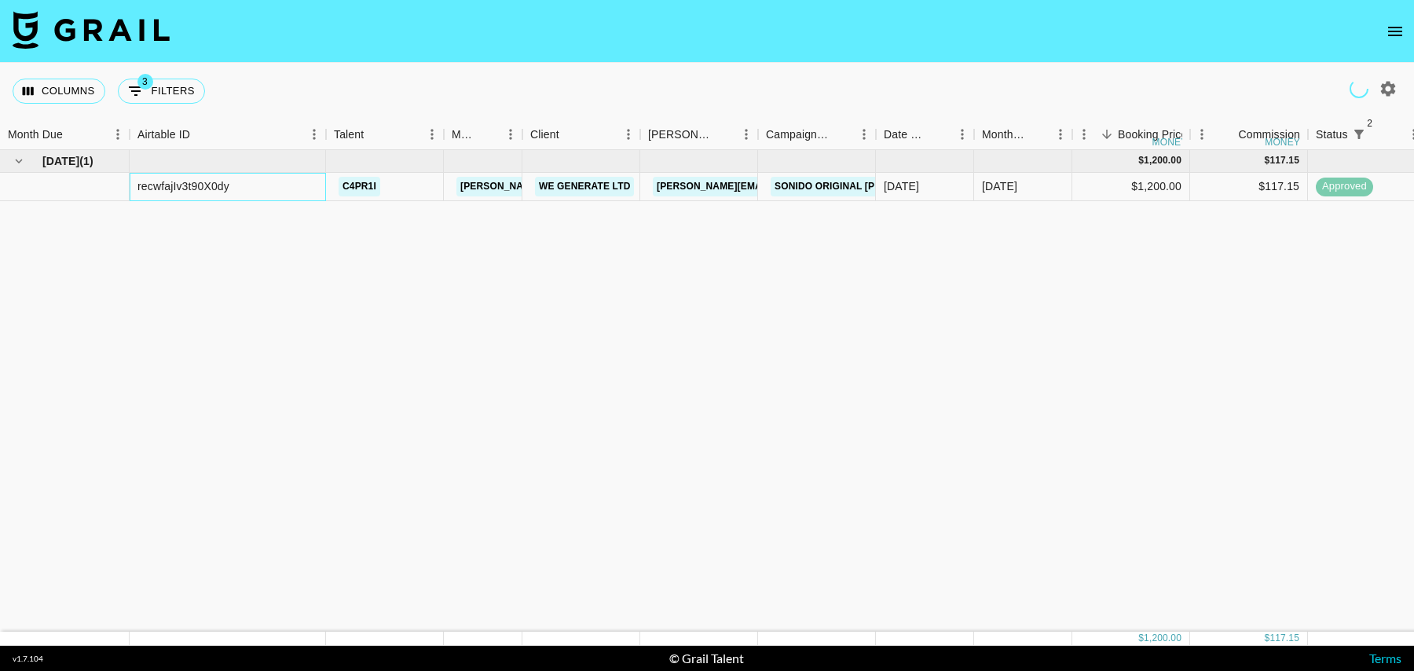
click at [164, 184] on div "recwfajIv3t90X0dy" at bounding box center [183, 186] width 92 height 16
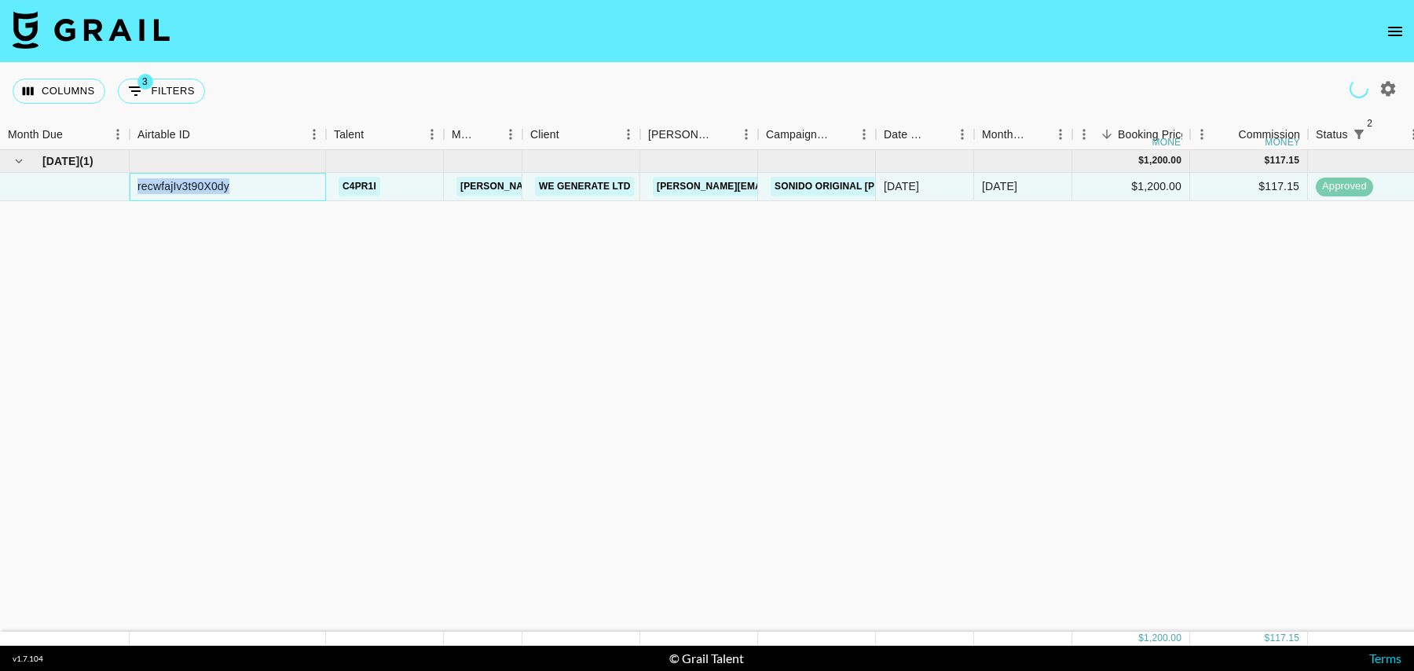
copy div "recwfajIv3t90X0dy"
click at [177, 90] on button "3 Filters" at bounding box center [161, 91] width 87 height 25
select select "status"
select select "isNotAnyOf"
select select "status"
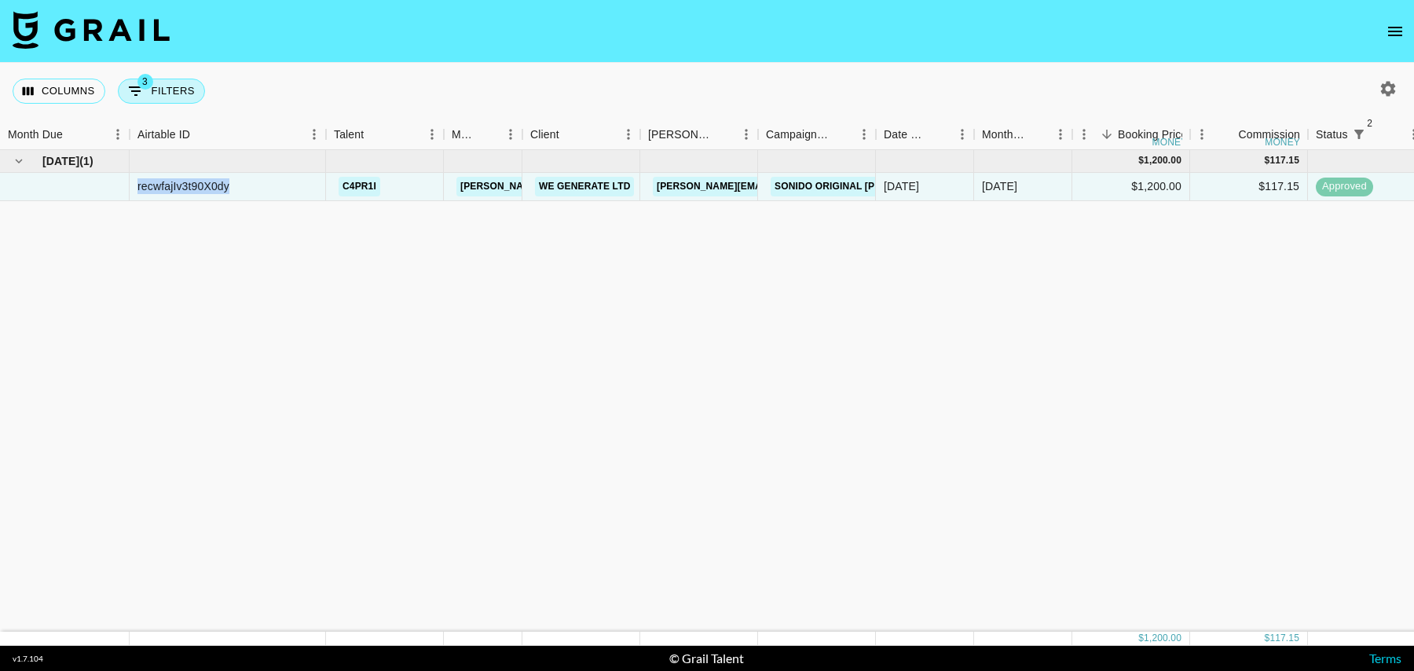
select select "isNotAnyOf"
select select "videoLink"
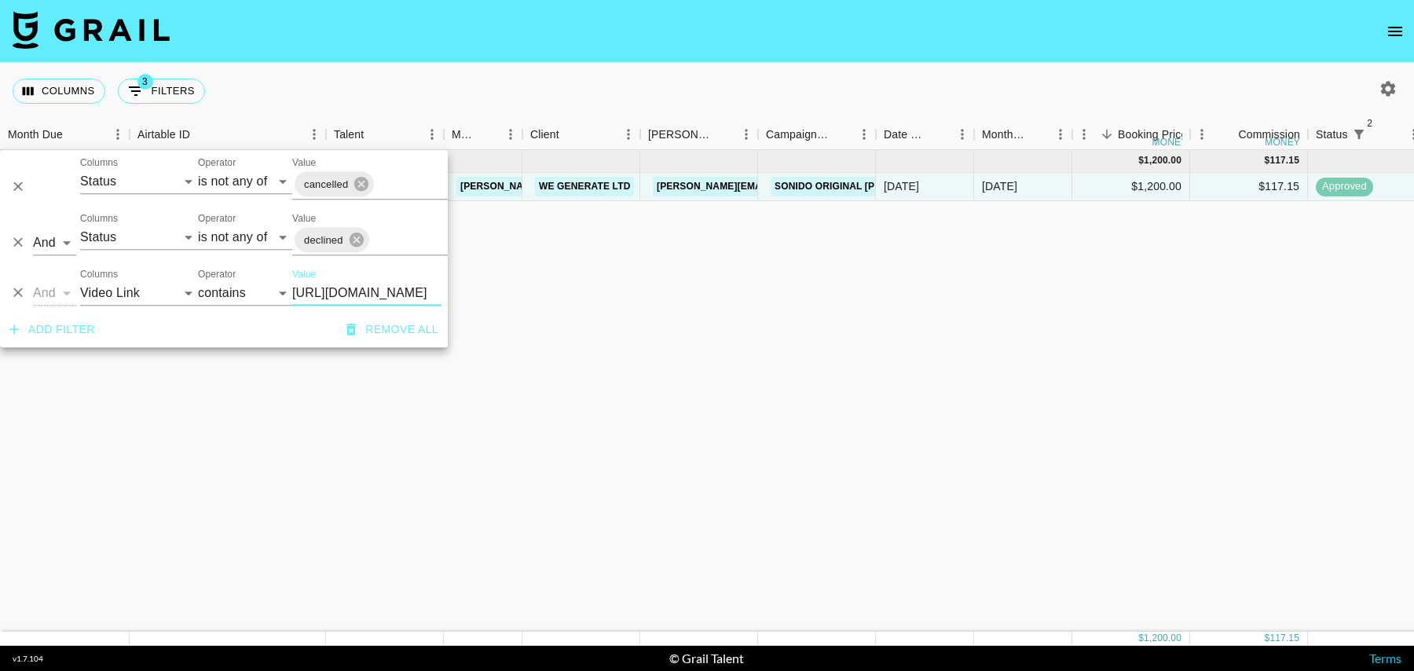
scroll to position [0, 362]
click at [371, 290] on input "[URL][DOMAIN_NAME]" at bounding box center [366, 292] width 149 height 25
type input "[URL][DOMAIN_NAME]"
click at [614, 288] on div "[DATE] ( 1 ) $ 1,750.00 $ 170.84 recq9yEysczO4JjQo piperrockelle [PERSON_NAME][…" at bounding box center [1275, 391] width 2550 height 482
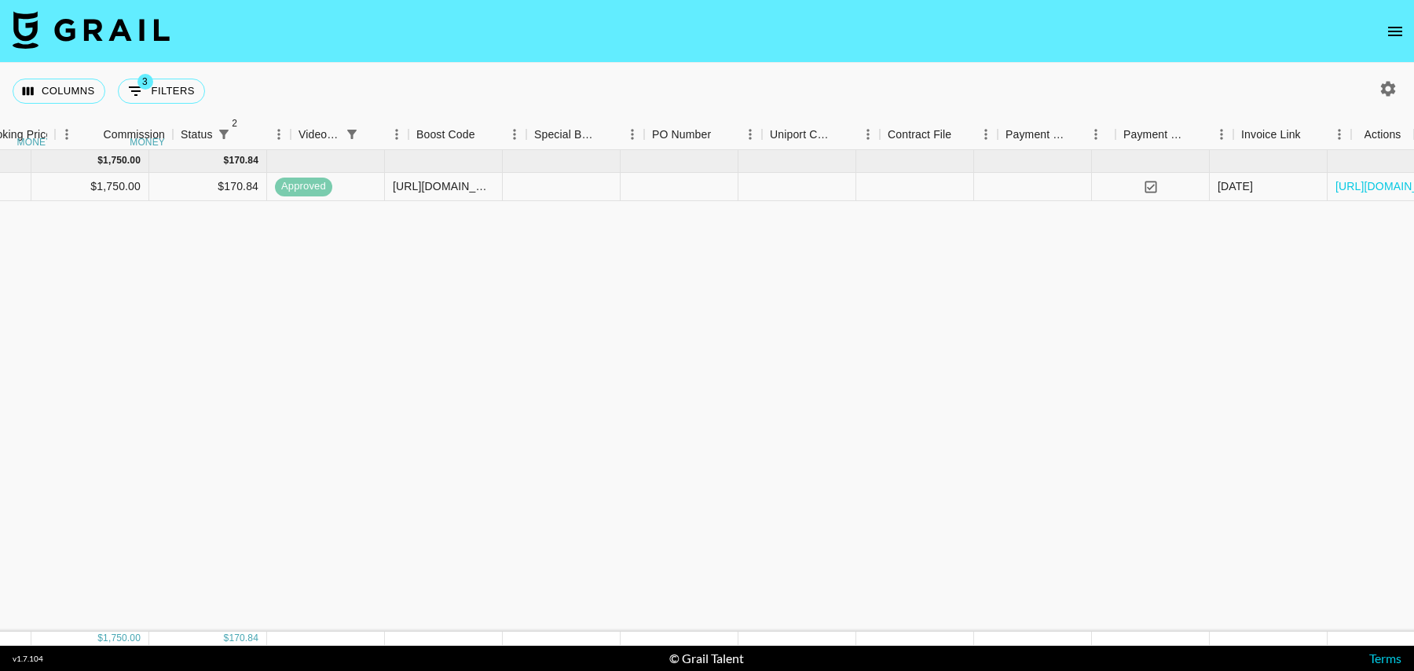
scroll to position [0, 1135]
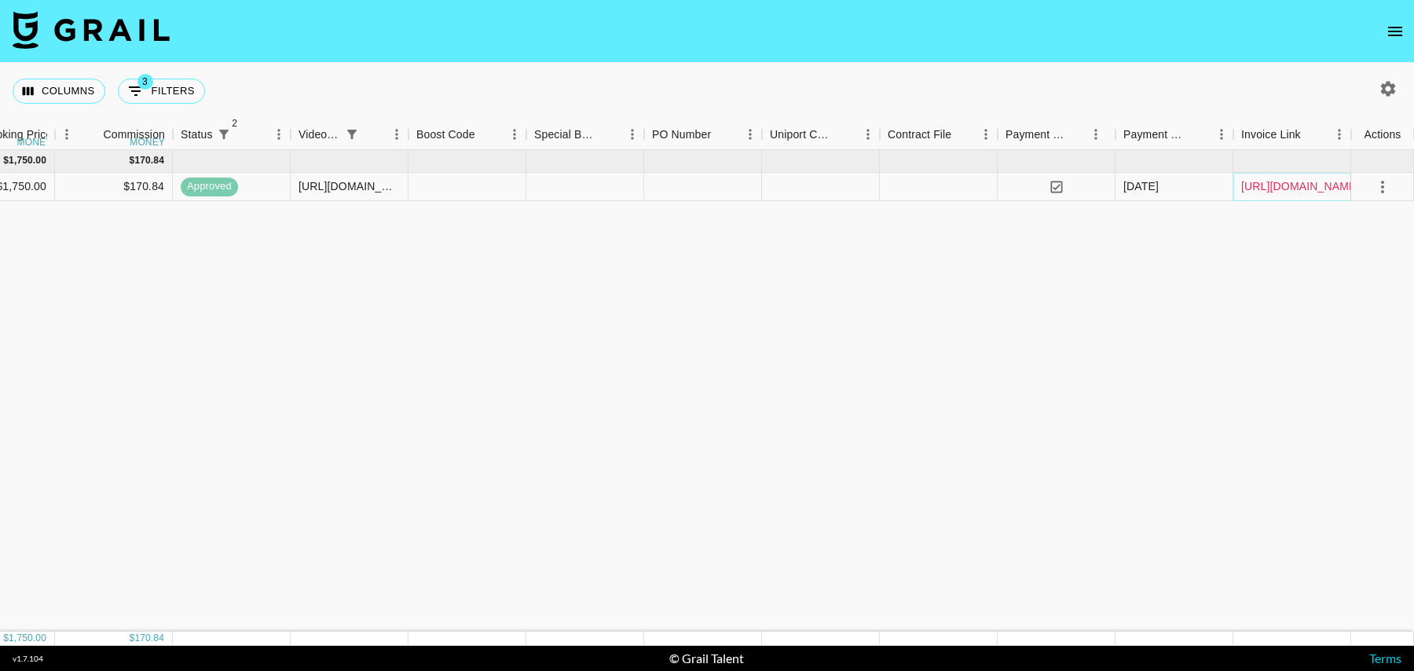
click at [1313, 188] on link "[URL][DOMAIN_NAME]" at bounding box center [1300, 186] width 119 height 16
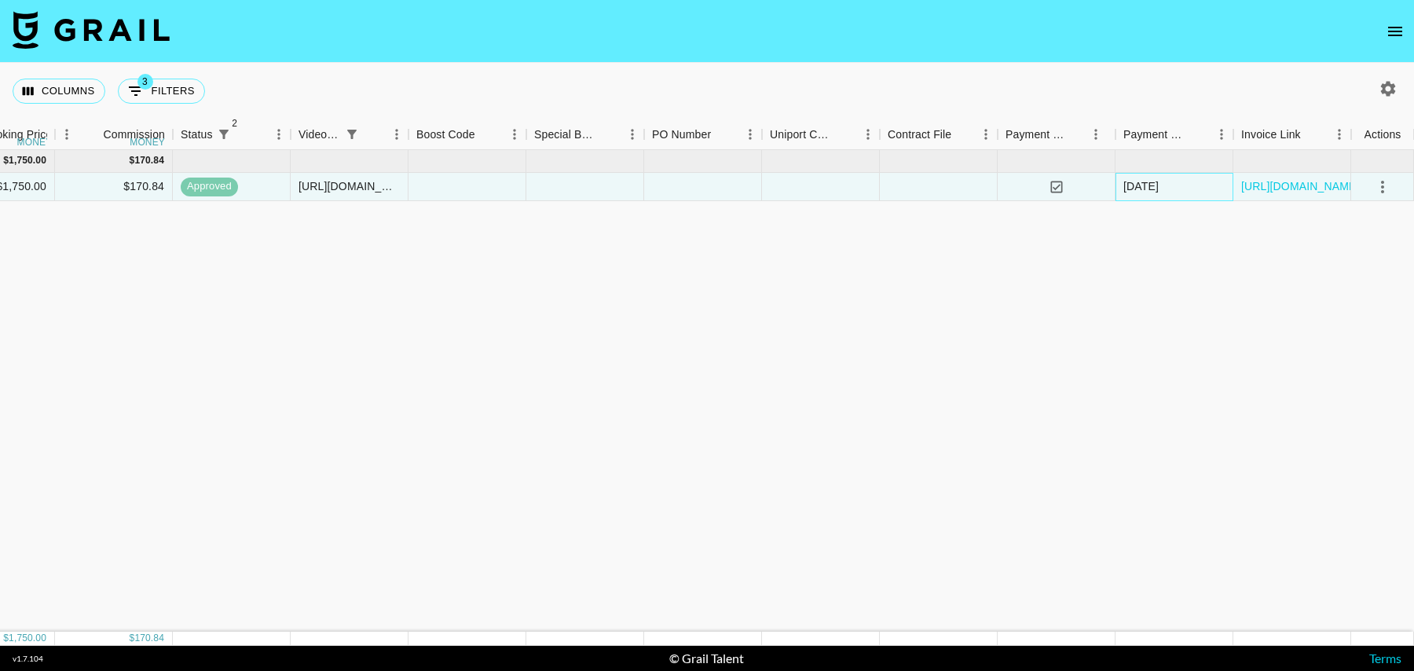
click at [1127, 186] on div "[DATE]" at bounding box center [1141, 186] width 35 height 16
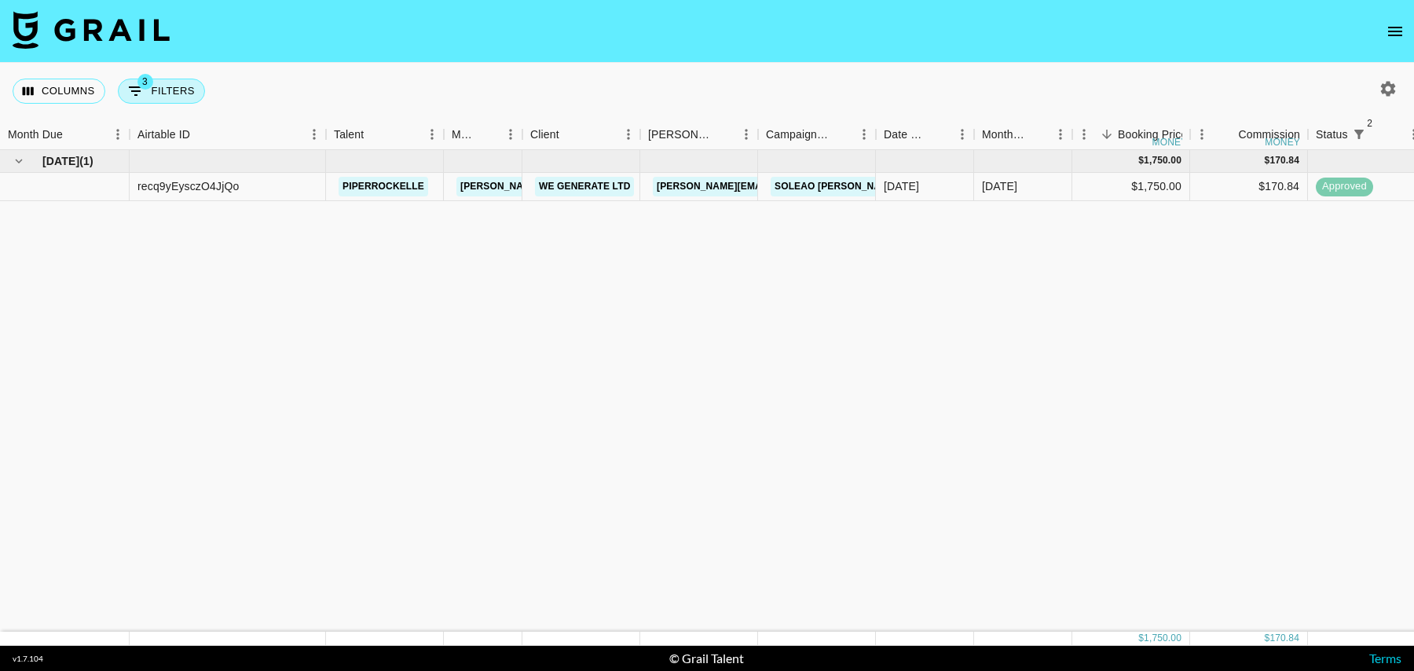
click at [172, 92] on button "3 Filters" at bounding box center [161, 91] width 87 height 25
select select "status"
select select "isNotAnyOf"
select select "status"
select select "isNotAnyOf"
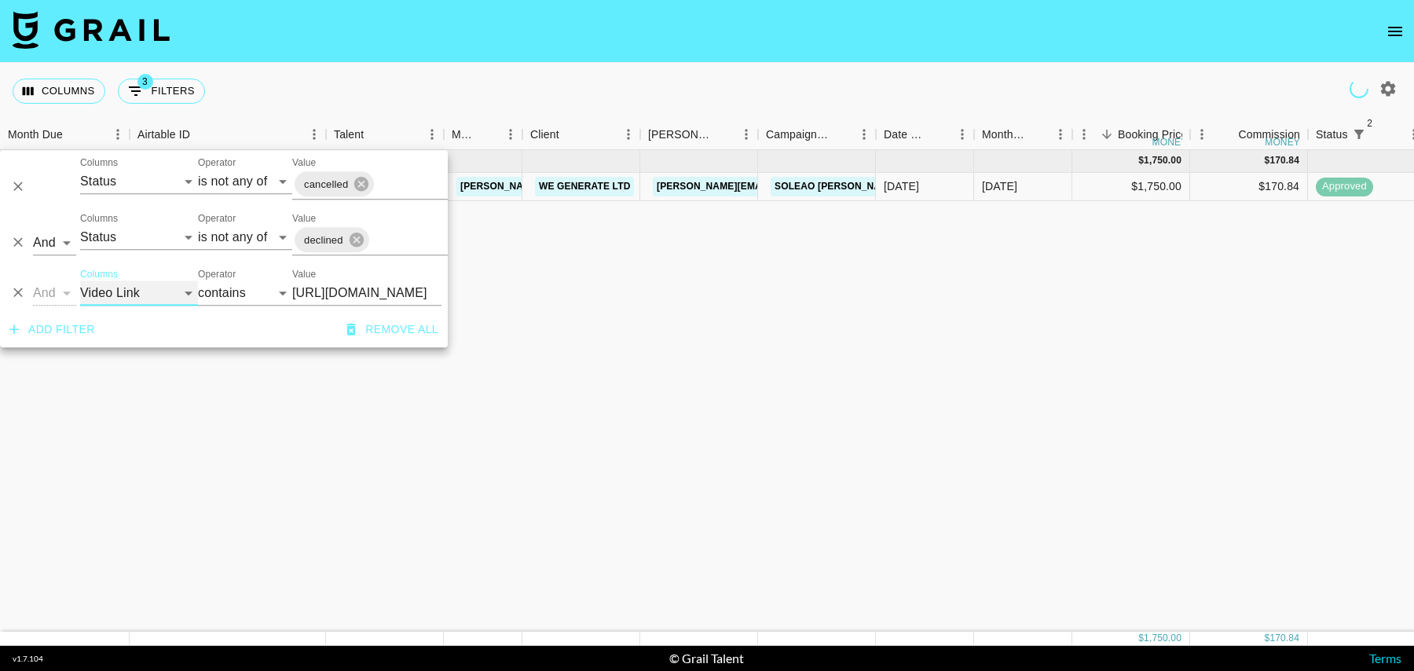
click at [95, 296] on select "Grail Platform ID Airtable ID Talent Manager Client [PERSON_NAME] Campaign (Typ…" at bounding box center [139, 292] width 118 height 25
select select "talentName"
click at [80, 280] on select "Grail Platform ID Airtable ID Talent Manager Client [PERSON_NAME] Campaign (Typ…" at bounding box center [139, 292] width 118 height 25
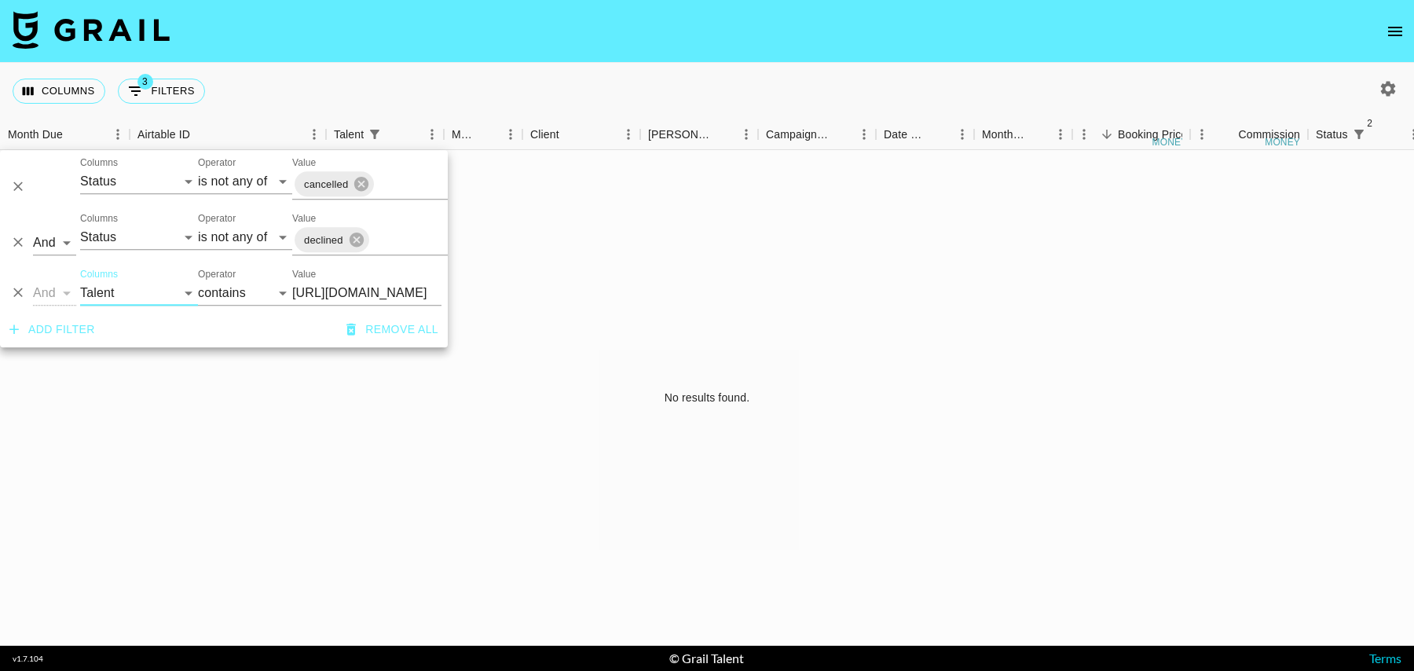
click at [363, 288] on input "[URL][DOMAIN_NAME]" at bounding box center [366, 292] width 149 height 25
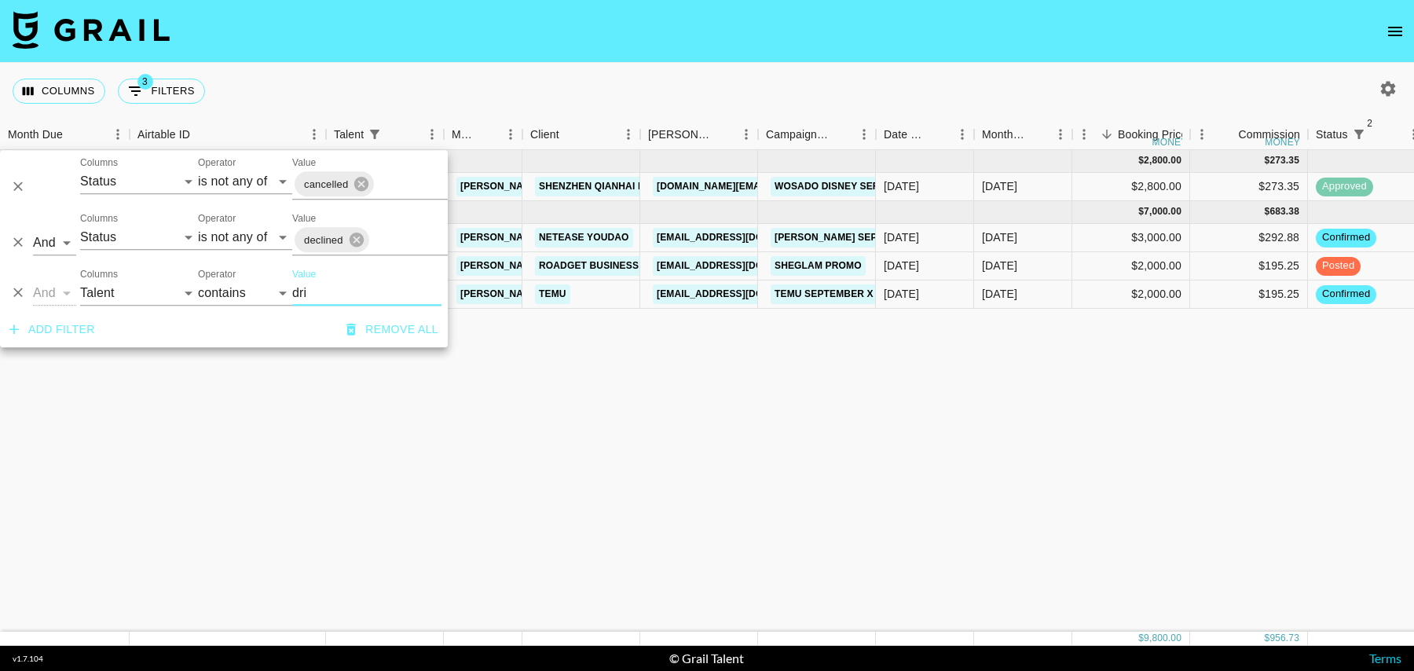
type input "dri"
click at [1109, 264] on div "$2,000.00" at bounding box center [1131, 266] width 118 height 28
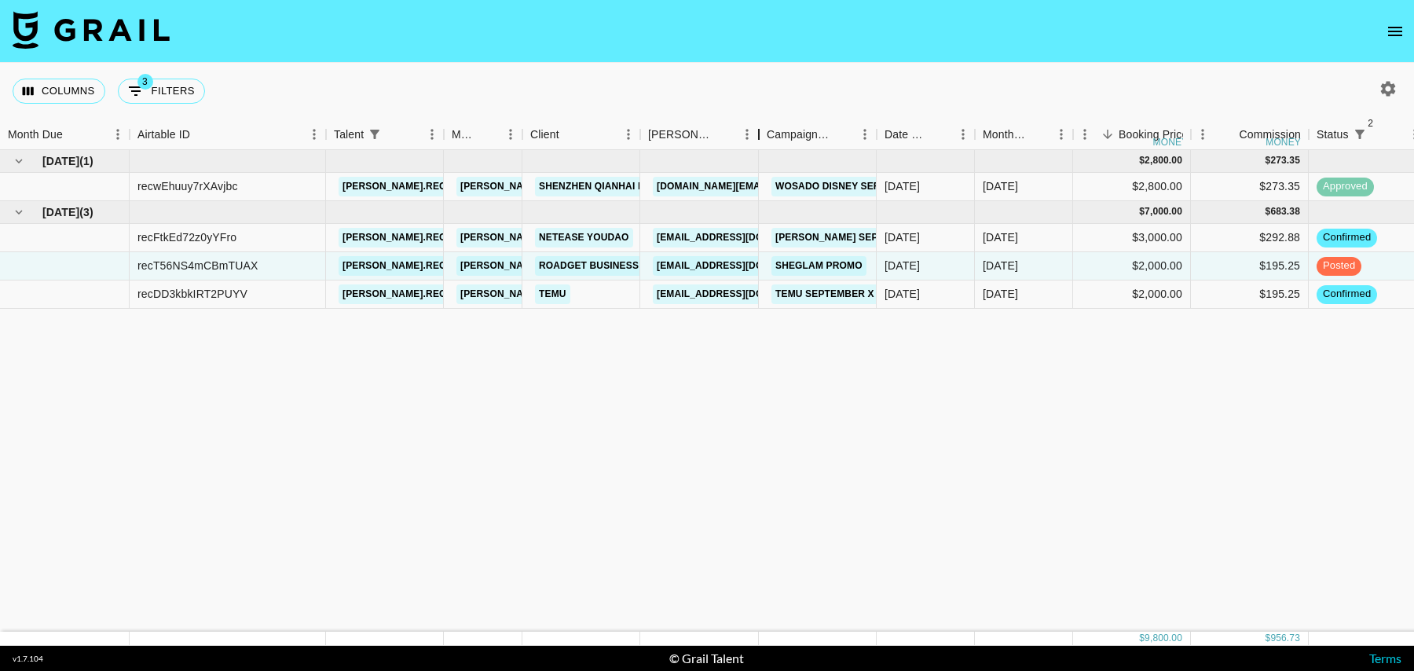
drag, startPoint x: 757, startPoint y: 135, endPoint x: 810, endPoint y: 135, distance: 53.4
click at [768, 135] on div "Booker" at bounding box center [759, 134] width 19 height 31
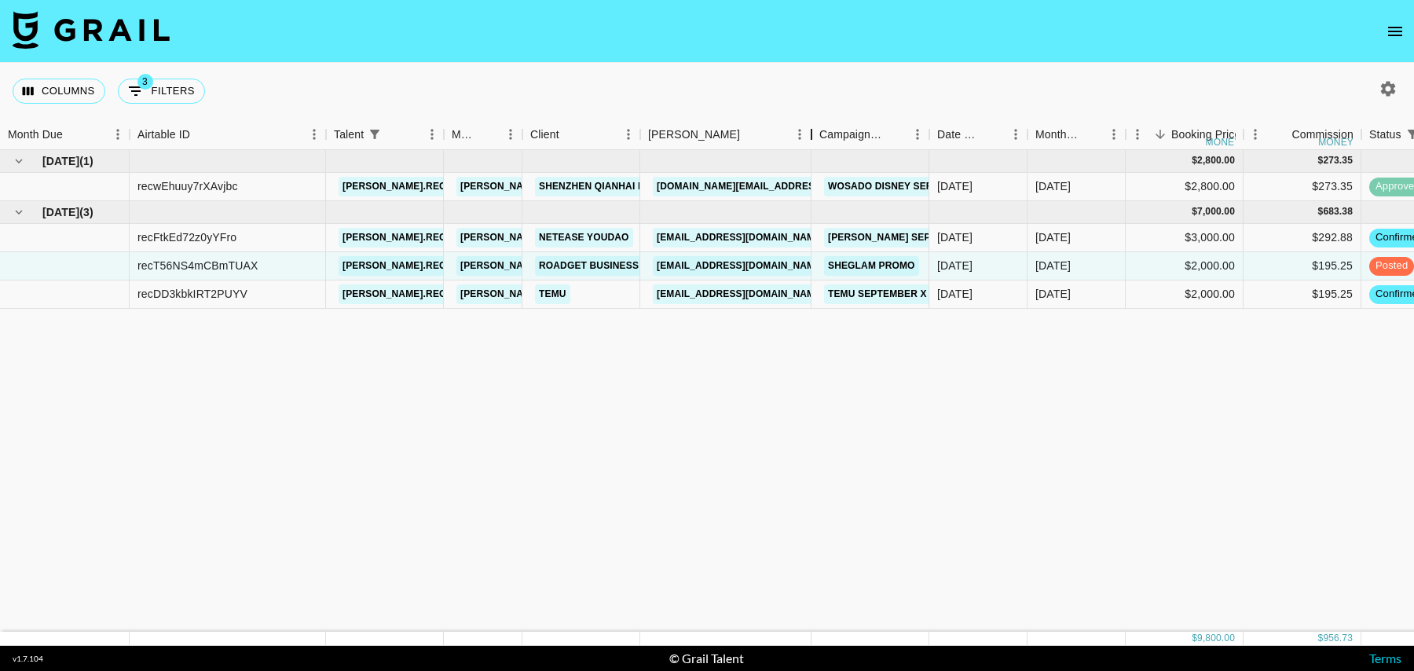
drag, startPoint x: 812, startPoint y: 129, endPoint x: 840, endPoint y: 129, distance: 28.3
click at [821, 129] on div "Booker" at bounding box center [811, 134] width 19 height 31
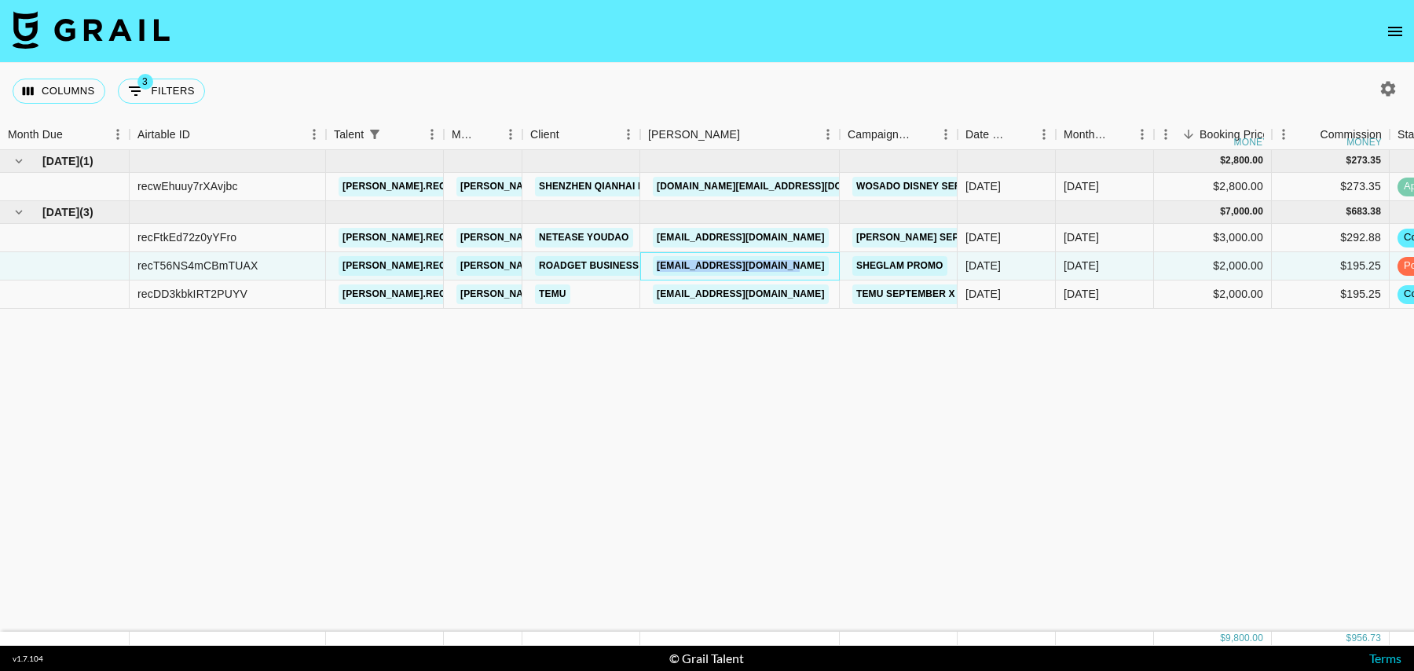
drag, startPoint x: 820, startPoint y: 264, endPoint x: 654, endPoint y: 264, distance: 165.8
click at [654, 264] on div "[EMAIL_ADDRESS][DOMAIN_NAME]" at bounding box center [740, 265] width 185 height 29
copy link "[EMAIL_ADDRESS][DOMAIN_NAME]"
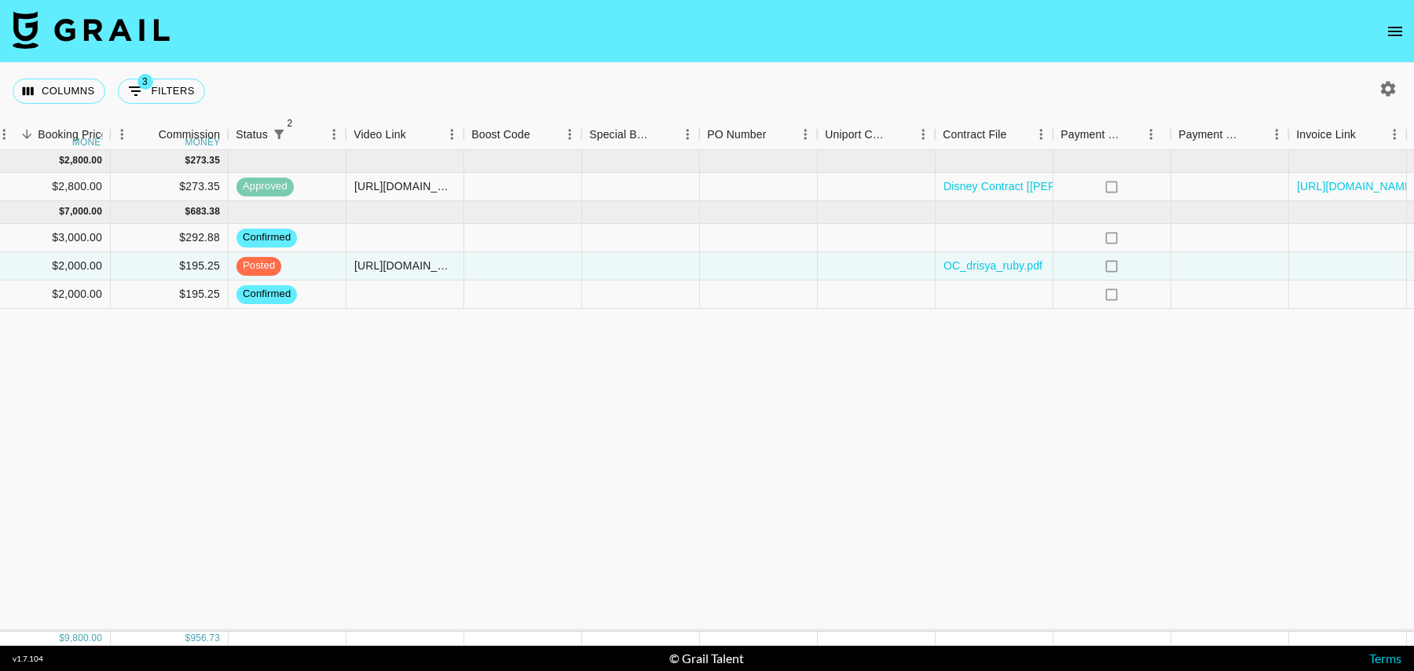
scroll to position [0, 1216]
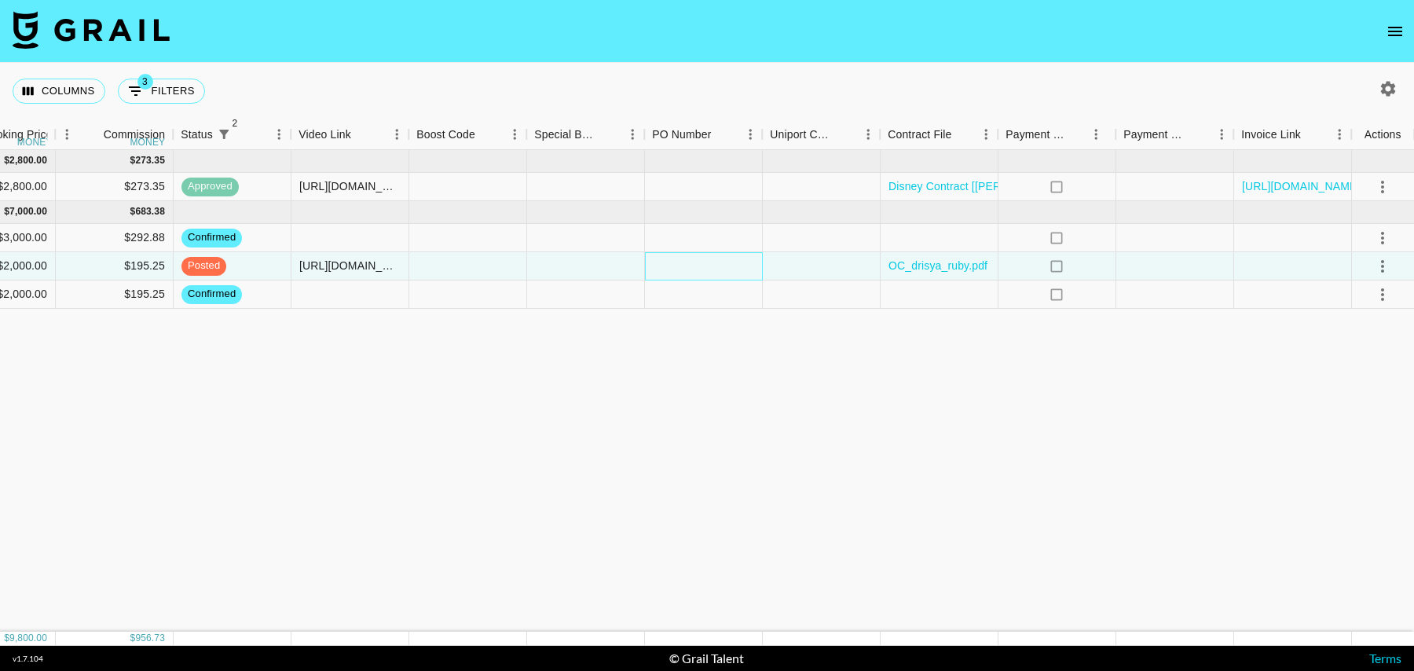
click at [720, 263] on div at bounding box center [704, 266] width 118 height 28
type input "[EMAIL_ADDRESS][DOMAIN_NAME]"
click at [1386, 258] on icon "select merge strategy" at bounding box center [1382, 266] width 19 height 19
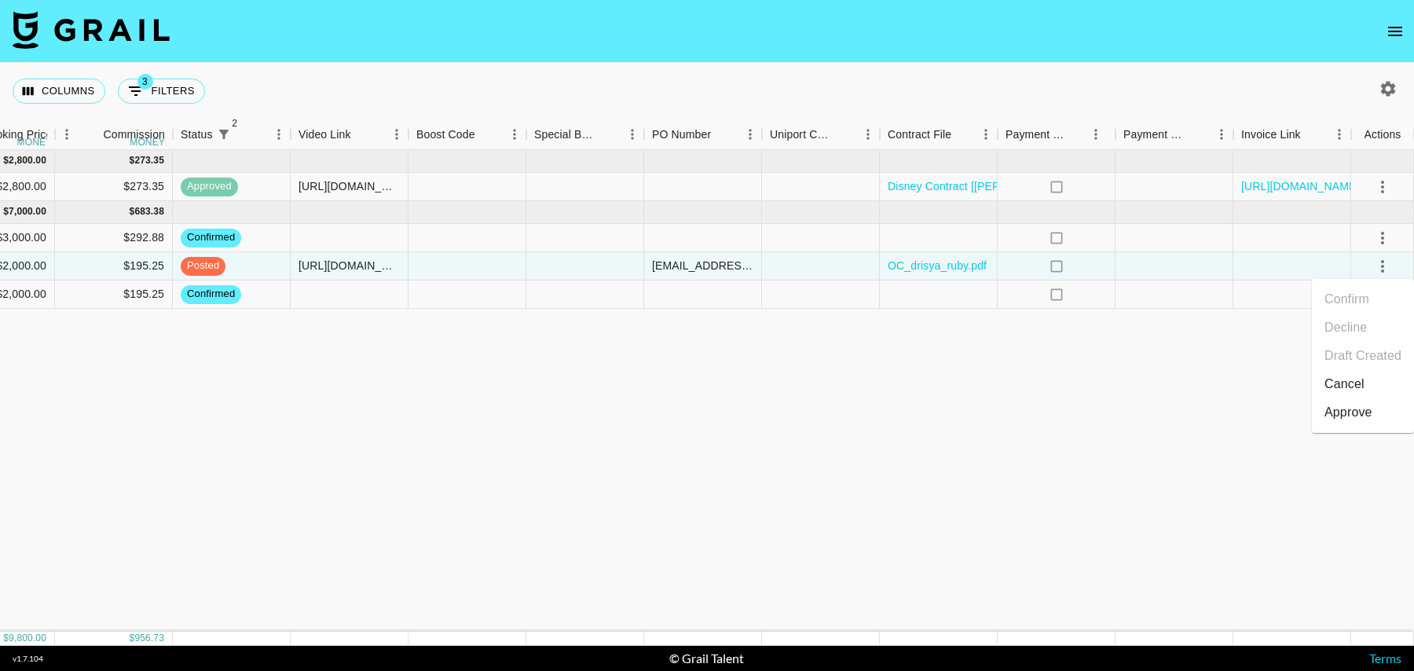
scroll to position [0, 1135]
click at [1355, 412] on div "Approve" at bounding box center [1349, 412] width 48 height 19
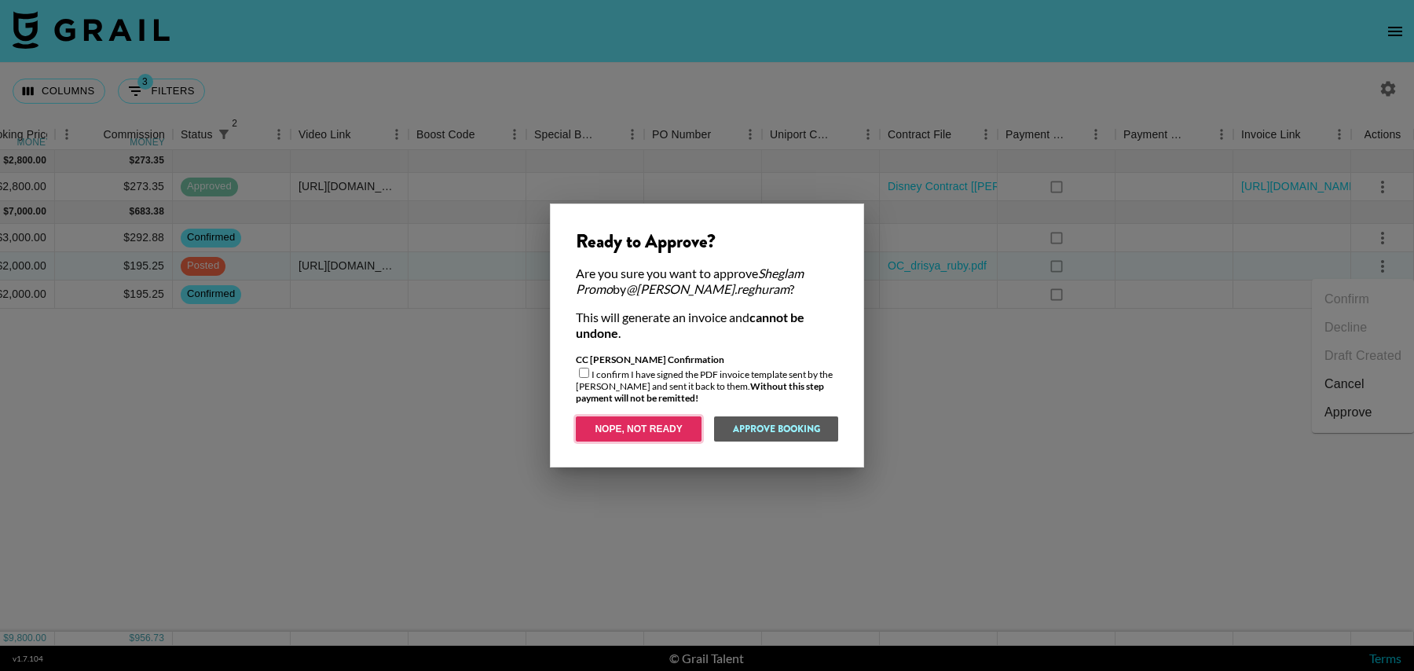
click at [629, 430] on button "Nope, Not Ready" at bounding box center [639, 428] width 126 height 25
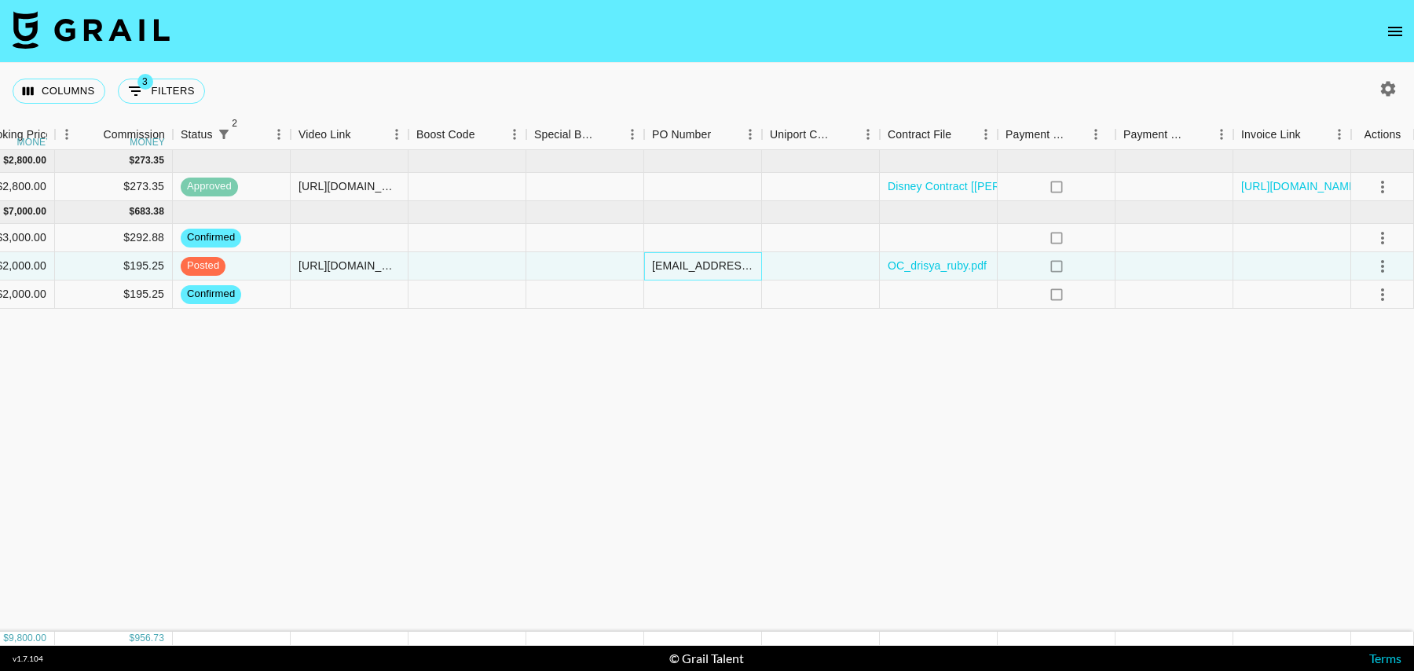
click at [702, 258] on div "[EMAIL_ADDRESS][DOMAIN_NAME]" at bounding box center [702, 266] width 101 height 16
click at [555, 260] on div at bounding box center [585, 266] width 118 height 28
click at [669, 265] on div at bounding box center [703, 266] width 118 height 28
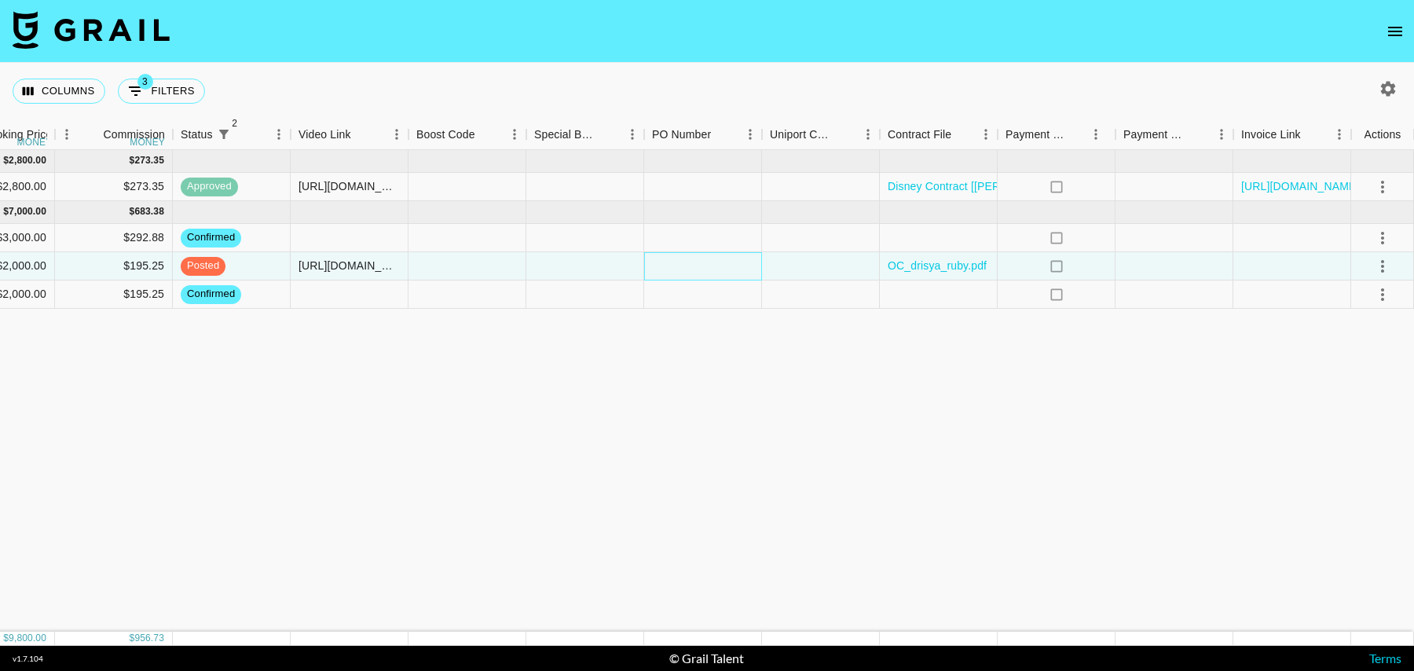
click at [669, 265] on div at bounding box center [703, 266] width 118 height 28
type input "[EMAIL_ADDRESS][DOMAIN_NAME]"
click at [1157, 262] on div at bounding box center [1175, 266] width 118 height 28
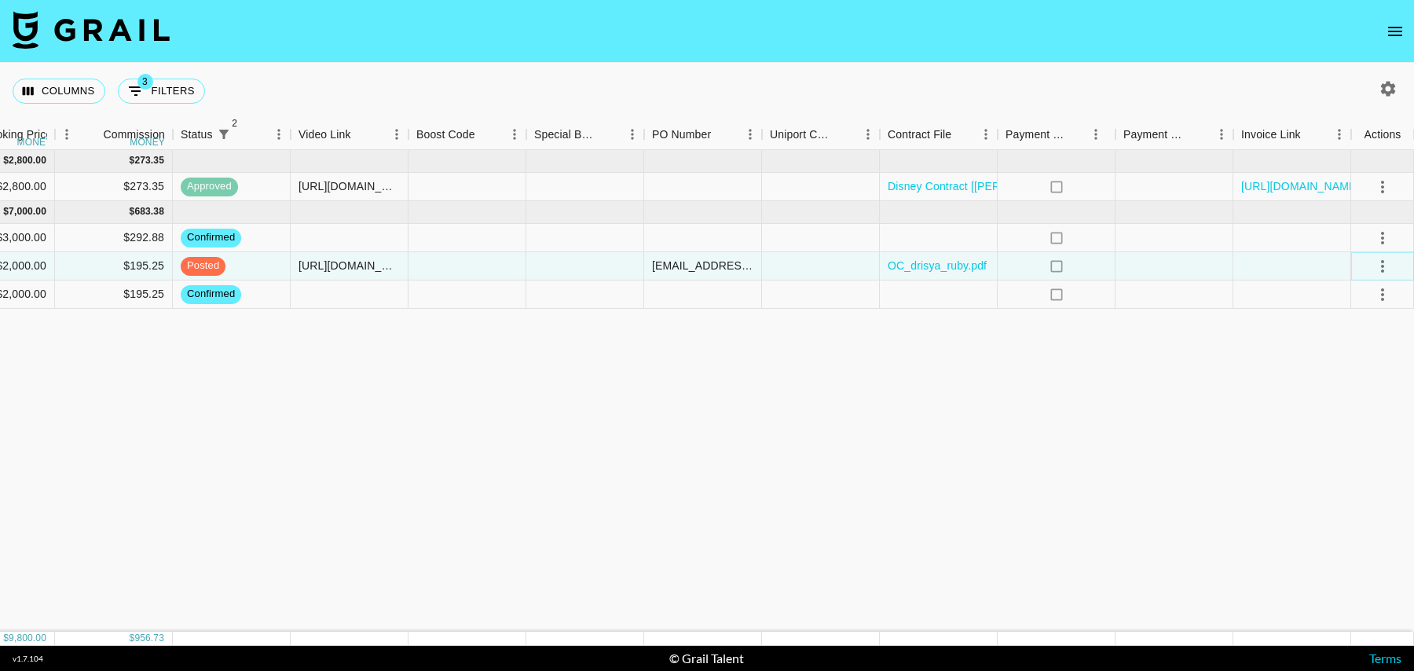
click at [1384, 266] on icon "select merge strategy" at bounding box center [1382, 266] width 19 height 19
click at [1347, 419] on div "Approve" at bounding box center [1349, 412] width 48 height 19
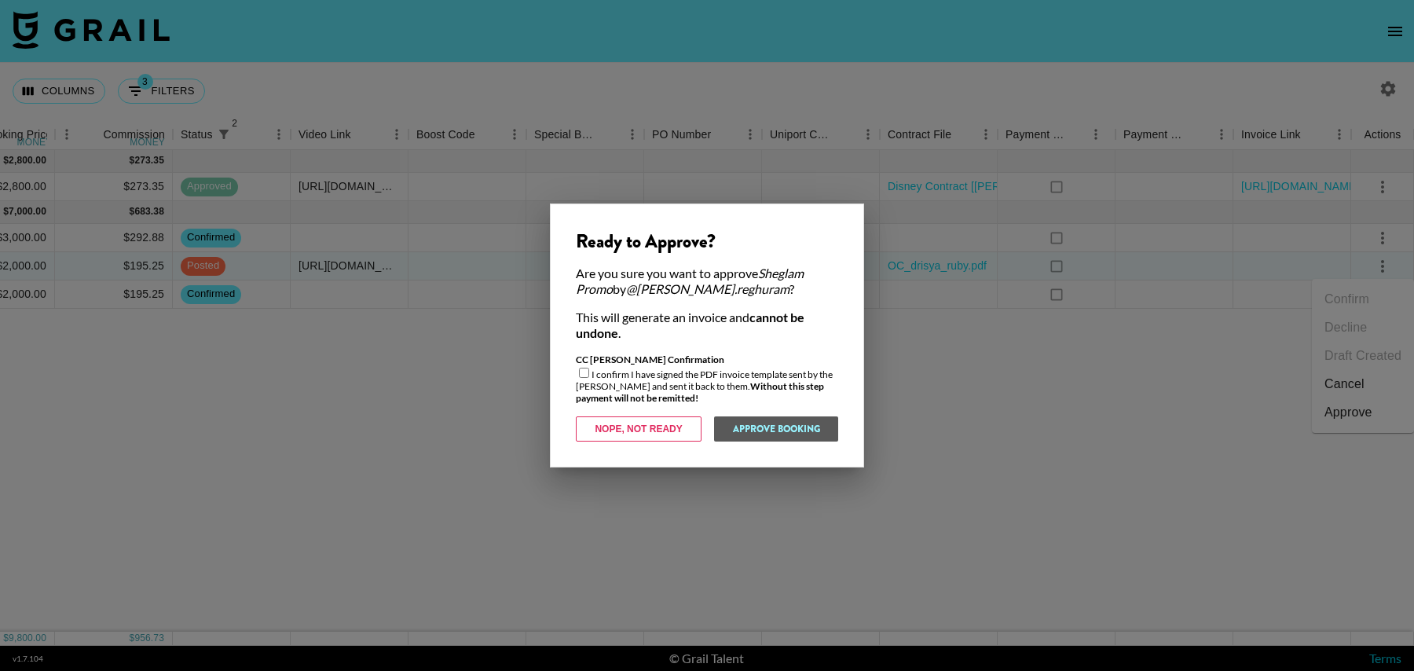
click at [583, 372] on input "checkbox" at bounding box center [584, 373] width 10 height 10
checkbox input "true"
click at [773, 422] on button "Approve Booking" at bounding box center [775, 428] width 125 height 25
